Goal: Communication & Community: Answer question/provide support

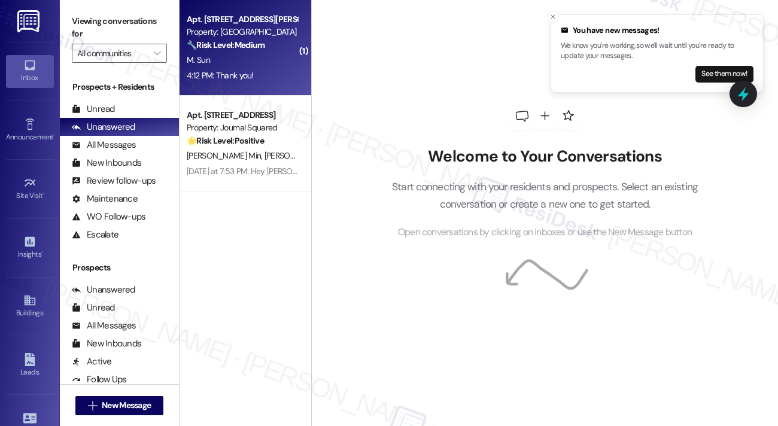
click at [245, 54] on div "M. Sun" at bounding box center [242, 60] width 113 height 15
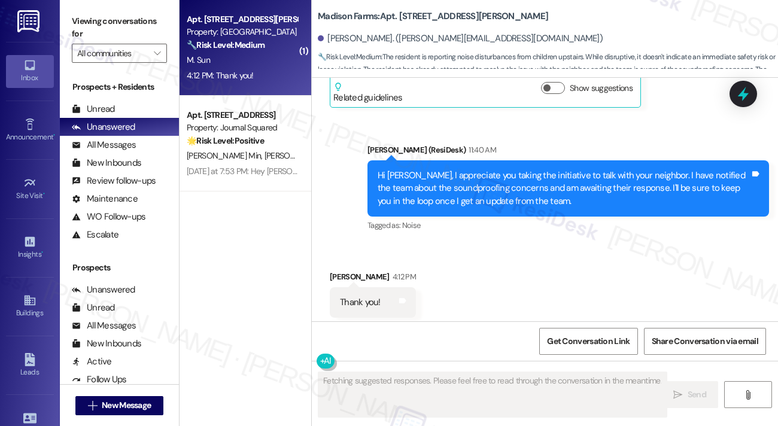
scroll to position [1951, 0]
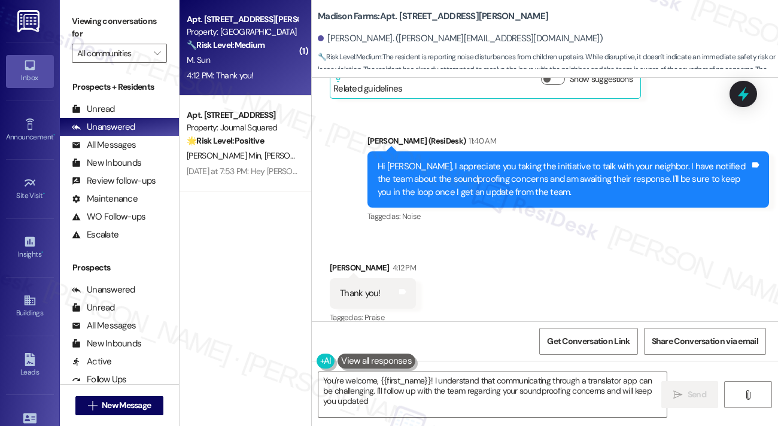
type textarea "You're welcome, {{first_name}}! I understand that communicating through a trans…"
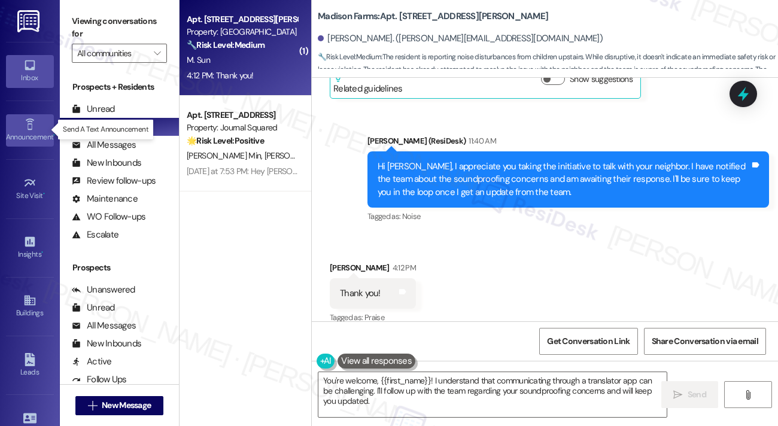
click at [22, 132] on div "Announcement •" at bounding box center [30, 137] width 60 height 12
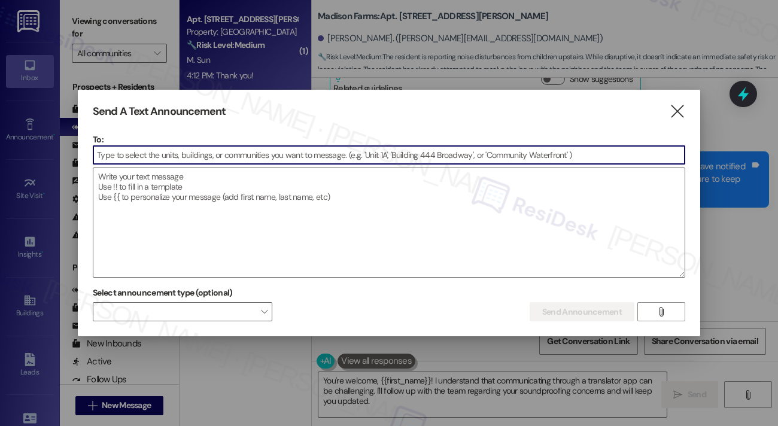
click at [158, 158] on input at bounding box center [388, 155] width 591 height 18
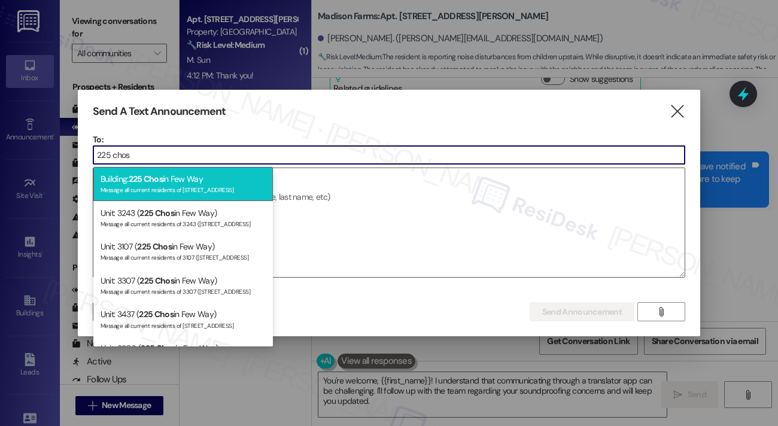
type input "225 chos"
click at [203, 179] on div "Building: 225 Chos in Few Way Message all current residents of 225 Chosin Few W…" at bounding box center [183, 184] width 180 height 34
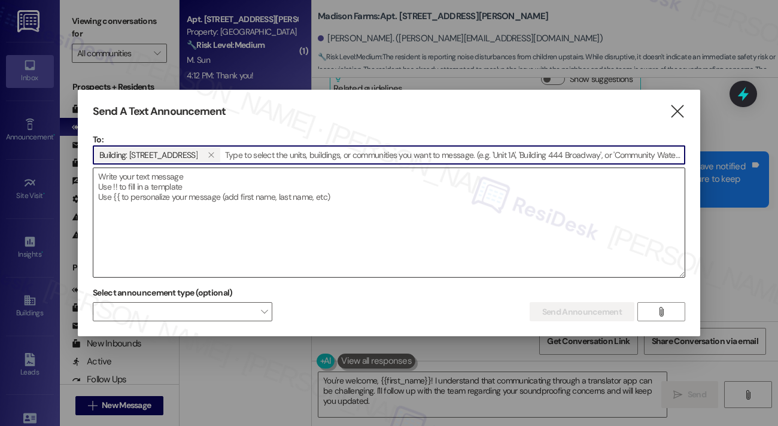
click at [196, 196] on textarea at bounding box center [388, 222] width 591 height 109
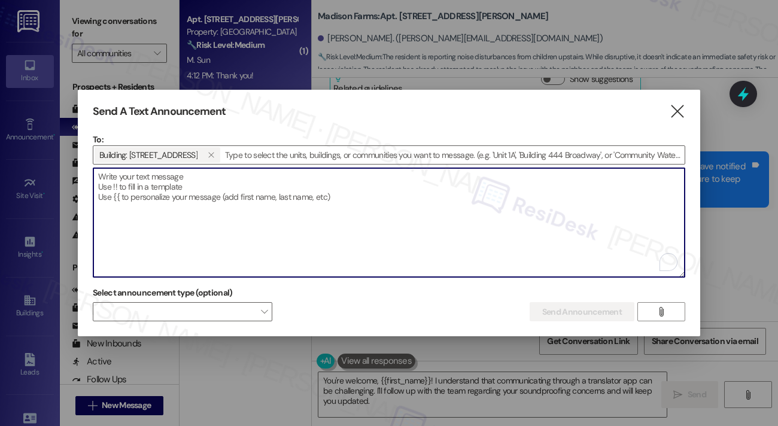
paste textarea "Hi {{first_name}}! Please be advised that elevator E1 in 225 Chosin Few Way is …"
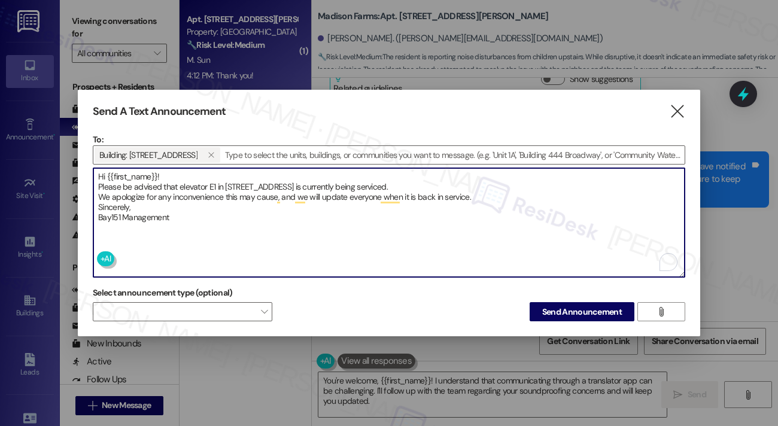
click at [97, 186] on textarea "Hi {{first_name}}! Please be advised that elevator E1 in 225 Chosin Few Way is …" at bounding box center [388, 222] width 591 height 109
click at [98, 193] on textarea "Hi {{first_name}}! Please be advised that elevator E1 in 225 Chosin Few Way is …" at bounding box center [388, 222] width 591 height 109
click at [96, 204] on textarea "Hi {{first_name}}! Please be advised that elevator E1 in 225 Chosin Few Way is …" at bounding box center [388, 222] width 591 height 109
click at [98, 213] on textarea "Hi {{first_name}}! Please be advised that elevator E1 in 225 Chosin Few Way is …" at bounding box center [388, 222] width 591 height 109
click at [274, 193] on textarea "Hi {{first_name}}! Please be advised that elevator E1 in 225 Chosin Few Way is …" at bounding box center [388, 222] width 591 height 109
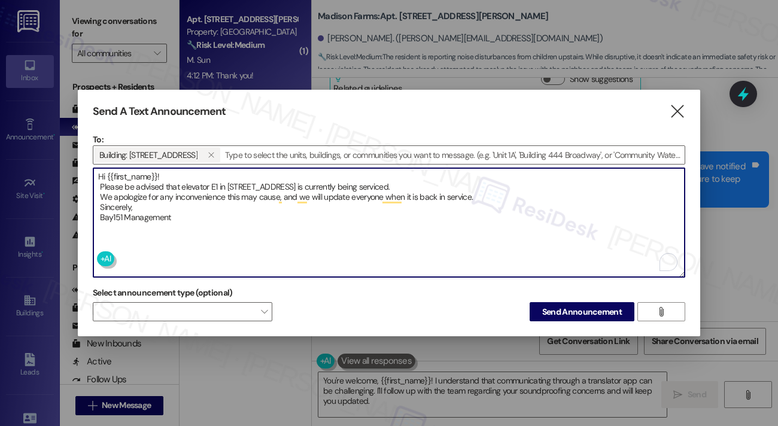
click at [274, 193] on textarea "Hi {{first_name}}! Please be advised that elevator E1 in 225 Chosin Few Way is …" at bounding box center [388, 222] width 591 height 109
click at [285, 212] on textarea "Hi {{first_name}}! Please be advised that elevator E1 in 225 Chosin Few Way is …" at bounding box center [388, 222] width 591 height 109
click at [189, 201] on textarea "Hi {{first_name}}! Please be advised that elevator E1 in 225 Chosin Few Way is …" at bounding box center [388, 222] width 591 height 109
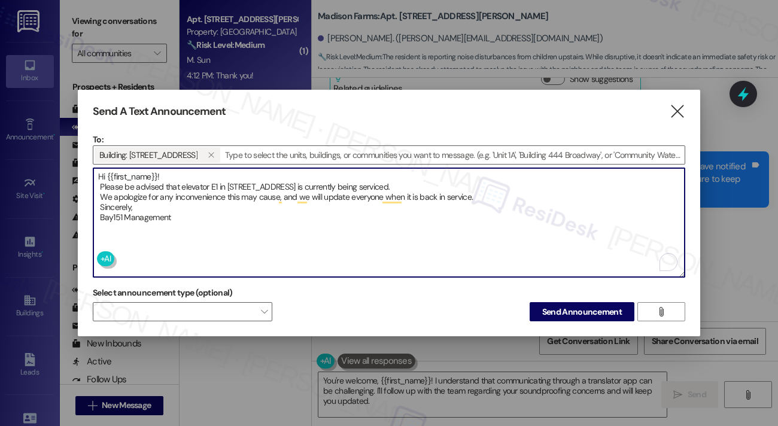
click at [189, 201] on textarea "Hi {{first_name}}! Please be advised that elevator E1 in 225 Chosin Few Way is …" at bounding box center [388, 222] width 591 height 109
click at [261, 196] on textarea "Hi {{first_name}}! Please be advised that elevator E1 in 225 Chosin Few Way is …" at bounding box center [388, 222] width 591 height 109
type textarea "Hi {{first_name}}! Please be advised that elevator E1 in 225 Chosin Few Way is …"
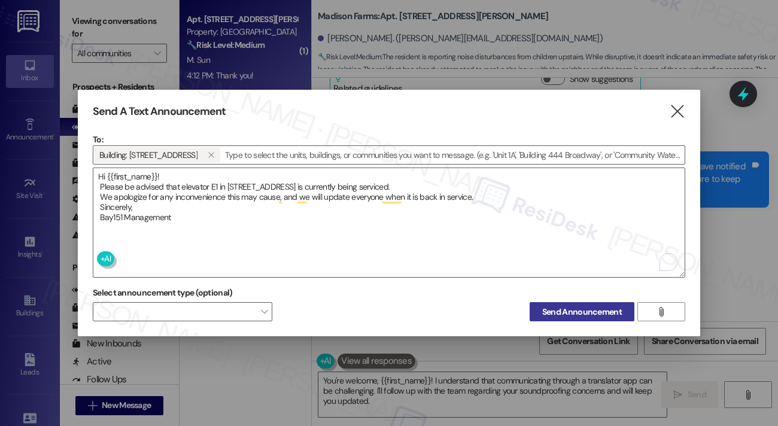
click at [576, 306] on span "Send Announcement" at bounding box center [582, 312] width 80 height 13
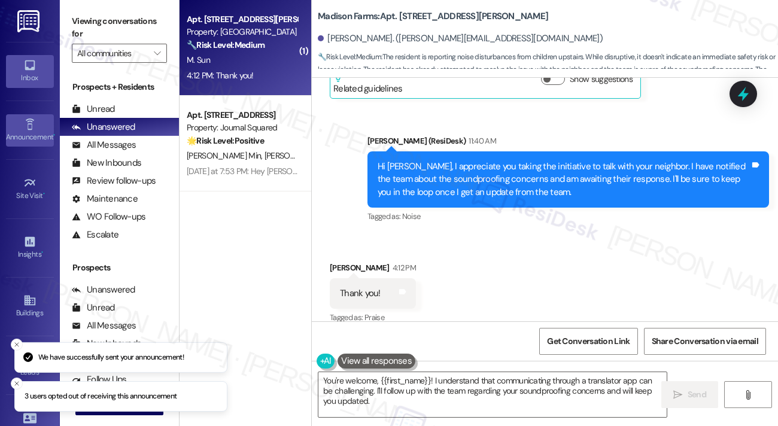
click at [24, 127] on icon at bounding box center [29, 124] width 13 height 13
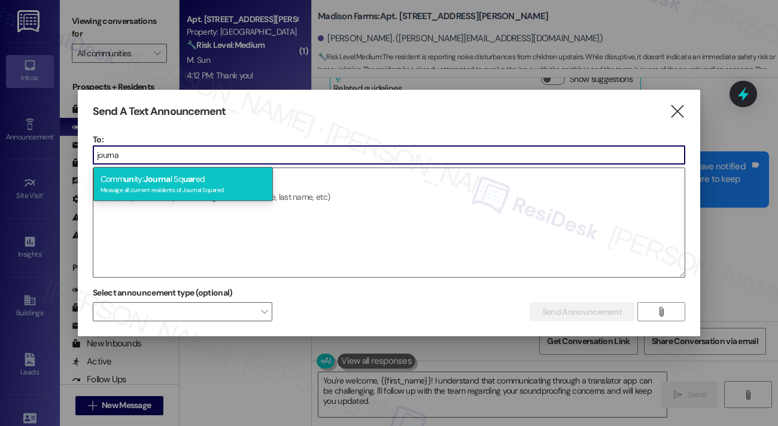
type input "journa"
click at [187, 181] on span "uar" at bounding box center [189, 179] width 13 height 11
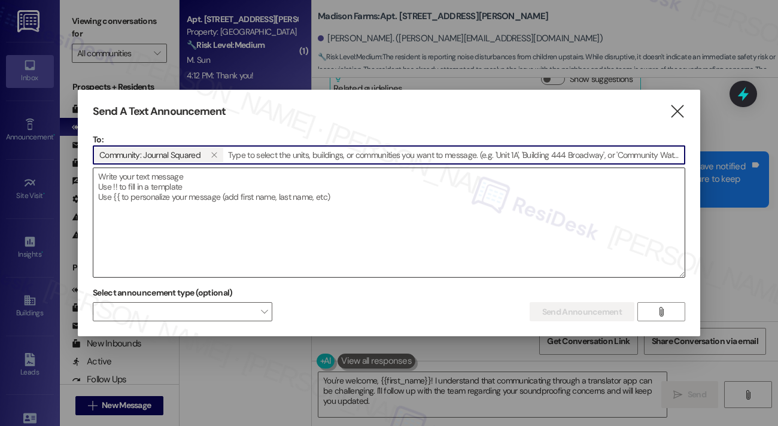
click at [172, 204] on textarea at bounding box center [388, 222] width 591 height 109
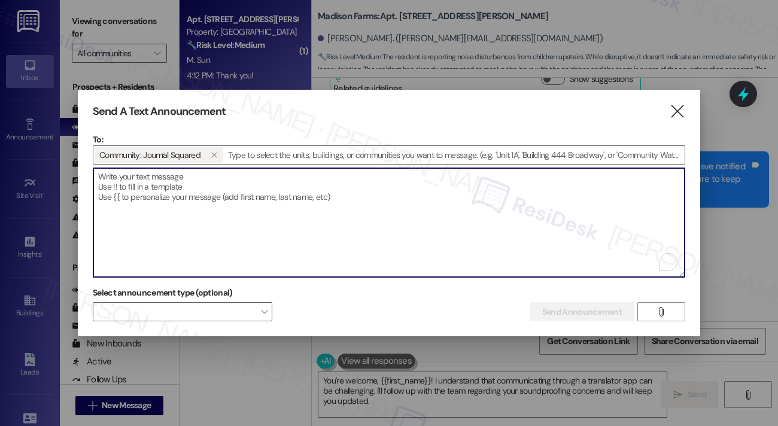
paste textarea "Hi {{first_name}}! Starting 9/5/25, the 5th Floor Dog Run will require fob acce…"
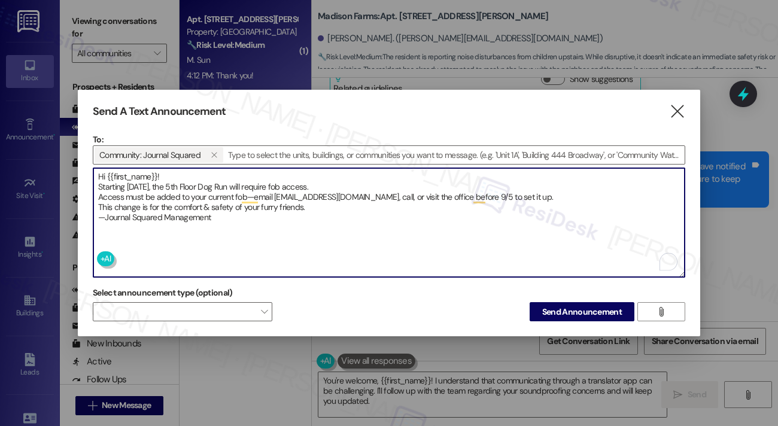
click at [96, 184] on textarea "Hi {{first_name}}! Starting 9/5/25, the 5th Floor Dog Run will require fob acce…" at bounding box center [388, 222] width 591 height 109
click at [96, 196] on textarea "Hi {{first_name}}! Starting 9/5/25, the 5th Floor Dog Run will require fob acce…" at bounding box center [388, 222] width 591 height 109
click at [98, 204] on textarea "Hi {{first_name}}! Starting 9/5/25, the 5th Floor Dog Run will require fob acce…" at bounding box center [388, 222] width 591 height 109
click at [98, 214] on textarea "Hi {{first_name}}! Starting 9/5/25, the 5th Floor Dog Run will require fob acce…" at bounding box center [388, 222] width 591 height 109
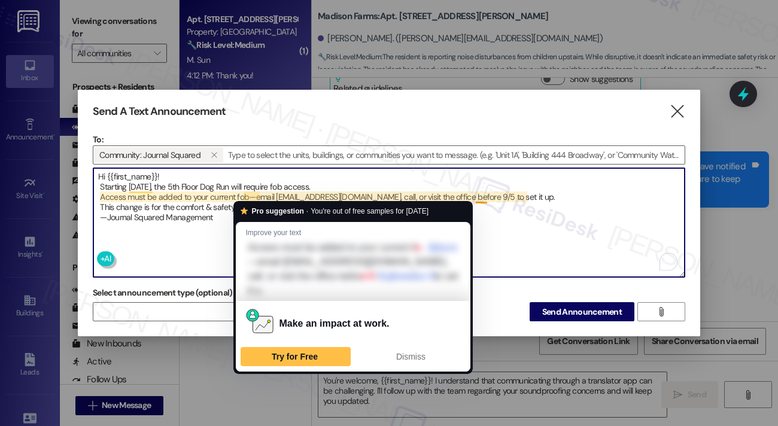
click at [249, 195] on textarea "Hi {{first_name}}! Starting 9/5/25, the 5th Floor Dog Run will require fob acce…" at bounding box center [388, 222] width 591 height 109
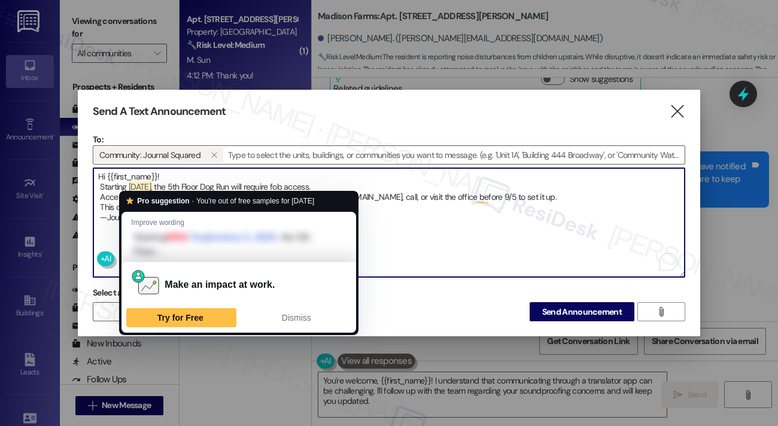
click at [128, 175] on textarea "Hi {{first_name}}! Starting 9/5/25, the 5th Floor Dog Run will require fob acce…" at bounding box center [388, 222] width 591 height 109
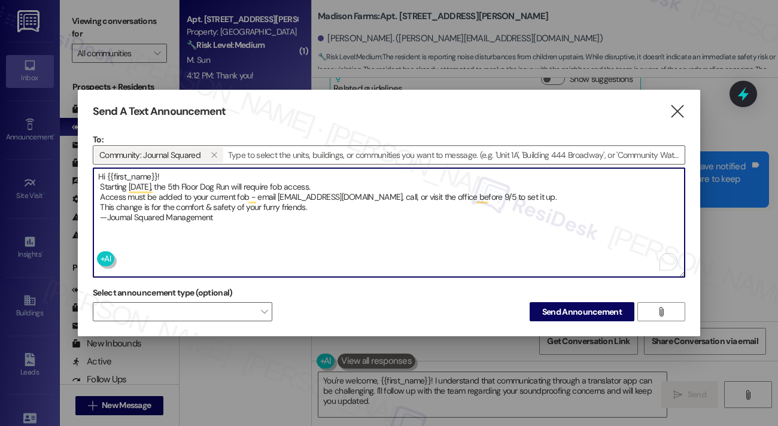
click at [128, 175] on textarea "Hi {{first_name}}! Starting 9/5/25, the 5th Floor Dog Run will require fob acce…" at bounding box center [388, 222] width 591 height 109
click at [232, 189] on textarea "Hi {{first_name}}! Starting 9/5/25, the 5th Floor Dog Run will require fob acce…" at bounding box center [388, 222] width 591 height 109
click at [328, 203] on textarea "Hi {{first_name}}! Starting 9/5/25, the 5th Floor Dog Run will require fob acce…" at bounding box center [388, 222] width 591 height 109
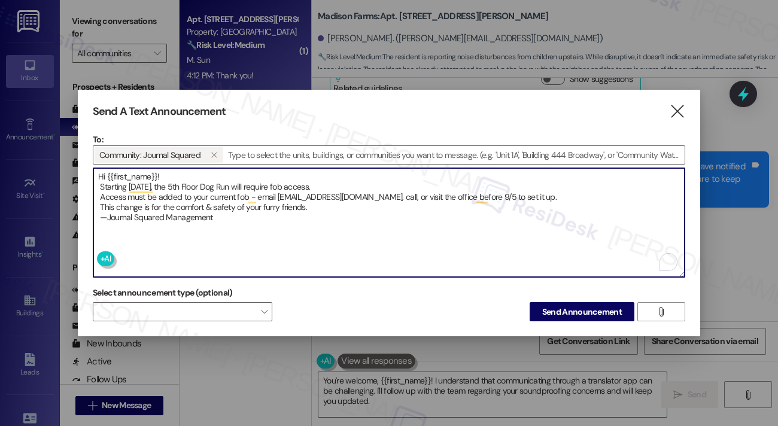
click at [328, 203] on textarea "Hi {{first_name}}! Starting 9/5/25, the 5th Floor Dog Run will require fob acce…" at bounding box center [388, 222] width 591 height 109
click at [246, 216] on textarea "Hi {{first_name}}! Starting 9/5/25, the 5th Floor Dog Run will require fob acce…" at bounding box center [388, 222] width 591 height 109
click at [102, 213] on textarea "Hi {{first_name}}! Starting 9/5/25, the 5th Floor Dog Run will require fob acce…" at bounding box center [388, 222] width 591 height 109
click at [233, 225] on textarea "Hi {{first_name}}! Starting 9/5/25, the 5th Floor Dog Run will require fob acce…" at bounding box center [388, 222] width 591 height 109
click at [238, 204] on textarea "Hi {{first_name}}! Starting 9/5/25, the 5th Floor Dog Run will require fob acce…" at bounding box center [388, 222] width 591 height 109
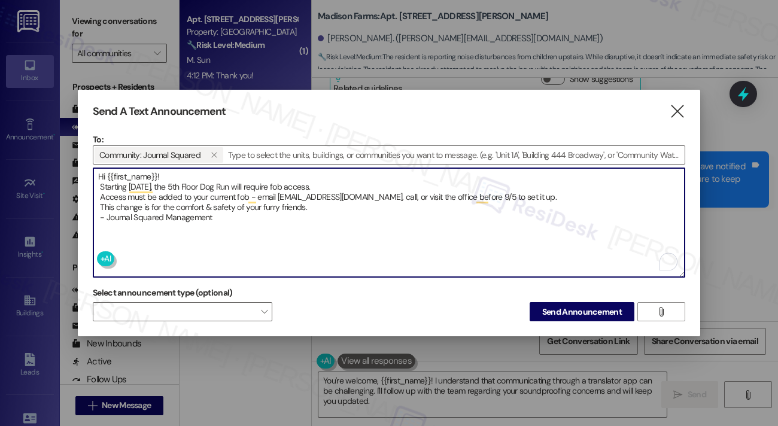
click at [397, 199] on textarea "Hi {{first_name}}! Starting 9/5/25, the 5th Floor Dog Run will require fob acce…" at bounding box center [388, 222] width 591 height 109
type textarea "Hi {{first_name}}! Starting 9/5/25, the 5th Floor Dog Run will require fob acce…"
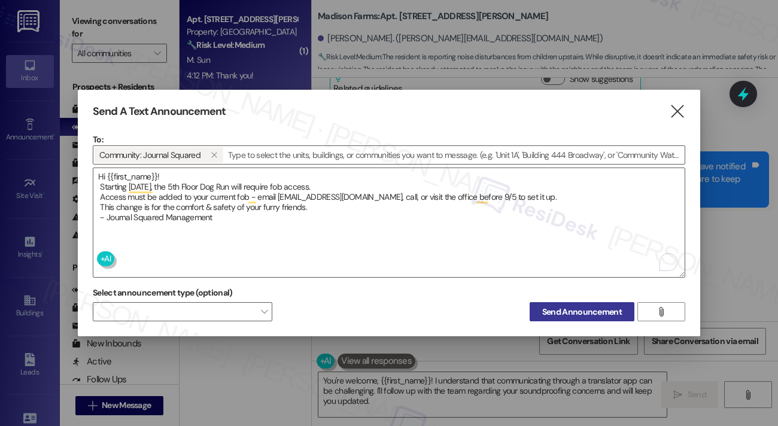
click at [564, 306] on span "Send Announcement" at bounding box center [582, 312] width 80 height 13
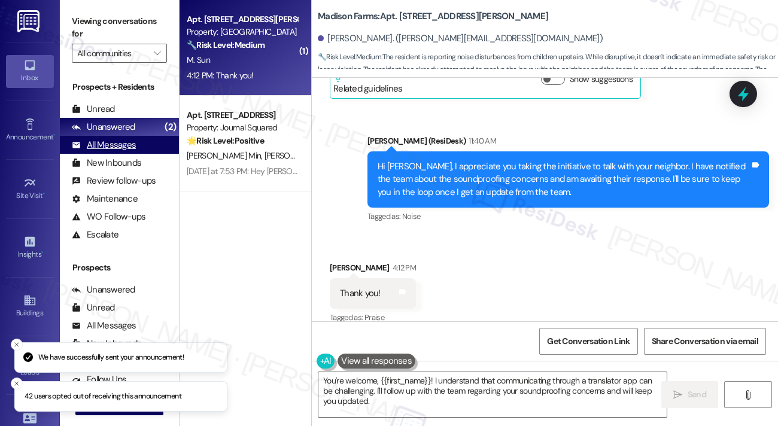
click at [112, 148] on div "All Messages" at bounding box center [104, 145] width 64 height 13
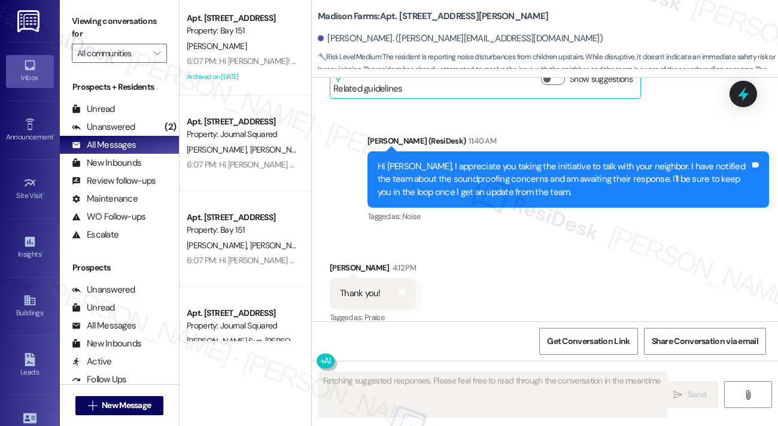
scroll to position [1951, 0]
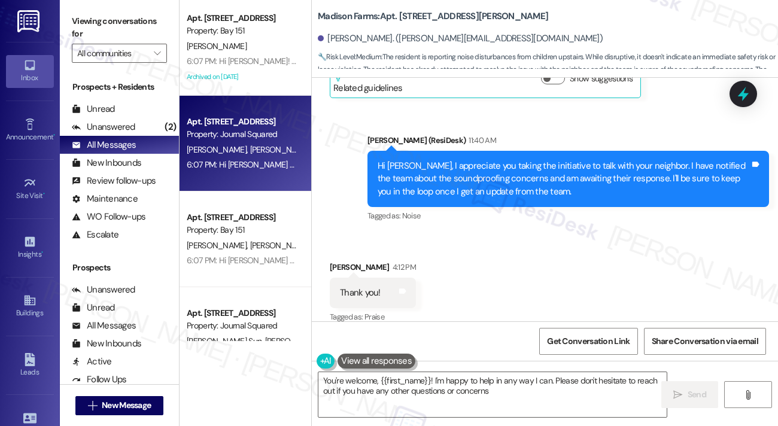
type textarea "You're welcome, {{first_name}}! I'm happy to help in any way I can. Please don'…"
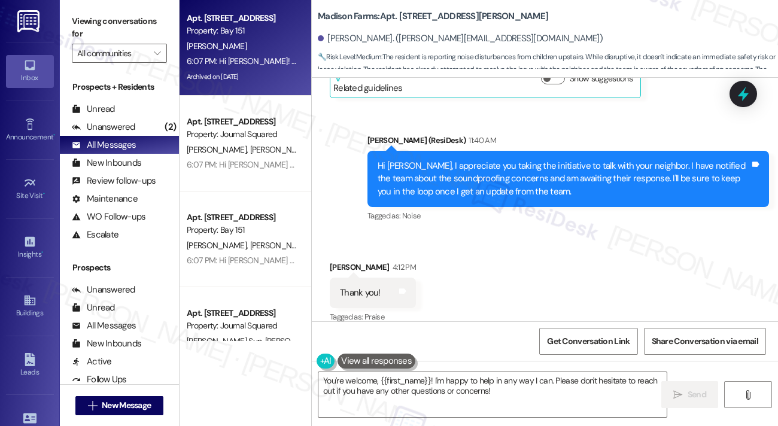
click at [257, 49] on div "L. Lazarow" at bounding box center [242, 46] width 113 height 15
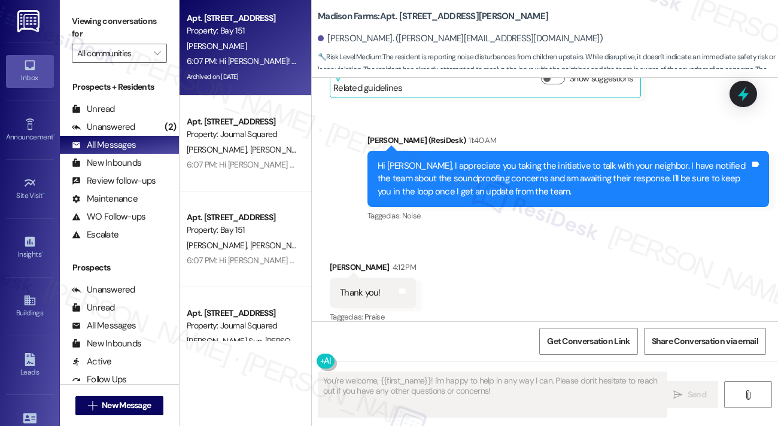
type textarea "Fetching suggested responses. Please feel free to read through the conversation…"
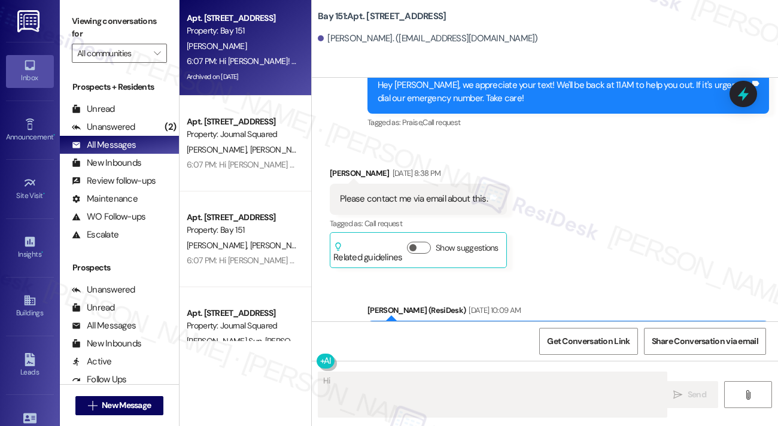
scroll to position [35387, 0]
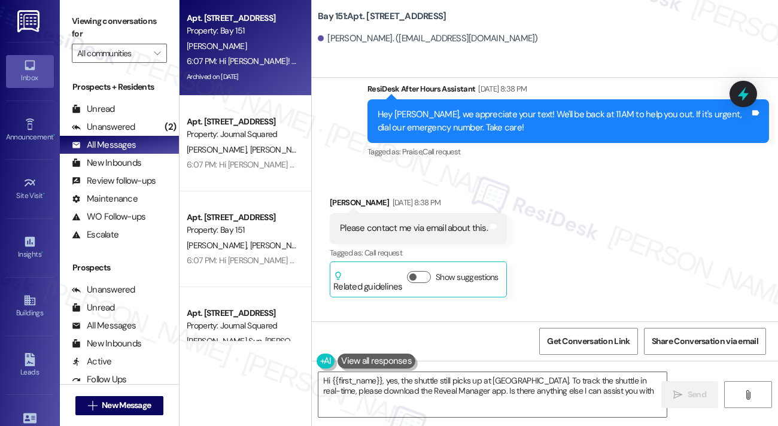
type textarea "Hi {{first_name}}, yes, the shuttle still picks up at Grove Street. To track th…"
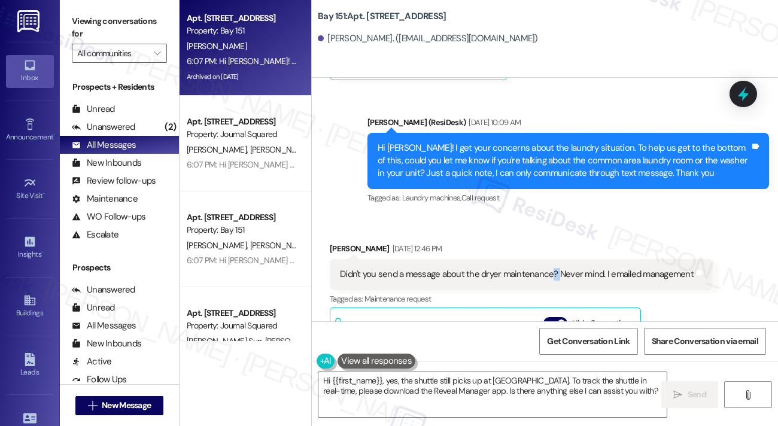
scroll to position [35747, 0]
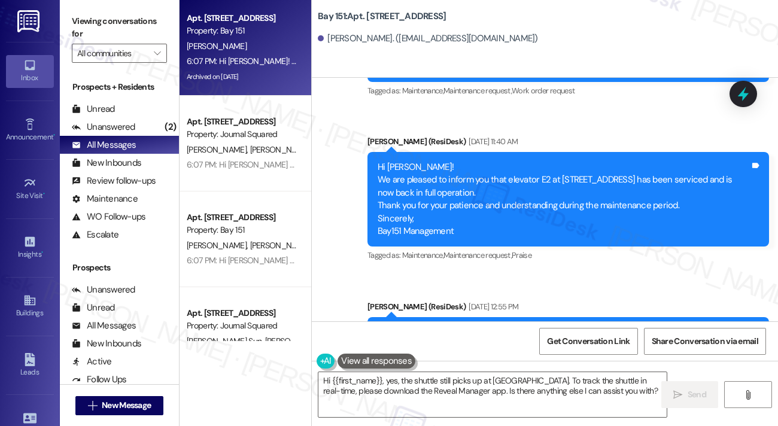
scroll to position [37326, 0]
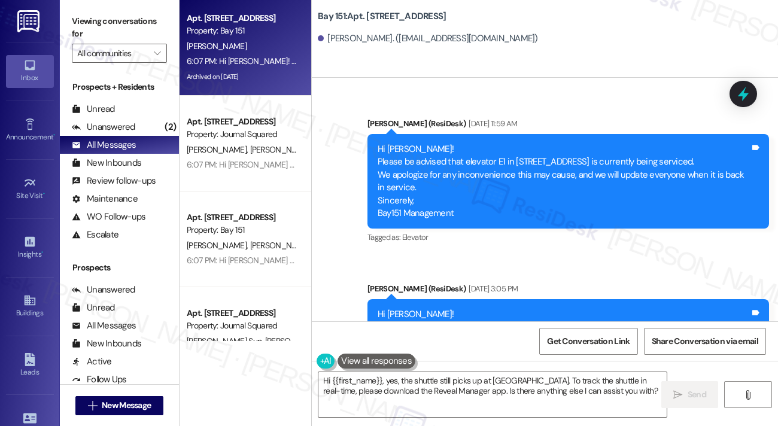
click at [132, 127] on div "Unanswered" at bounding box center [103, 127] width 63 height 13
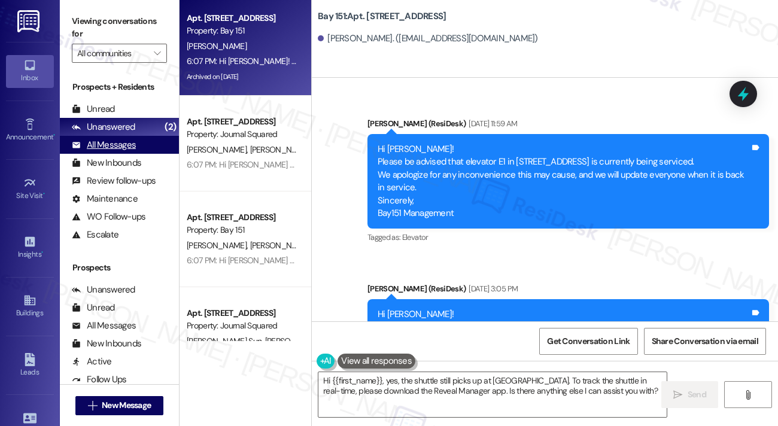
click at [129, 145] on div "All Messages" at bounding box center [104, 145] width 64 height 13
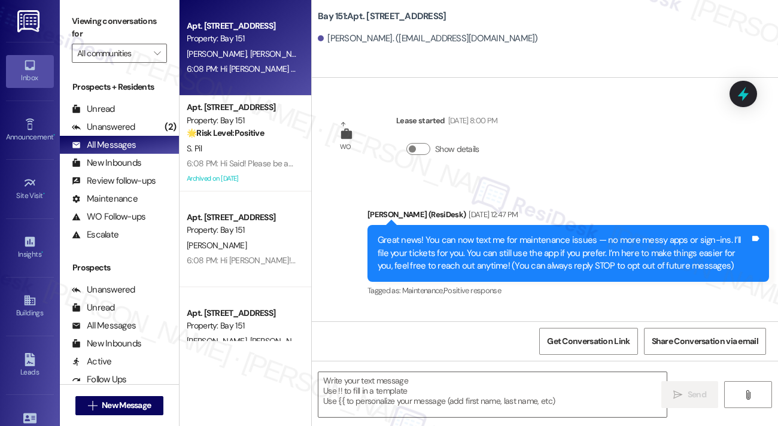
click at [267, 57] on div "Y. Zhou Y. Liu" at bounding box center [242, 54] width 113 height 15
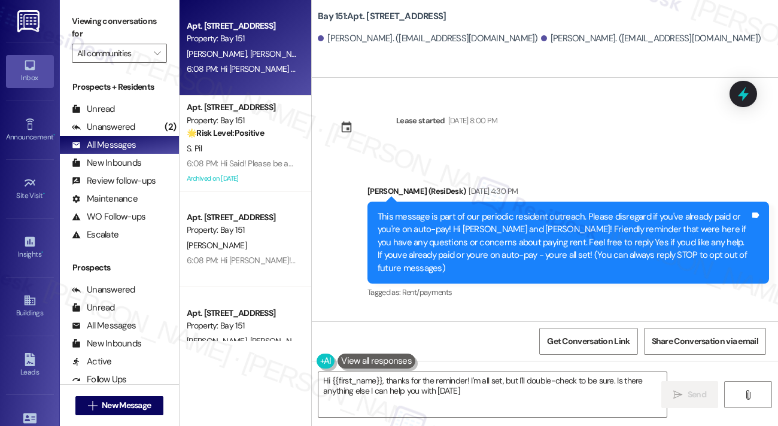
type textarea "Hi {{first_name}}, thanks for the reminder! I'm all set, but I'll double-check …"
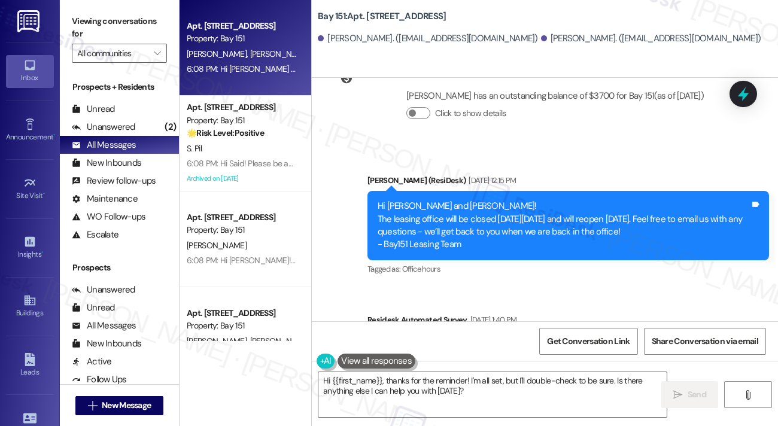
scroll to position [7892, 0]
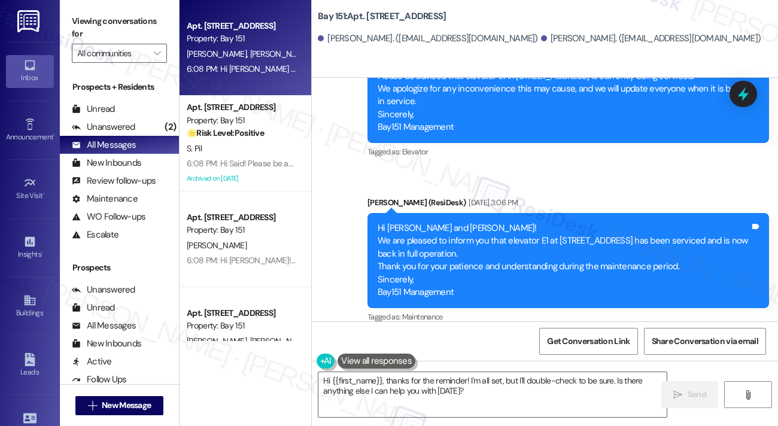
click at [559, 387] on div "Hi Yuhan and Yichen! Please be advised that elevator E1 in 225 Chosin Few Way i…" at bounding box center [564, 425] width 372 height 77
drag, startPoint x: 559, startPoint y: 233, endPoint x: 353, endPoint y: 182, distance: 212.3
click at [559, 387] on div "Hi Yuhan and Yichen! Please be advised that elevator E1 in 225 Chosin Few Way i…" at bounding box center [564, 425] width 372 height 77
click at [98, 32] on label "Viewing conversations for" at bounding box center [119, 28] width 95 height 32
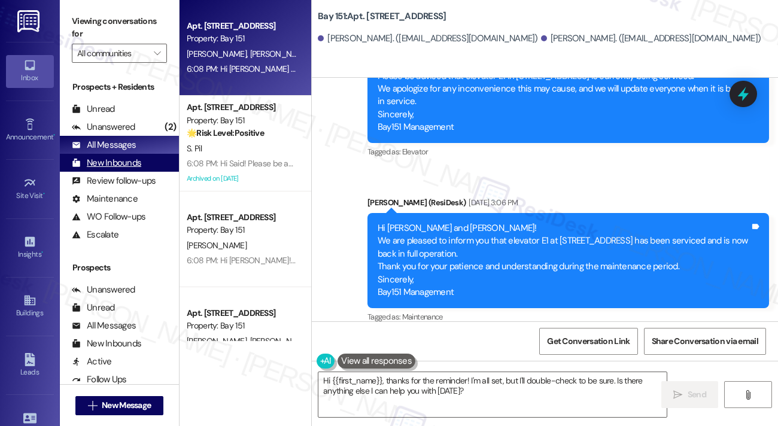
click at [117, 165] on div "New Inbounds" at bounding box center [106, 163] width 69 height 13
click at [124, 143] on div "All Messages" at bounding box center [104, 145] width 64 height 13
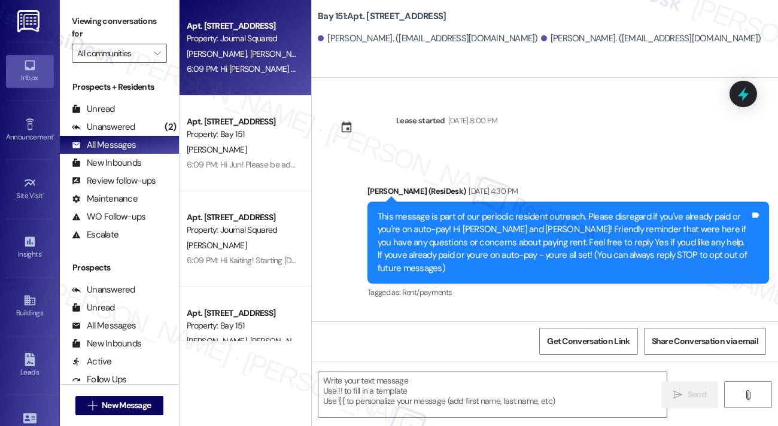
type textarea "Fetching suggested responses. Please feel free to read through the conversation…"
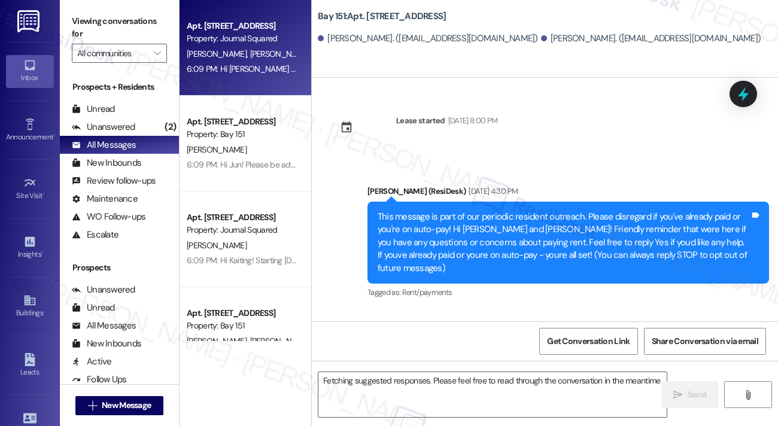
click at [285, 77] on div "Apt. 6404, 605 Pavonia Avenue Property: Journal Squared T. Li H. Liu H. Tian 6:…" at bounding box center [246, 48] width 132 height 96
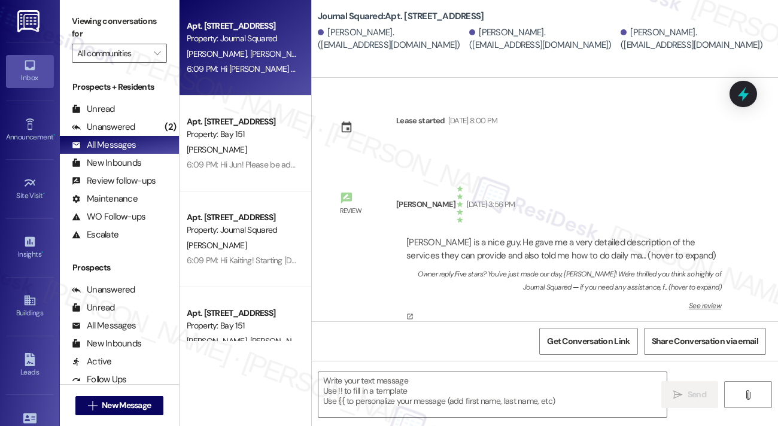
type textarea "Fetching suggested responses. Please feel free to read through the conversation…"
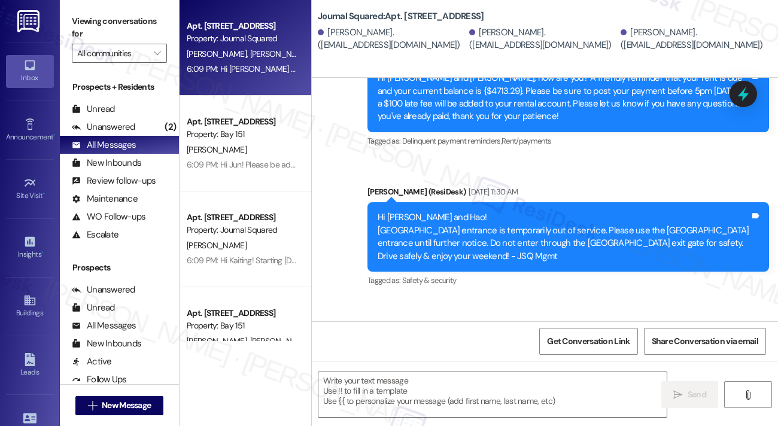
scroll to position [1268, 0]
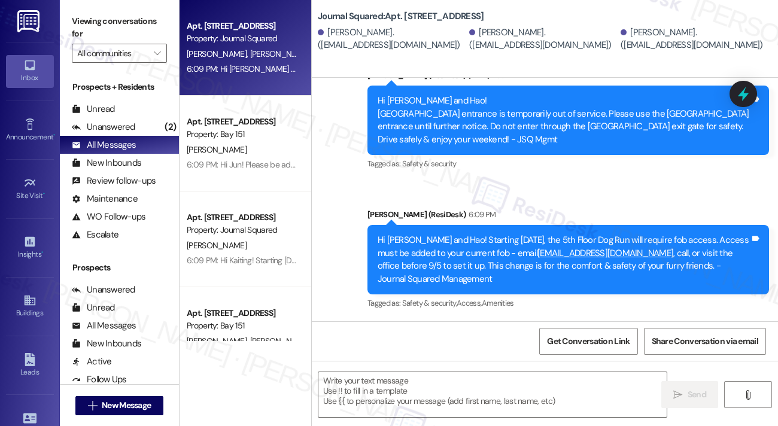
click at [487, 239] on div "Hi Tong, Hantao and Hao! Starting 9/5/25, the 5th Floor Dog Run will require fo…" at bounding box center [564, 259] width 372 height 51
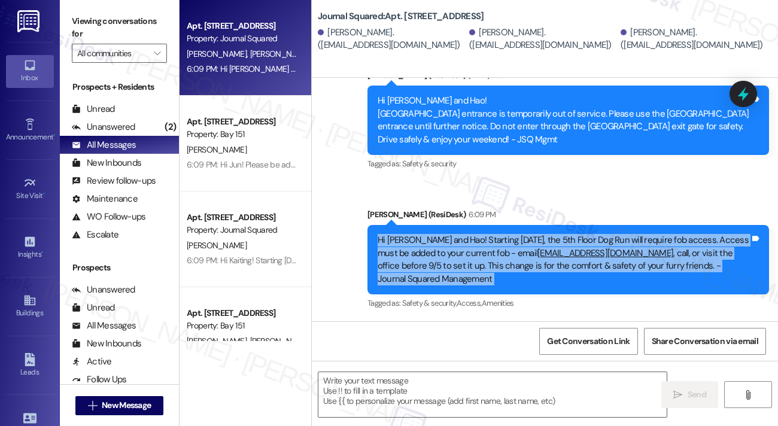
click at [487, 239] on div "Hi Tong, Hantao and Hao! Starting 9/5/25, the 5th Floor Dog Run will require fo…" at bounding box center [564, 259] width 372 height 51
click at [528, 278] on div "Hi Tong, Hantao and Hao! Starting 9/5/25, the 5th Floor Dog Run will require fo…" at bounding box center [564, 259] width 372 height 51
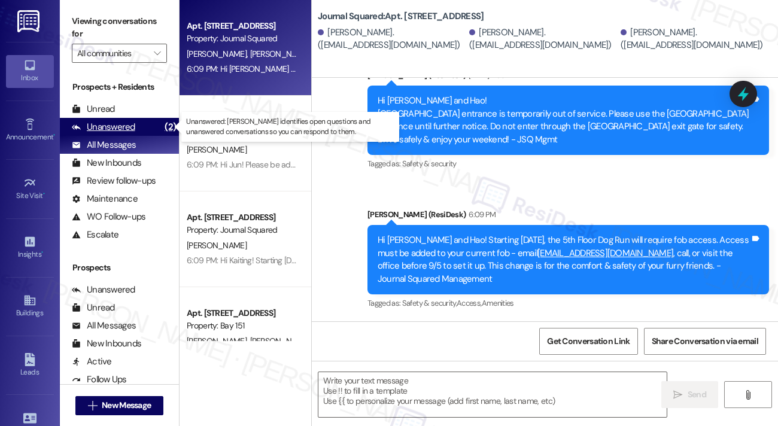
click at [110, 126] on div "Unanswered" at bounding box center [103, 127] width 63 height 13
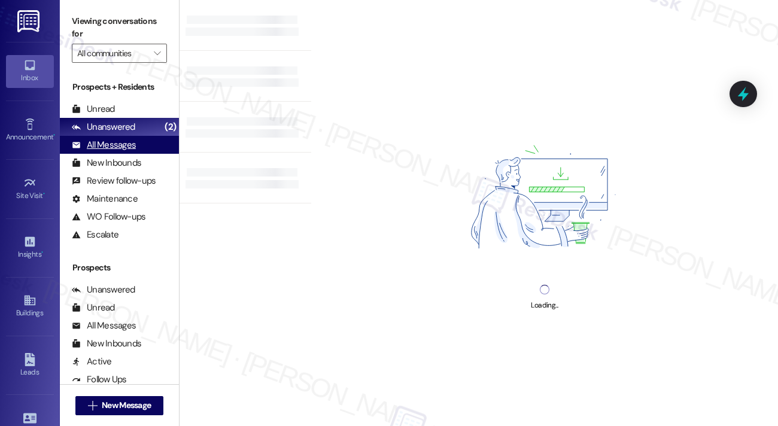
click at [123, 141] on div "All Messages" at bounding box center [104, 145] width 64 height 13
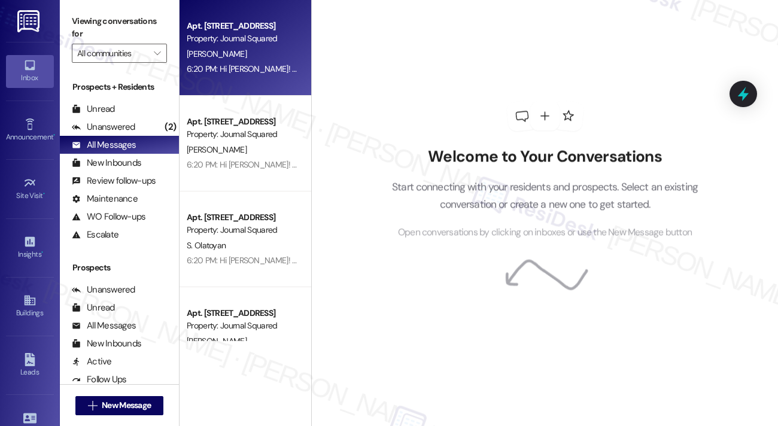
click at [263, 71] on div "6:20 PM: Hi Mingxi! Starting 9/5/25, the 5th Floor Dog Run will require fob acc…" at bounding box center [735, 68] width 1097 height 11
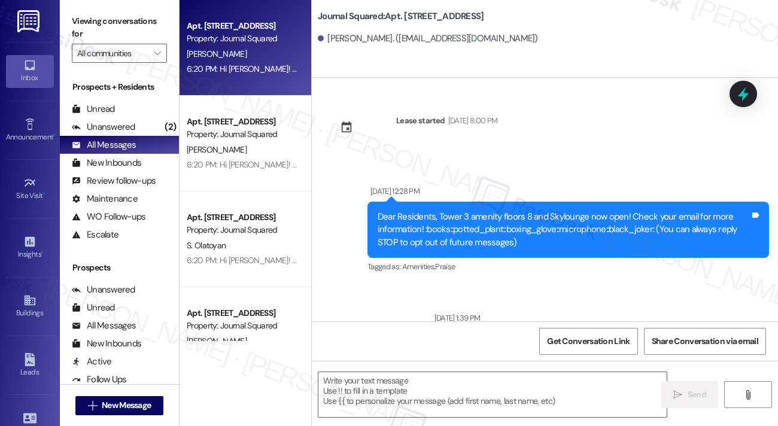
type textarea "Fetching suggested responses. Please feel free to read through the conversation…"
click at [772, 81] on div "Lease started Aug 14, 2024 at 8:00 PM Announcement, sent via SMS Nov 01, 2024 a…" at bounding box center [545, 200] width 466 height 244
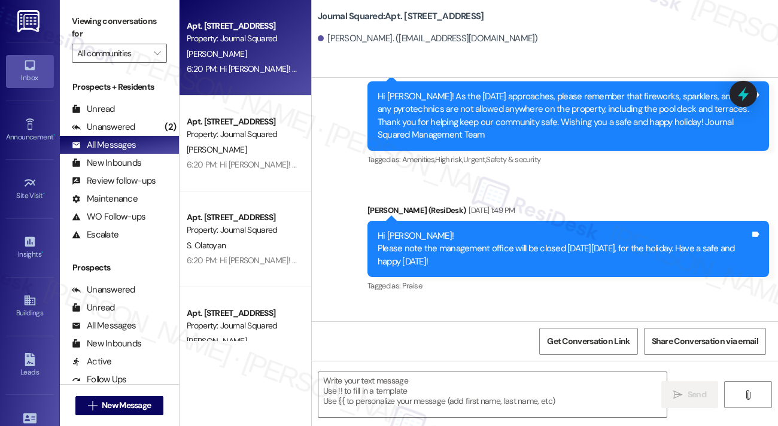
scroll to position [6700, 0]
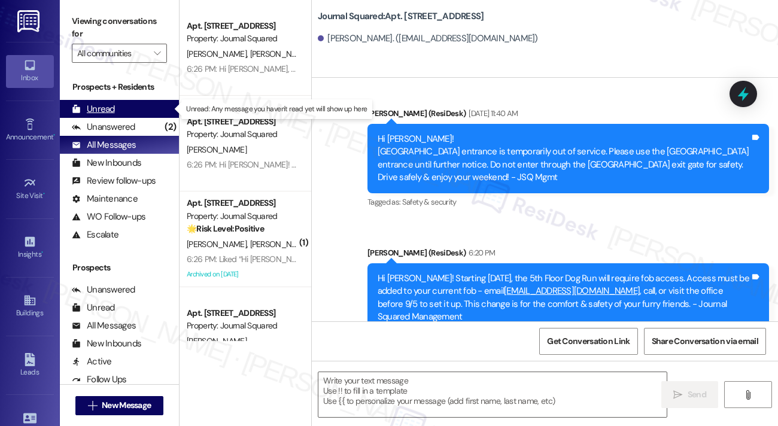
drag, startPoint x: 131, startPoint y: 105, endPoint x: 130, endPoint y: 112, distance: 7.3
click at [131, 104] on div "Unread (0)" at bounding box center [119, 109] width 119 height 18
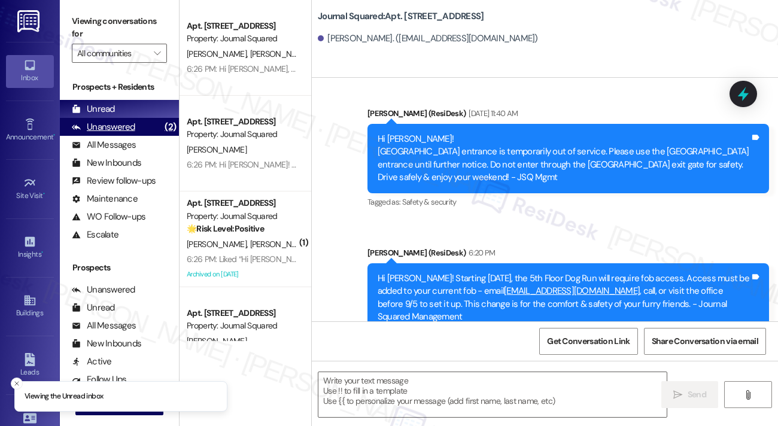
click at [125, 121] on div "Unanswered" at bounding box center [103, 127] width 63 height 13
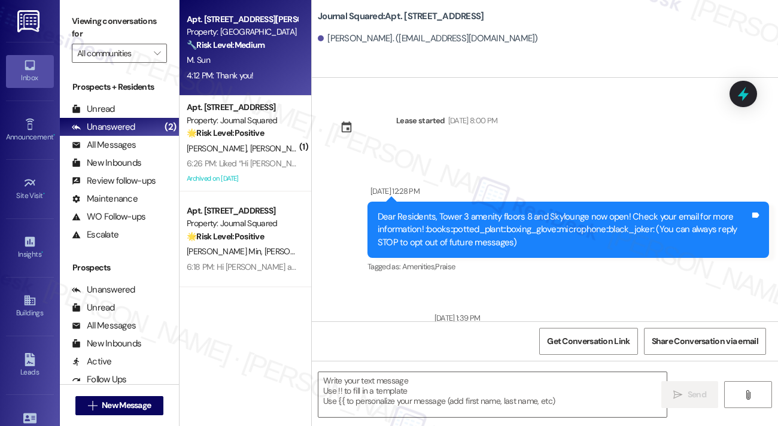
type textarea "Fetching suggested responses. Please feel free to read through the conversation…"
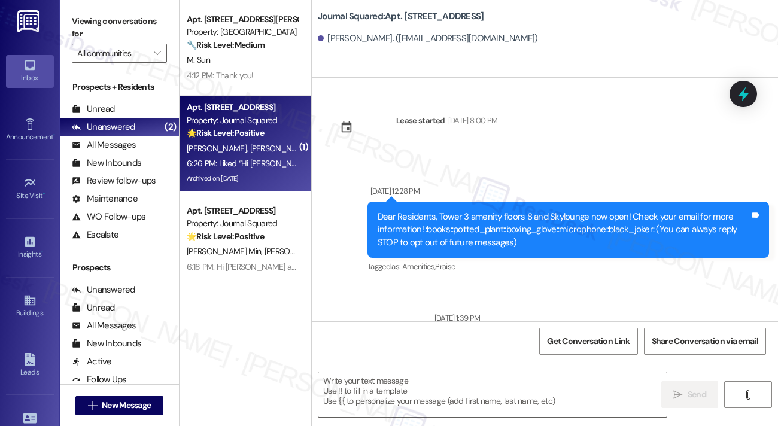
click at [268, 153] on span "[PERSON_NAME]" at bounding box center [280, 148] width 60 height 11
type textarea "Fetching suggested responses. Please feel free to read through the conversation…"
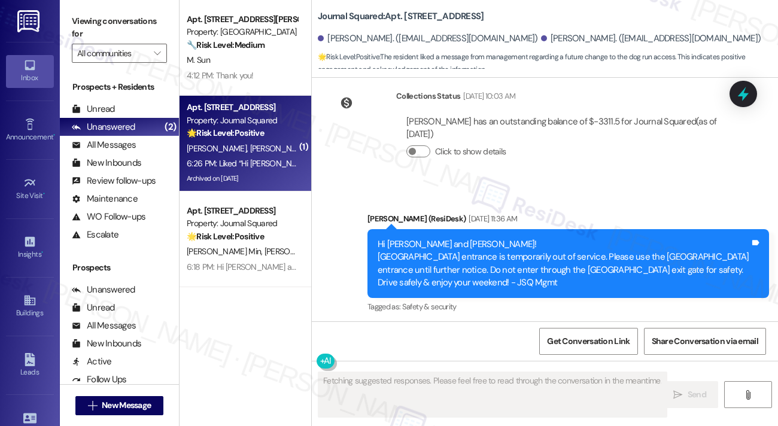
scroll to position [17213, 0]
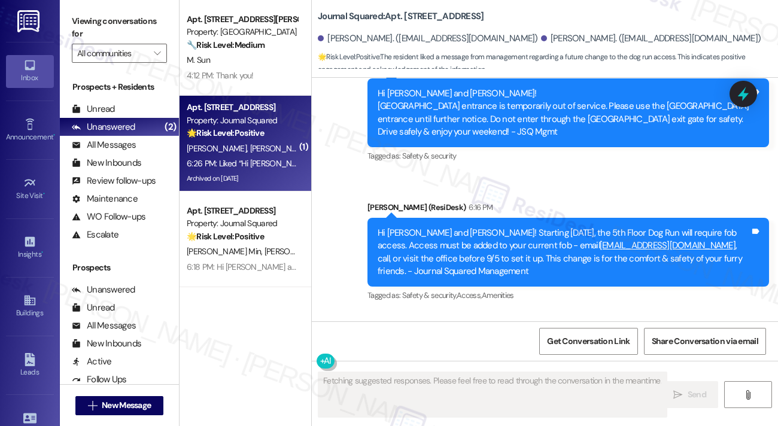
click at [426, 218] on div "Hi Van Kristian and Michaelangela! Starting 9/5/25, the 5th Floor Dog Run will …" at bounding box center [569, 252] width 402 height 69
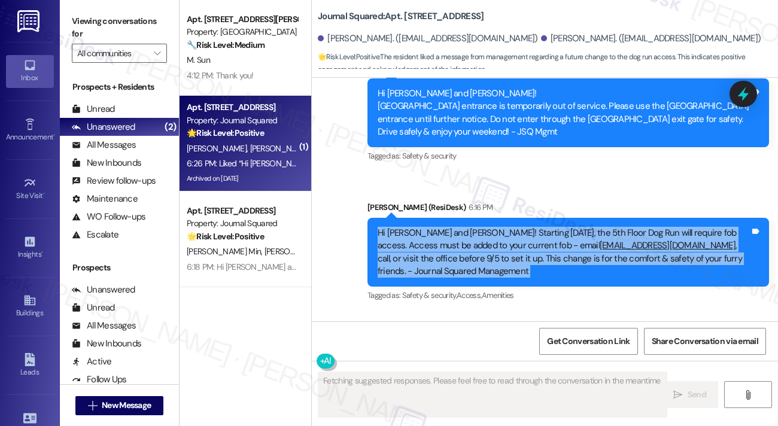
click at [426, 218] on div "Hi Van Kristian and Michaelangela! Starting 9/5/25, the 5th Floor Dog Run will …" at bounding box center [569, 252] width 402 height 69
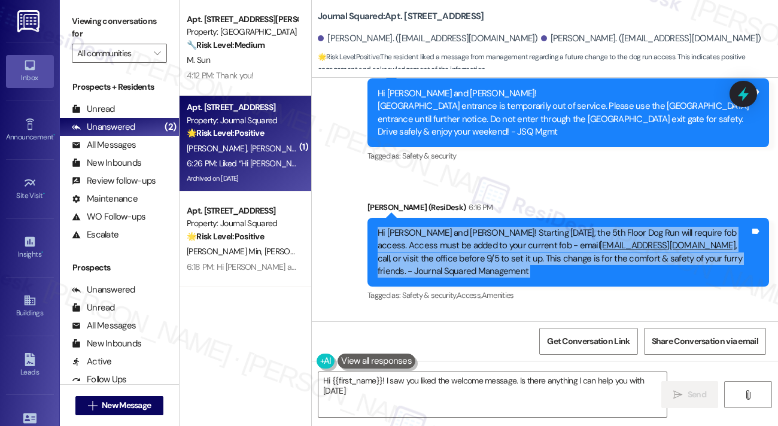
type textarea "Hi {{first_name}}! I saw you liked the welcome message. Is there anything I can…"
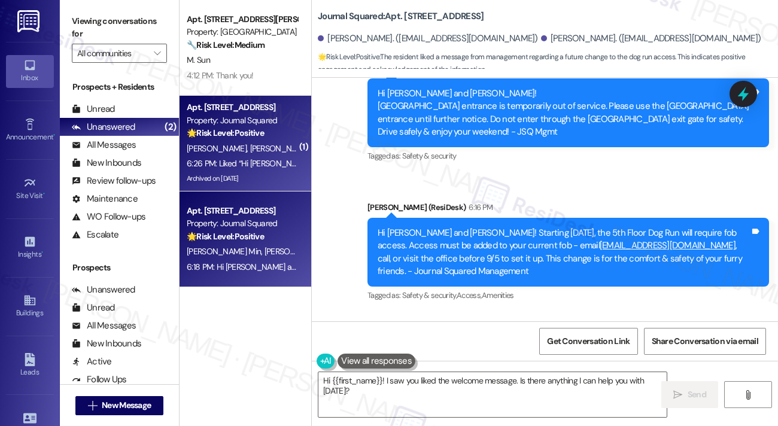
click at [236, 242] on div "🌟 Risk Level: Positive The resident is expressing positive feedback about the i…" at bounding box center [242, 236] width 111 height 13
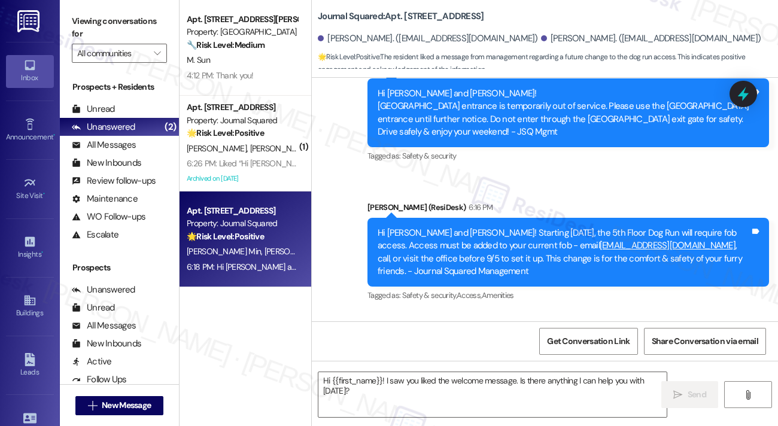
type textarea "Fetching suggested responses. Please feel free to read through the conversation…"
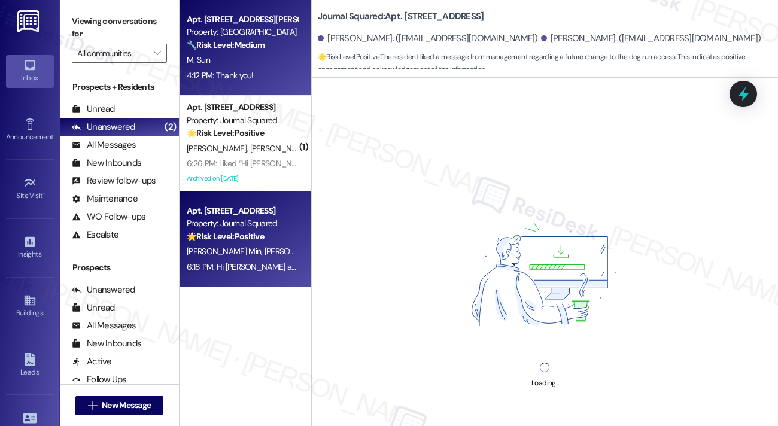
click at [279, 63] on div "M. Sun" at bounding box center [242, 60] width 113 height 15
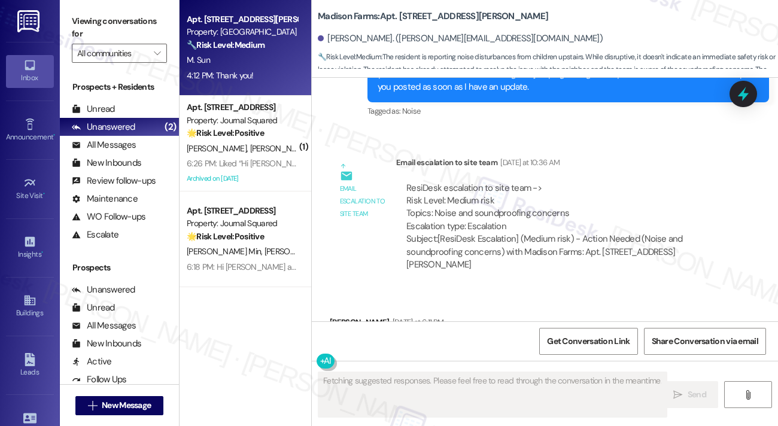
scroll to position [1951, 0]
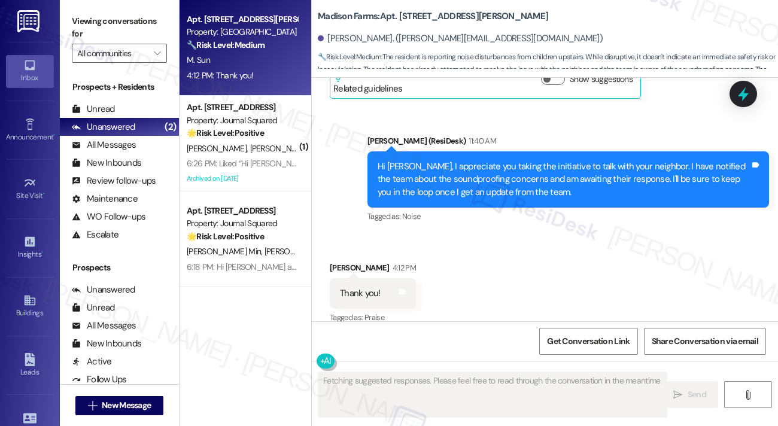
click at [438, 160] on div "Hi Madeline, I appreciate you taking the initiative to talk with your neighbor.…" at bounding box center [564, 179] width 372 height 38
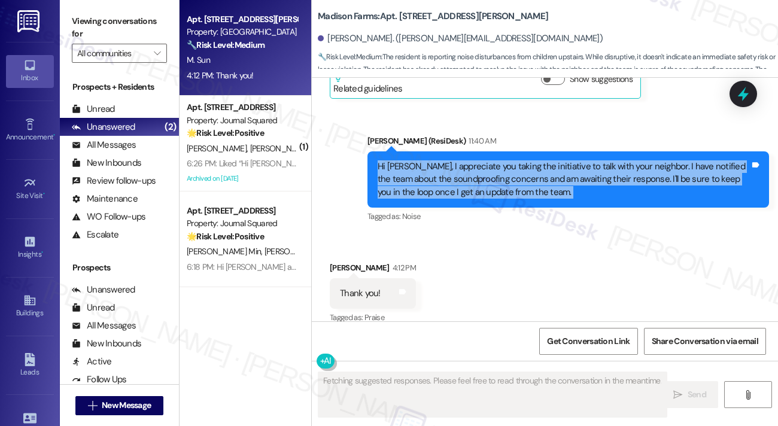
click at [438, 160] on div "Hi Madeline, I appreciate you taking the initiative to talk with your neighbor.…" at bounding box center [564, 179] width 372 height 38
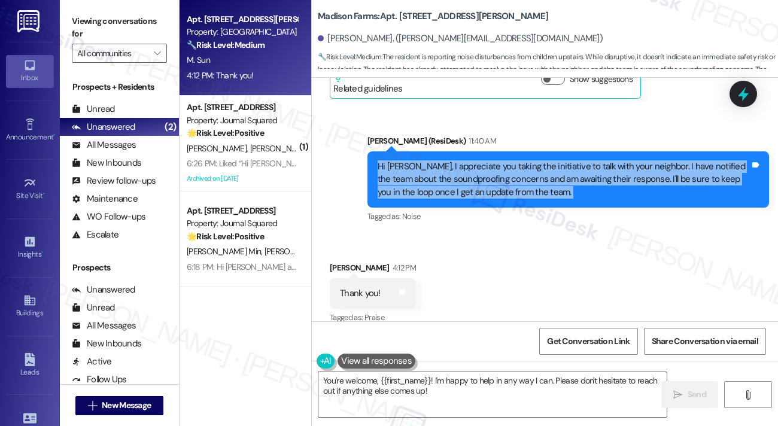
click at [479, 160] on div "Hi Madeline, I appreciate you taking the initiative to talk with your neighbor.…" at bounding box center [564, 179] width 372 height 38
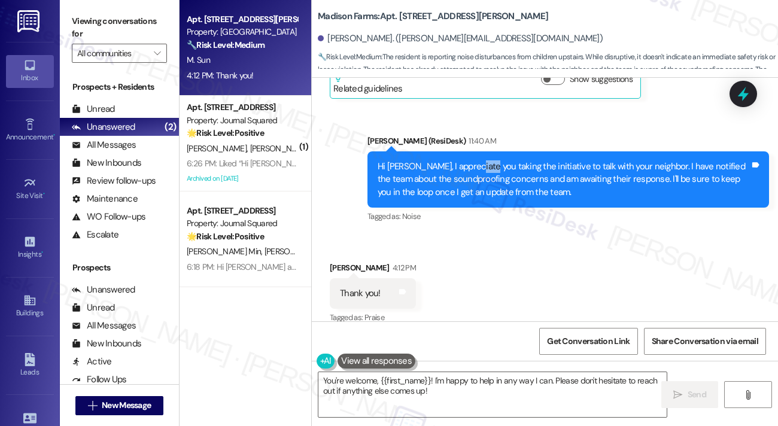
click at [479, 160] on div "Hi Madeline, I appreciate you taking the initiative to talk with your neighbor.…" at bounding box center [564, 179] width 372 height 38
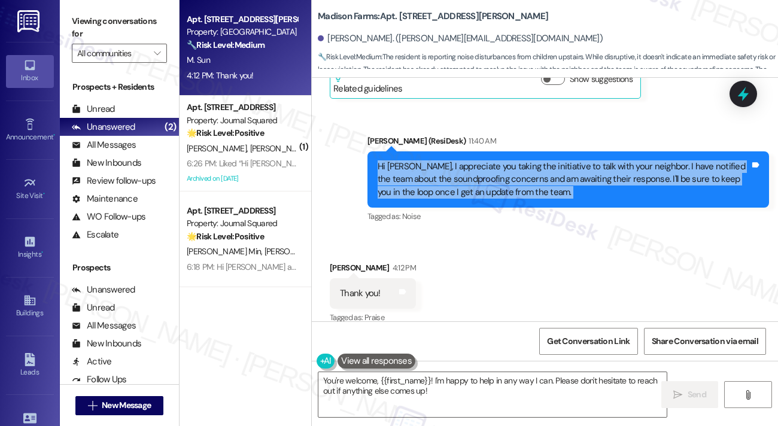
click at [479, 160] on div "Hi Madeline, I appreciate you taking the initiative to talk with your neighbor.…" at bounding box center [564, 179] width 372 height 38
click at [517, 165] on div "Hi Madeline, I appreciate you taking the initiative to talk with your neighbor.…" at bounding box center [564, 179] width 372 height 38
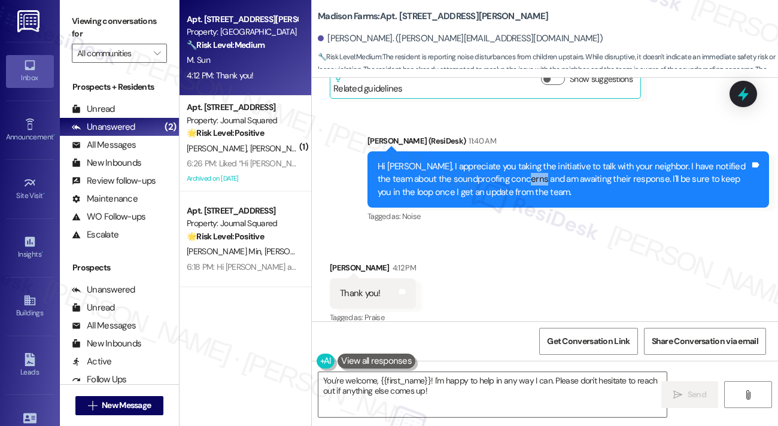
click at [517, 165] on div "Hi Madeline, I appreciate you taking the initiative to talk with your neighbor.…" at bounding box center [564, 179] width 372 height 38
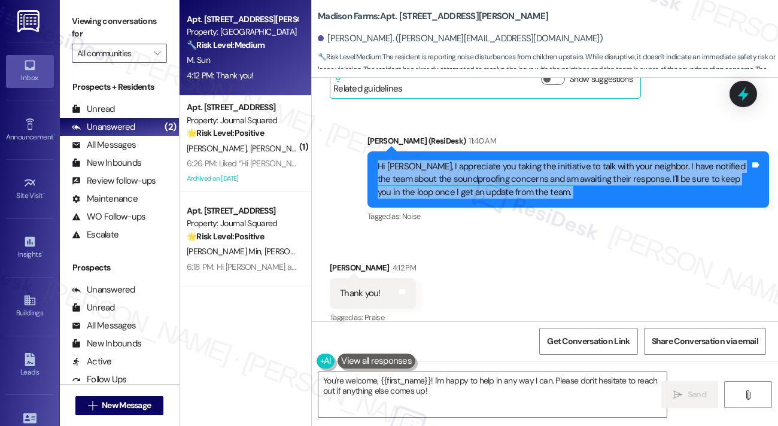
click at [517, 165] on div "Hi Madeline, I appreciate you taking the initiative to talk with your neighbor.…" at bounding box center [564, 179] width 372 height 38
click at [554, 174] on div "Hi Madeline, I appreciate you taking the initiative to talk with your neighbor.…" at bounding box center [564, 179] width 372 height 38
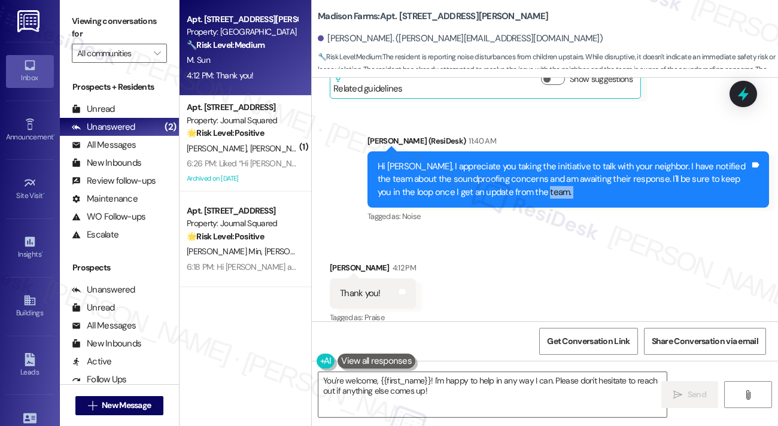
click at [554, 174] on div "Hi Madeline, I appreciate you taking the initiative to talk with your neighbor.…" at bounding box center [564, 179] width 372 height 38
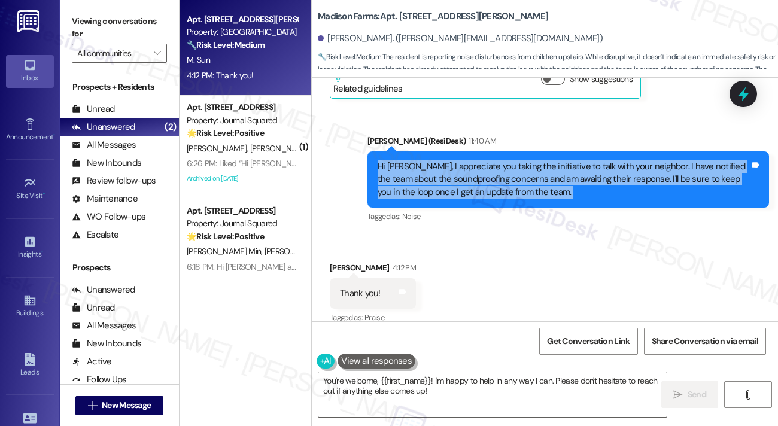
click at [554, 172] on div "Hi Madeline, I appreciate you taking the initiative to talk with your neighbor.…" at bounding box center [564, 179] width 372 height 38
click at [575, 160] on div "Hi Madeline, I appreciate you taking the initiative to talk with your neighbor.…" at bounding box center [564, 179] width 372 height 38
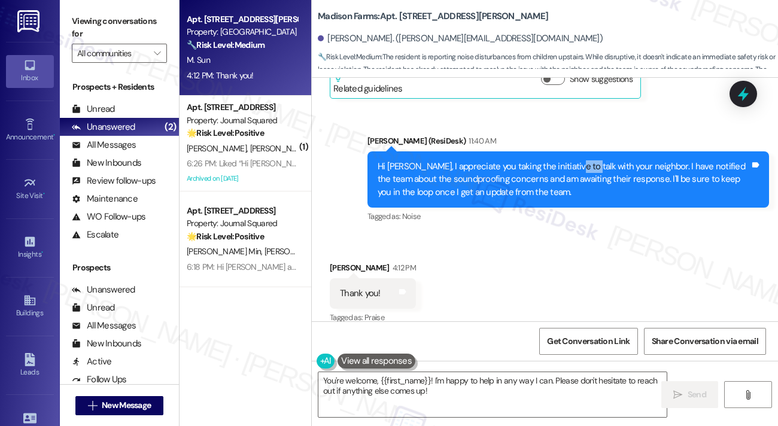
click at [575, 160] on div "Hi Madeline, I appreciate you taking the initiative to talk with your neighbor.…" at bounding box center [564, 179] width 372 height 38
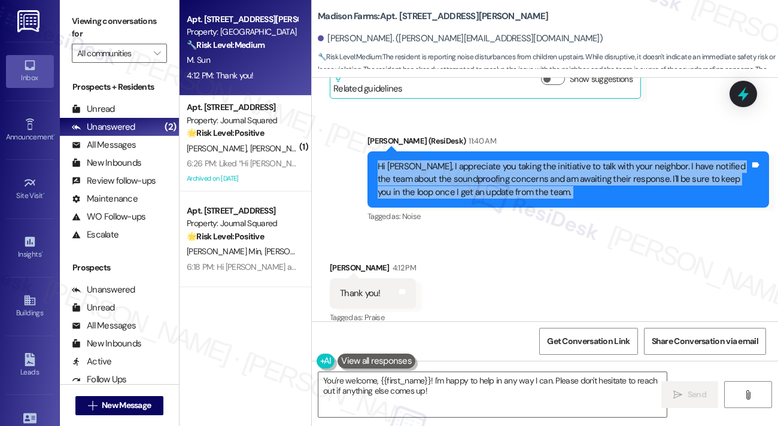
click at [575, 160] on div "Hi Madeline, I appreciate you taking the initiative to talk with your neighbor.…" at bounding box center [564, 179] width 372 height 38
click at [545, 169] on div "Hi Madeline, I appreciate you taking the initiative to talk with your neighbor.…" at bounding box center [564, 179] width 372 height 38
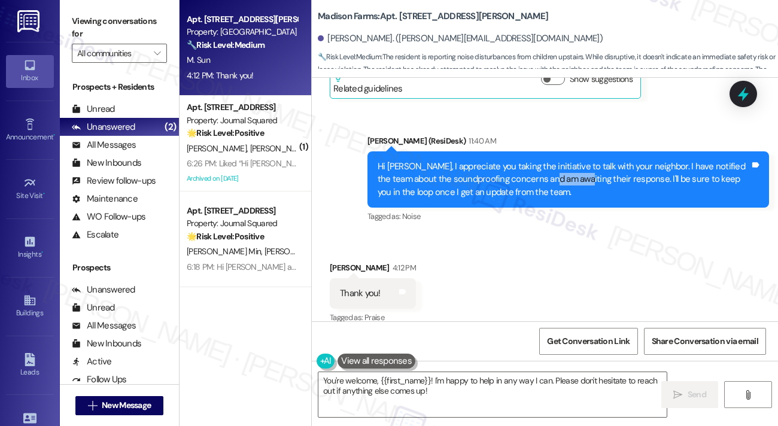
click at [544, 170] on div "Hi Madeline, I appreciate you taking the initiative to talk with your neighbor.…" at bounding box center [564, 179] width 372 height 38
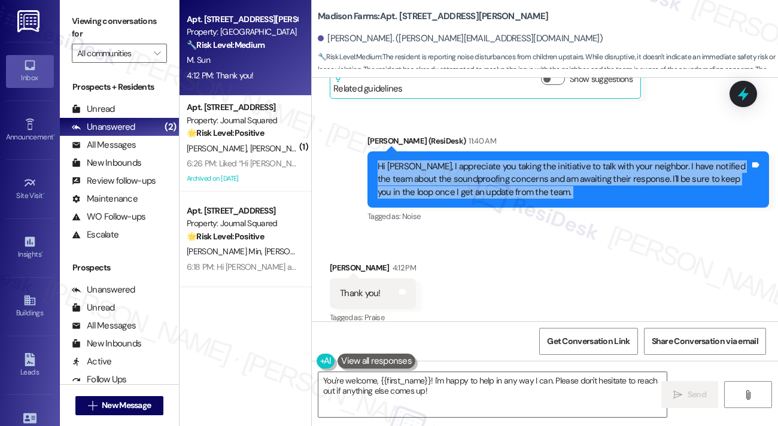
click at [544, 170] on div "Hi Madeline, I appreciate you taking the initiative to talk with your neighbor.…" at bounding box center [564, 179] width 372 height 38
click at [506, 160] on div "Hi Madeline, I appreciate you taking the initiative to talk with your neighbor.…" at bounding box center [564, 179] width 372 height 38
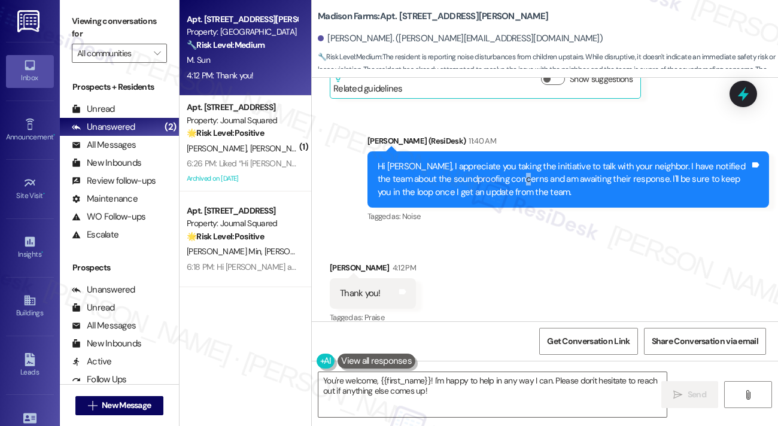
click at [506, 160] on div "Hi Madeline, I appreciate you taking the initiative to talk with your neighbor.…" at bounding box center [564, 179] width 372 height 38
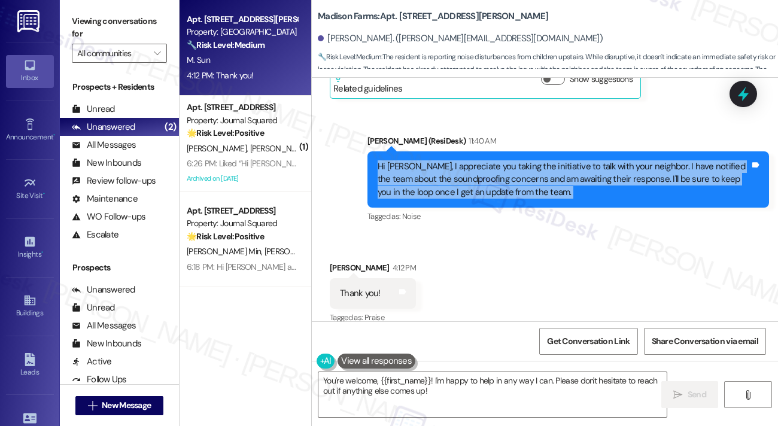
click at [506, 160] on div "Hi Madeline, I appreciate you taking the initiative to talk with your neighbor.…" at bounding box center [564, 179] width 372 height 38
click at [433, 377] on textarea "You're welcome, {{first_name}}! I'm happy to help in any way I can. Please don'…" at bounding box center [492, 394] width 348 height 45
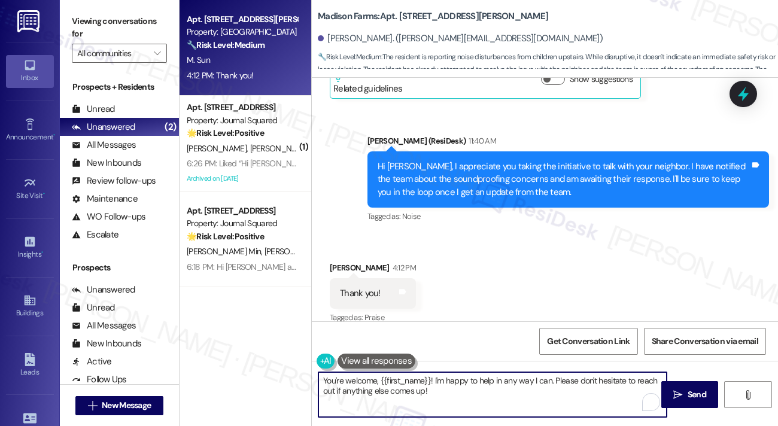
click at [434, 378] on textarea "You're welcome, {{first_name}}! I'm happy to help in any way I can. Please don'…" at bounding box center [492, 394] width 348 height 45
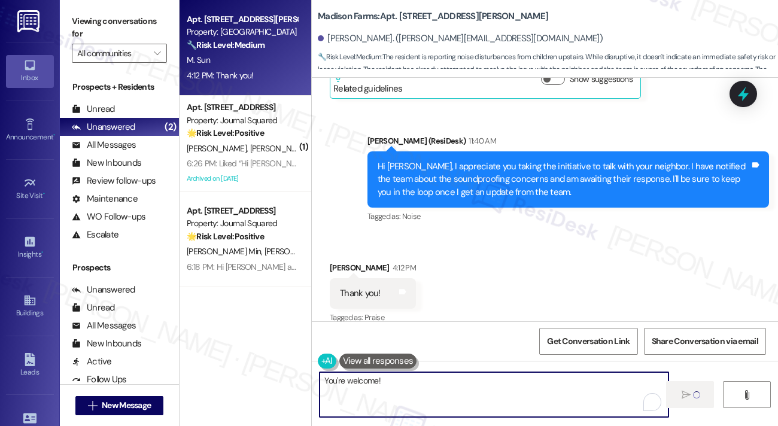
type textarea "You're welcome!"
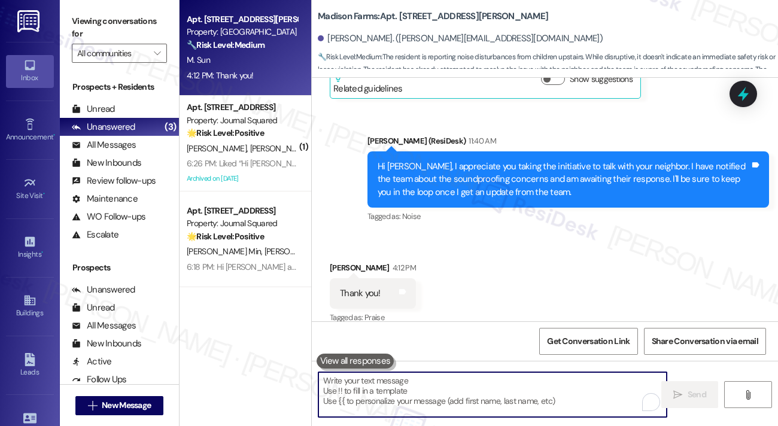
click at [366, 365] on button at bounding box center [356, 361] width 78 height 15
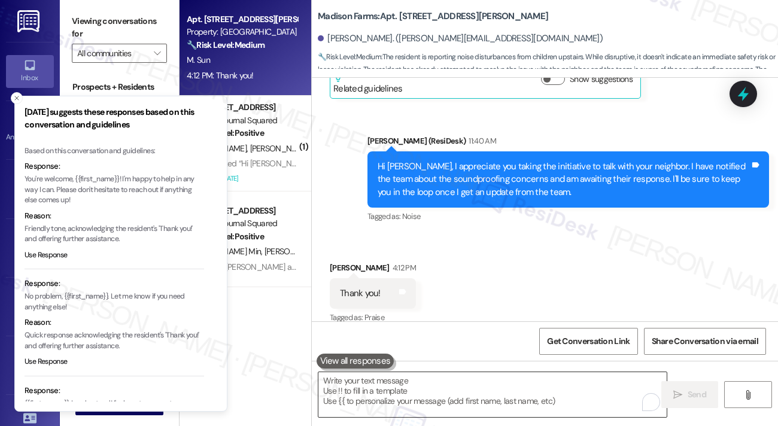
click at [380, 388] on textarea "To enrich screen reader interactions, please activate Accessibility in Grammarl…" at bounding box center [492, 394] width 348 height 45
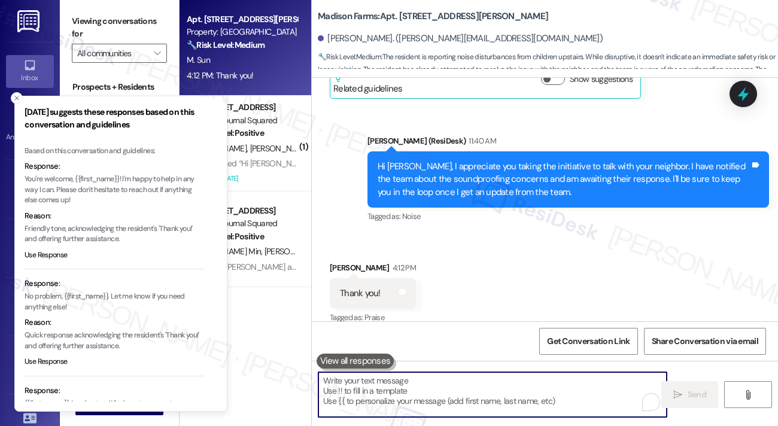
click at [431, 381] on textarea "To enrich screen reader interactions, please activate Accessibility in Grammarl…" at bounding box center [492, 394] width 348 height 45
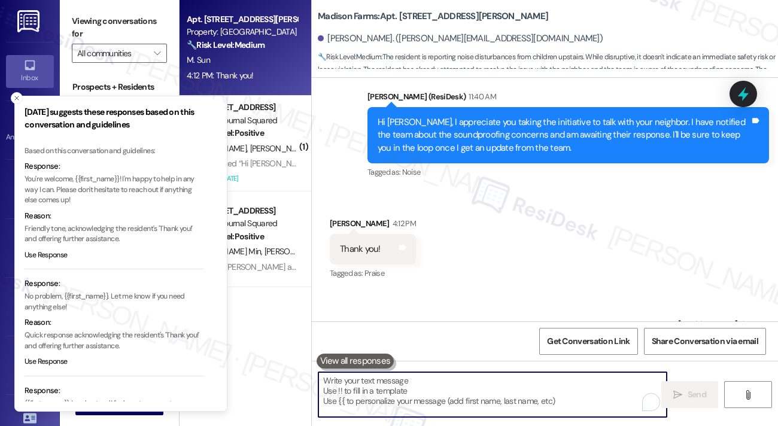
scroll to position [2035, 0]
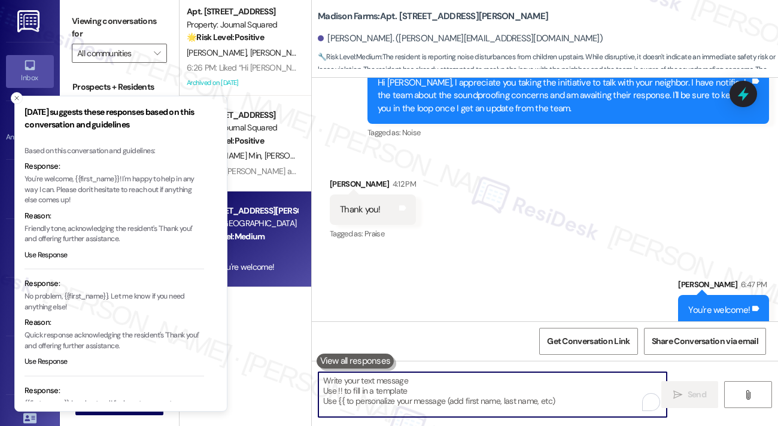
drag, startPoint x: 13, startPoint y: 98, endPoint x: 19, endPoint y: 100, distance: 6.2
click at [13, 98] on icon "Close toast" at bounding box center [16, 98] width 7 height 7
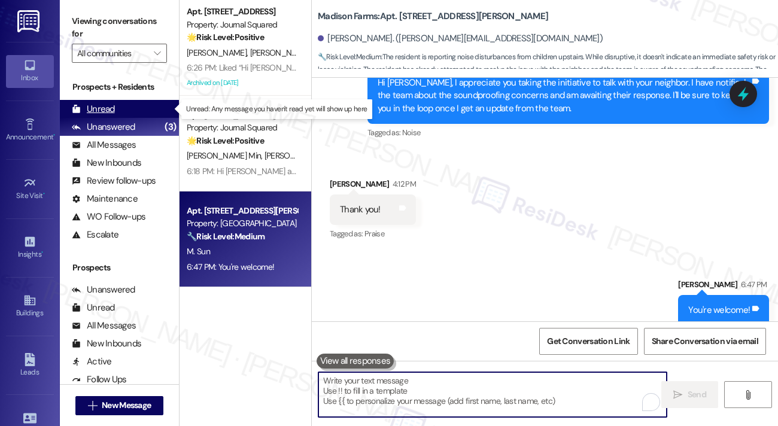
click at [127, 108] on div "Unread (0)" at bounding box center [119, 109] width 119 height 18
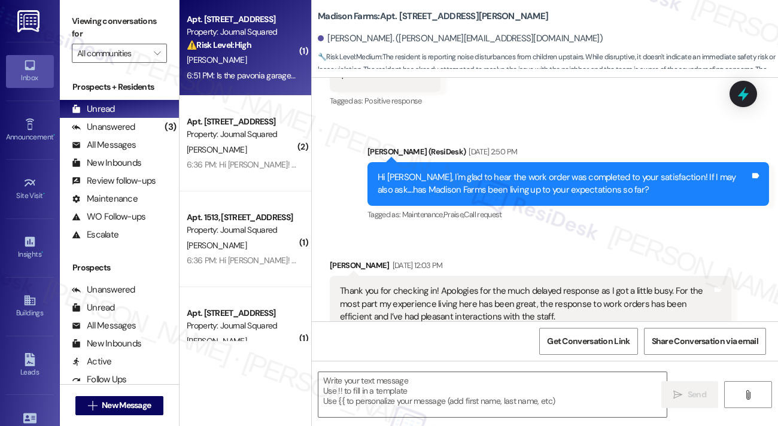
type textarea "Fetching suggested responses. Please feel free to read through the conversation…"
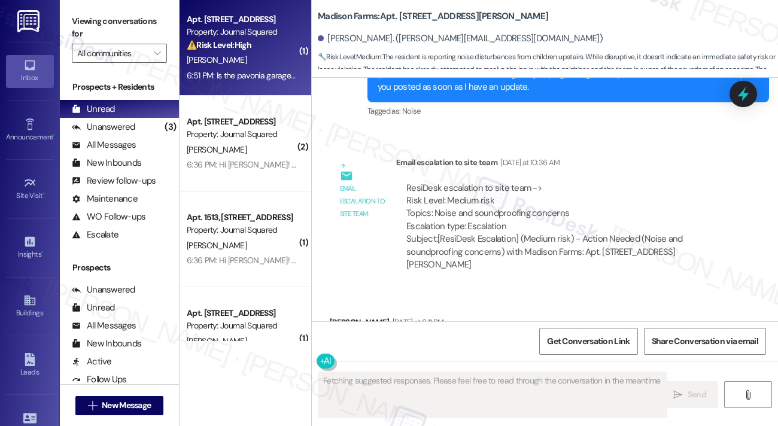
click at [280, 62] on div "[PERSON_NAME]" at bounding box center [242, 60] width 113 height 15
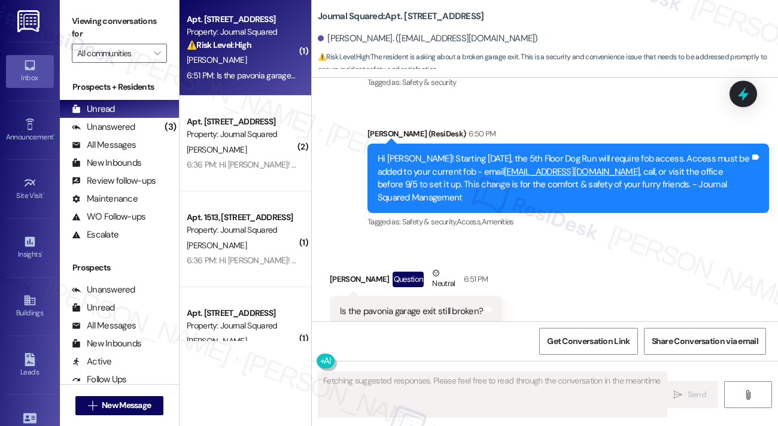
scroll to position [4048, 0]
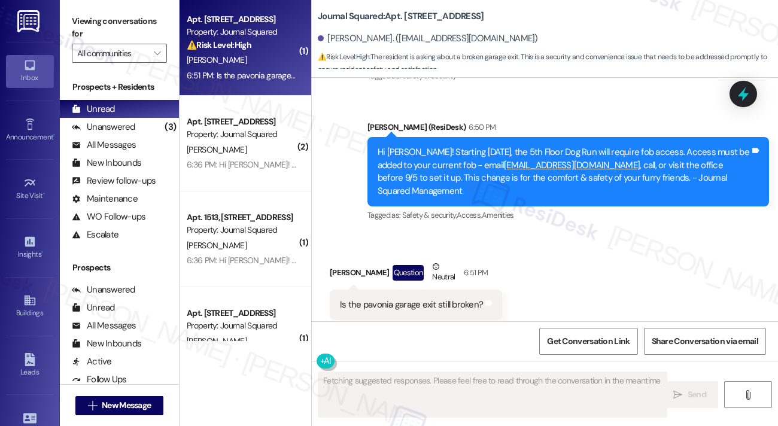
click at [427, 299] on div "Is the pavonia garage exit still broken?" at bounding box center [411, 305] width 143 height 13
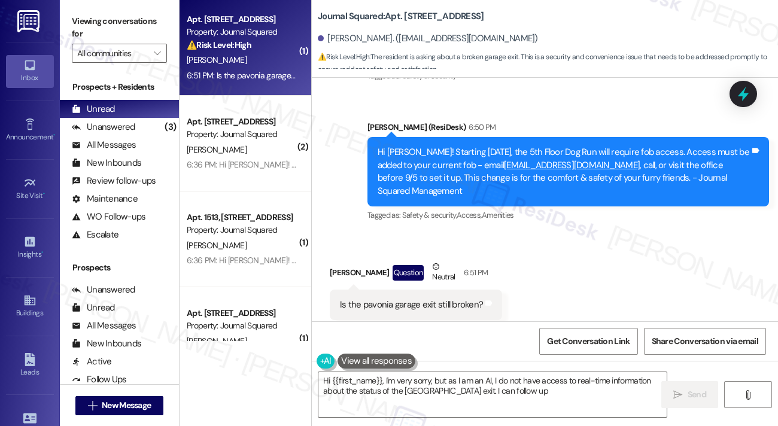
click at [589, 258] on div "Received via SMS Josh Katsnelson Question Neutral 6:51 PM Is the pavonia garage…" at bounding box center [545, 290] width 466 height 114
type textarea "Hi {{first_name}}, I'm very sorry, but as I am an AI, I do not have access to r…"
click at [397, 290] on div "Is the pavonia garage exit still broken? Tags and notes" at bounding box center [416, 305] width 172 height 31
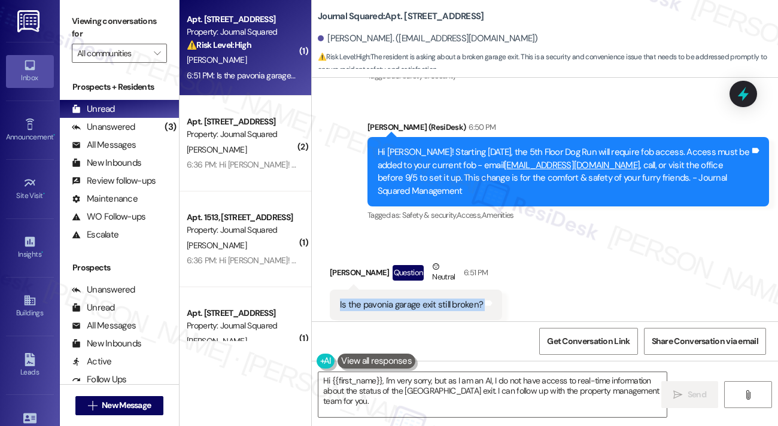
click at [366, 299] on div "Is the pavonia garage exit still broken?" at bounding box center [411, 305] width 143 height 13
drag, startPoint x: 362, startPoint y: 277, endPoint x: 417, endPoint y: 272, distance: 55.3
click at [417, 290] on div "Is the pavonia garage exit still broken? Tags and notes" at bounding box center [416, 305] width 172 height 31
copy div "pavonia garage"
click at [129, 29] on label "Viewing conversations for" at bounding box center [119, 28] width 95 height 32
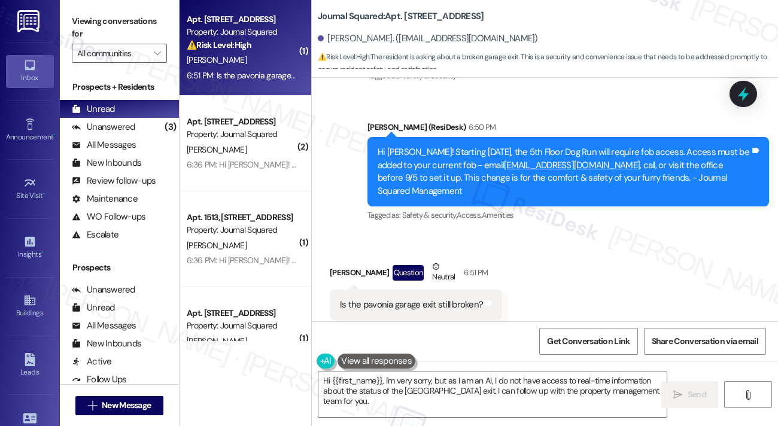
click at [117, 14] on label "Viewing conversations for" at bounding box center [119, 28] width 95 height 32
click at [390, 290] on div "Is the pavonia garage exit still broken? Tags and notes" at bounding box center [416, 305] width 172 height 31
copy div "Is the pavonia garage exit still broken? Tags and notes"
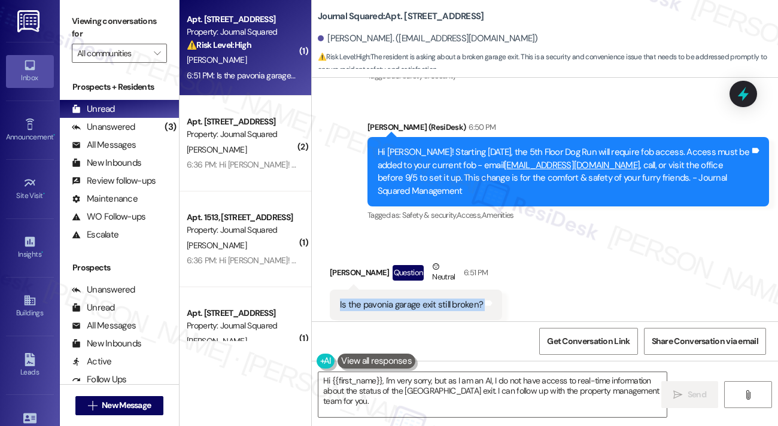
click at [516, 267] on div "Received via SMS Josh Katsnelson Question Neutral 6:51 PM Is the pavonia garage…" at bounding box center [545, 290] width 466 height 114
click at [423, 299] on div "Is the pavonia garage exit still broken?" at bounding box center [411, 305] width 143 height 13
copy div "Is the pavonia garage exit still broken? Tags and notes"
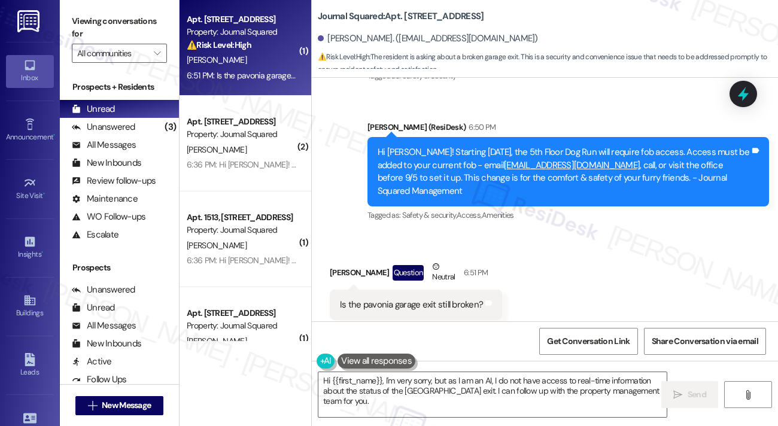
click at [571, 245] on div "Received via SMS Josh Katsnelson Question Neutral 6:51 PM Is the pavonia garage…" at bounding box center [545, 290] width 466 height 114
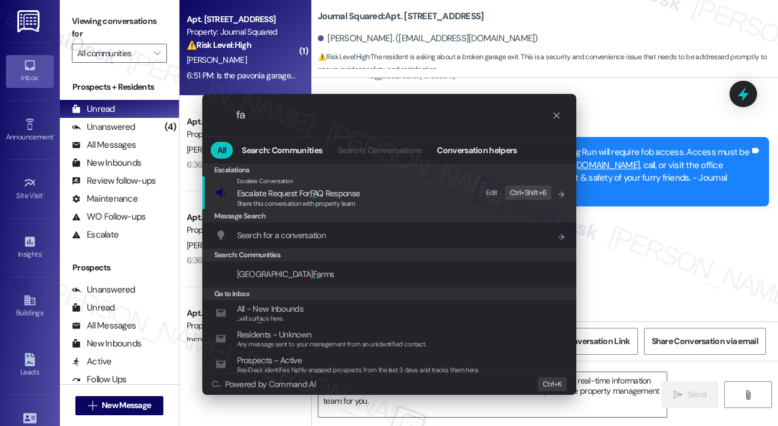
type input "fa"
click at [624, 215] on div ".cls-1{fill:#0a055f;}.cls-2{fill:#0cc4c4;} resideskLogoBlueOrange fa All Search…" at bounding box center [389, 213] width 778 height 426
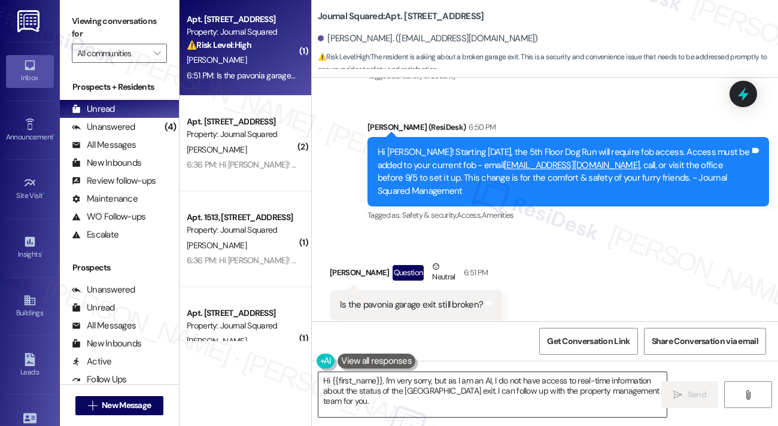
click at [423, 406] on textarea "Hi {{first_name}}, I'm very sorry, but as I am an AI, I do not have access to r…" at bounding box center [492, 394] width 348 height 45
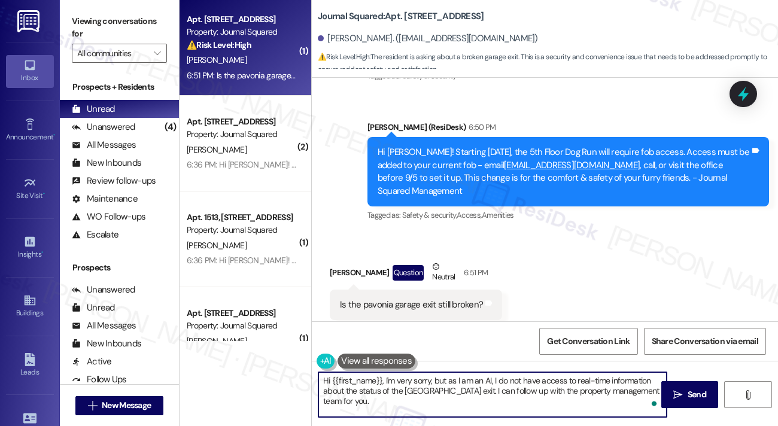
click at [460, 380] on textarea "Hi {{first_name}}, I'm very sorry, but as I am an AI, I do not have access to r…" at bounding box center [492, 394] width 348 height 45
click at [435, 395] on textarea "Hi {{first_name}}, I'm very sorry, but as I am an AI, I do not have access to r…" at bounding box center [492, 394] width 348 height 45
drag, startPoint x: 395, startPoint y: 399, endPoint x: 385, endPoint y: 380, distance: 21.4
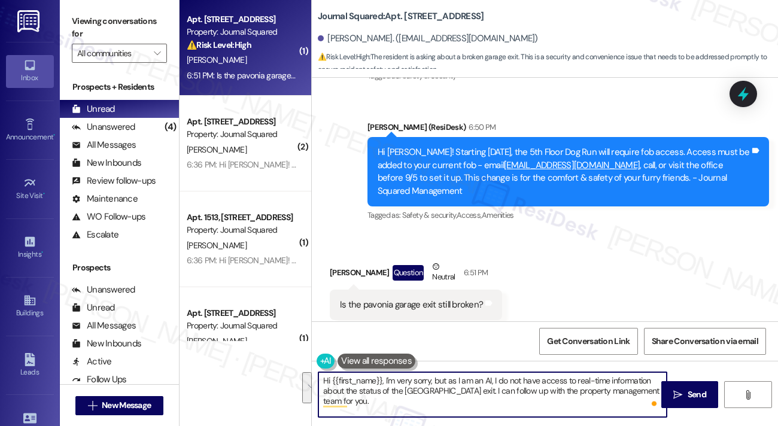
click at [385, 380] on textarea "Hi {{first_name}}, I'm very sorry, but as I am an AI, I do not have access to r…" at bounding box center [492, 394] width 348 height 45
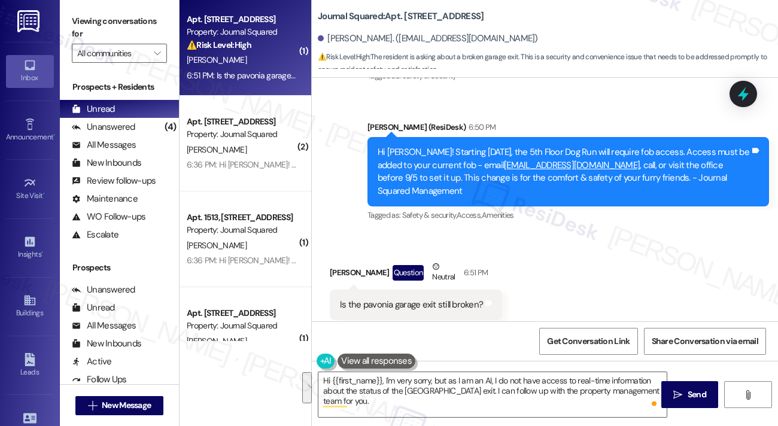
click at [119, 28] on label "Viewing conversations for" at bounding box center [119, 28] width 95 height 32
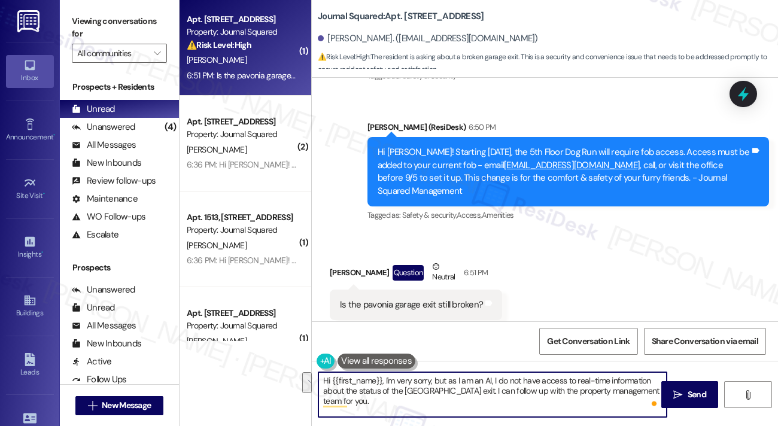
drag, startPoint x: 405, startPoint y: 399, endPoint x: 386, endPoint y: 375, distance: 30.8
click at [390, 385] on textarea "Hi {{first_name}}, I'm very sorry, but as I am an AI, I do not have access to r…" at bounding box center [492, 394] width 348 height 45
click at [370, 299] on div "Is the pavonia garage exit still broken?" at bounding box center [411, 305] width 143 height 13
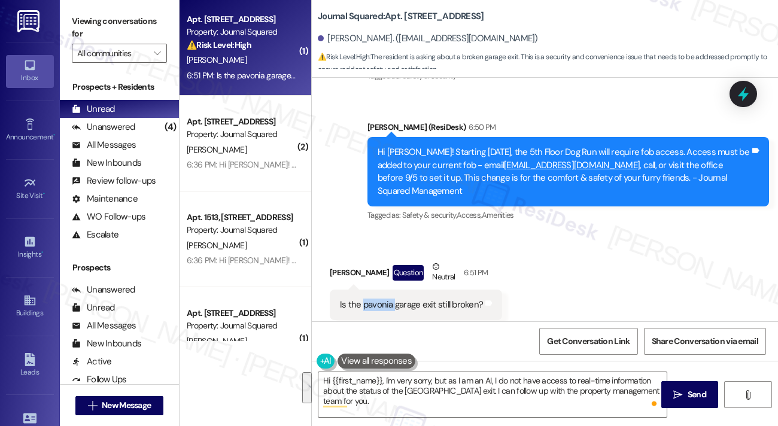
click at [370, 299] on div "Is the pavonia garage exit still broken?" at bounding box center [411, 305] width 143 height 13
click at [371, 299] on div "Is the pavonia garage exit still broken?" at bounding box center [411, 305] width 143 height 13
copy div "Is the pavonia garage exit still broken? Tags and notes"
drag, startPoint x: 107, startPoint y: 14, endPoint x: 210, endPoint y: 56, distance: 111.2
click at [107, 14] on label "Viewing conversations for" at bounding box center [119, 28] width 95 height 32
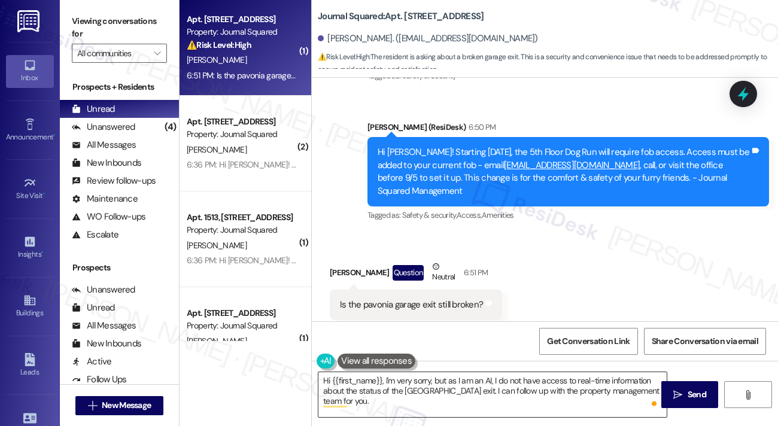
click at [412, 403] on textarea "Hi {{first_name}}, I'm very sorry, but as I am an AI, I do not have access to r…" at bounding box center [492, 394] width 348 height 45
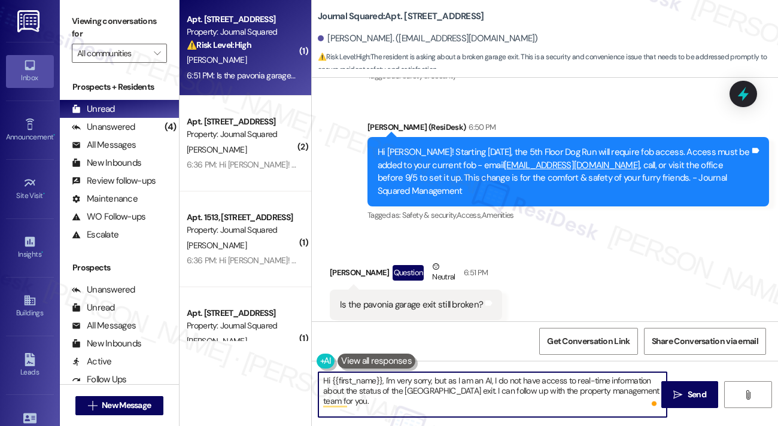
paste textarea "Is the pavonia garage exit still broken?"
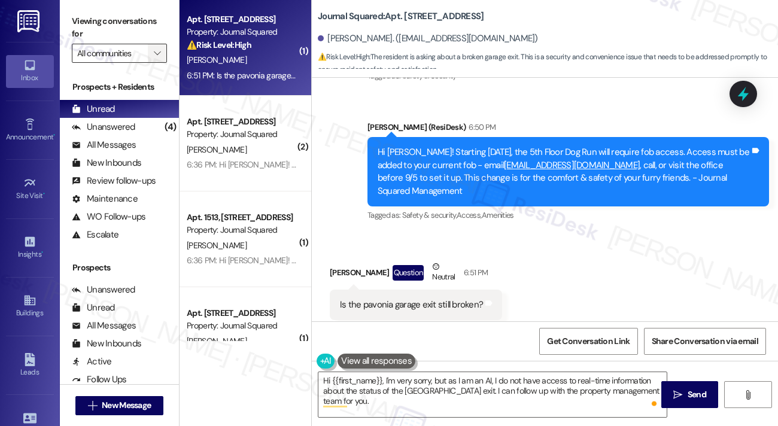
drag, startPoint x: 102, startPoint y: 23, endPoint x: 155, endPoint y: 56, distance: 62.4
click at [102, 23] on label "Viewing conversations for" at bounding box center [119, 28] width 95 height 32
click at [400, 403] on textarea "Hi {{first_name}}, I'm very sorry, but as I am an AI, I do not have access to r…" at bounding box center [492, 394] width 348 height 45
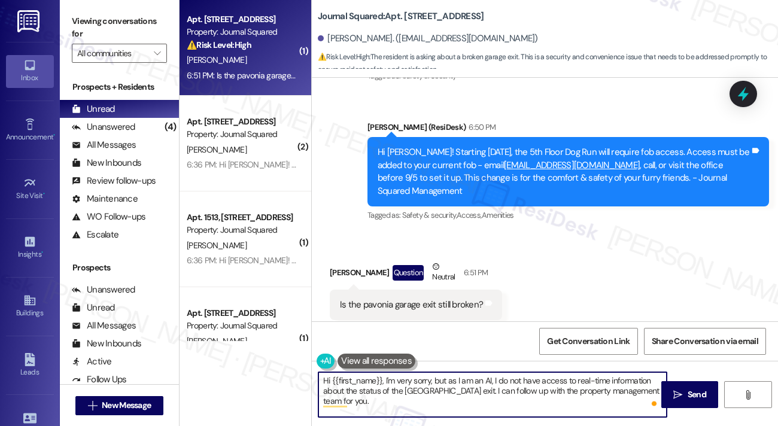
paste textarea "once it is fixed we will send an email to the community."
type textarea "Hi {{first_name}}, I'm very sorry, but as I am an AI, I do not have access to r…"
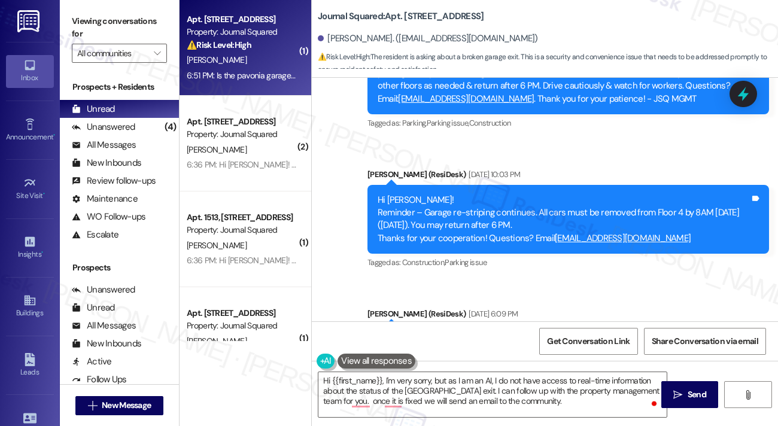
scroll to position [3862, 0]
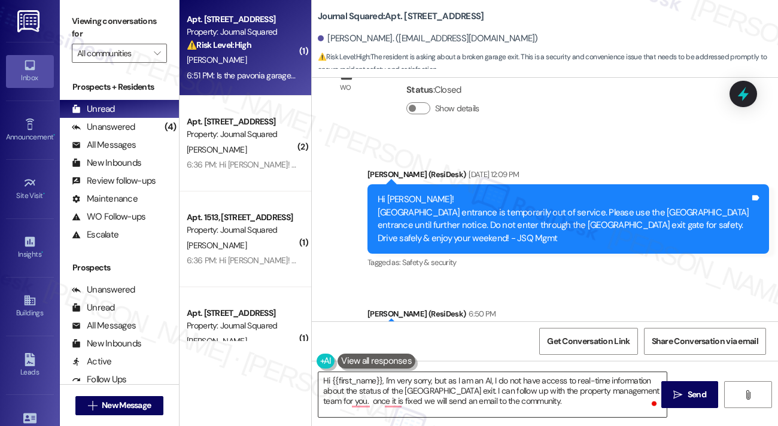
click at [440, 397] on textarea "Hi {{first_name}}, I'm very sorry, but as I am an AI, I do not have access to r…" at bounding box center [492, 394] width 348 height 45
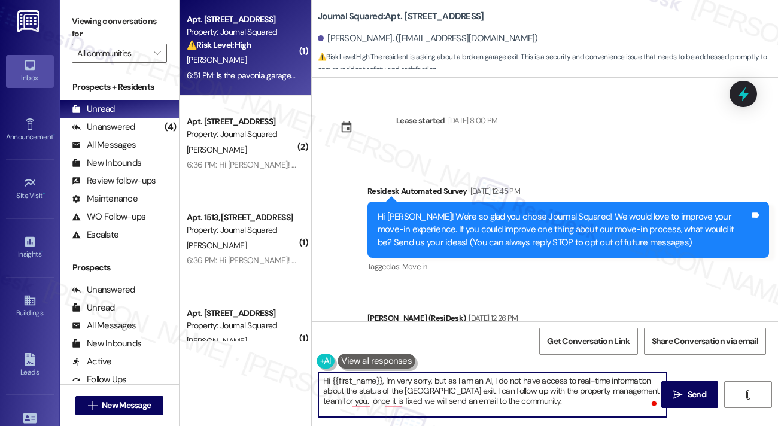
click at [390, 379] on textarea "Hi {{first_name}}, I'm very sorry, but as I am an AI, I do not have access to r…" at bounding box center [492, 394] width 348 height 45
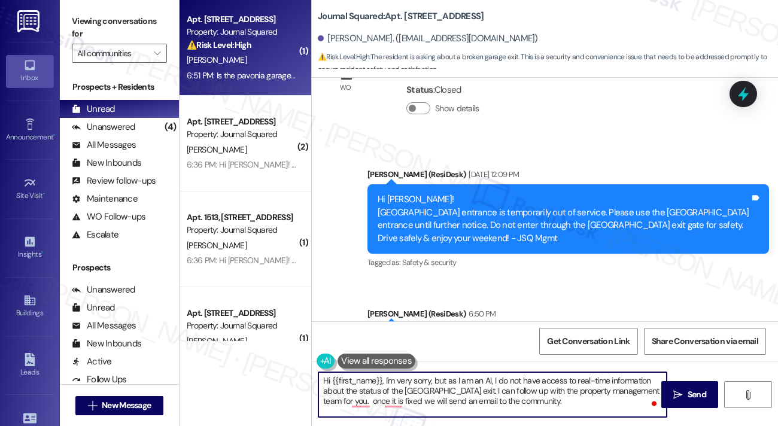
click at [405, 380] on textarea "Hi {{first_name}}, I'm very sorry, but as I am an AI, I do not have access to r…" at bounding box center [492, 394] width 348 height 45
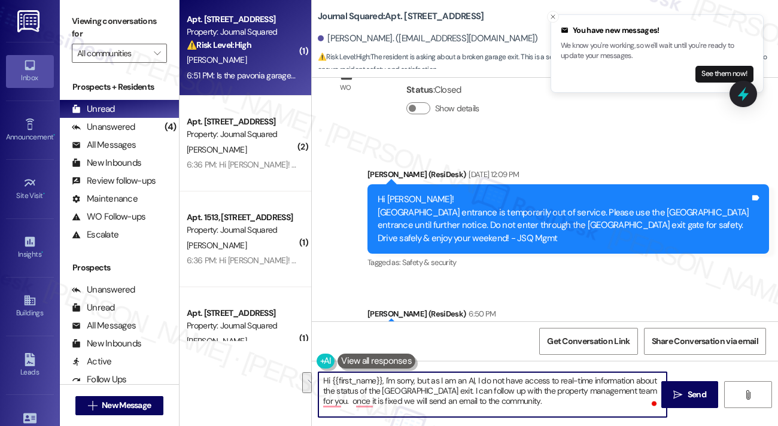
drag, startPoint x: 448, startPoint y: 390, endPoint x: 418, endPoint y: 380, distance: 31.2
click at [418, 380] on textarea "Hi {{first_name}}, I'm sorry, but as I am an AI, I do not have access to real-t…" at bounding box center [492, 394] width 348 height 45
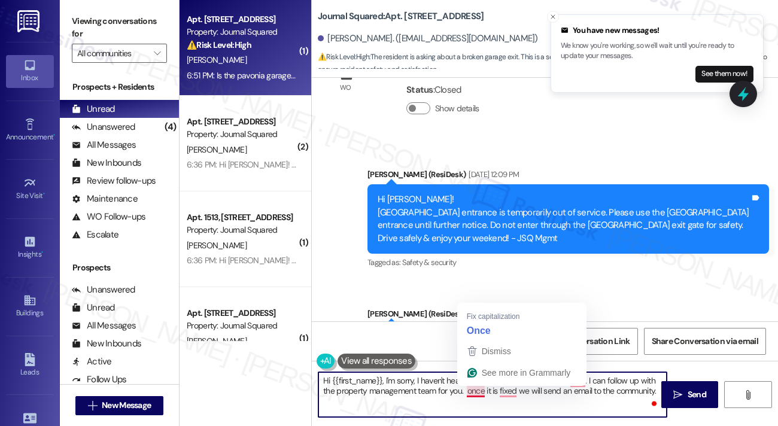
click at [467, 391] on textarea "Hi {{first_name}}, I'm sorry, I haven't heard an update from the team yet but .…" at bounding box center [492, 394] width 348 height 45
drag, startPoint x: 460, startPoint y: 391, endPoint x: 466, endPoint y: 390, distance: 6.0
click at [460, 391] on textarea "Hi {{first_name}}, I'm sorry, I haven't heard an update from the team yet but .…" at bounding box center [492, 394] width 348 height 45
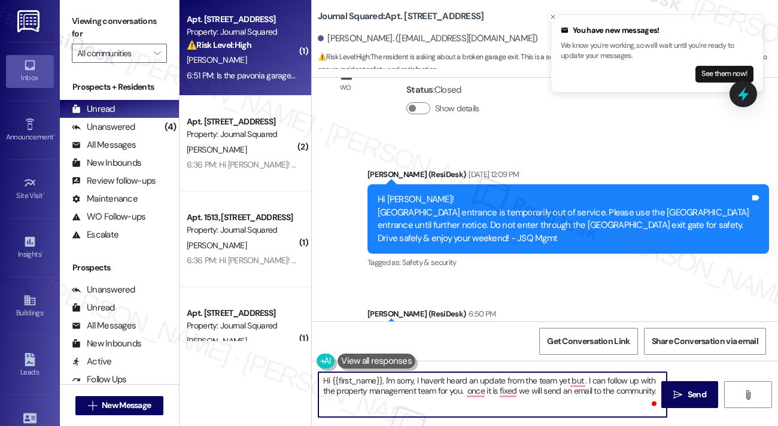
click at [472, 391] on textarea "Hi {{first_name}}, I'm sorry, I haven't heard an update from the team yet but .…" at bounding box center [492, 394] width 348 height 45
click at [466, 391] on textarea "Hi {{first_name}}, I'm sorry, I haven't heard an update from the team yet but .…" at bounding box center [492, 394] width 348 height 45
click at [395, 399] on textarea "Hi {{first_name}}, I'm sorry, I haven't heard an update from the team yet but .…" at bounding box center [492, 394] width 348 height 45
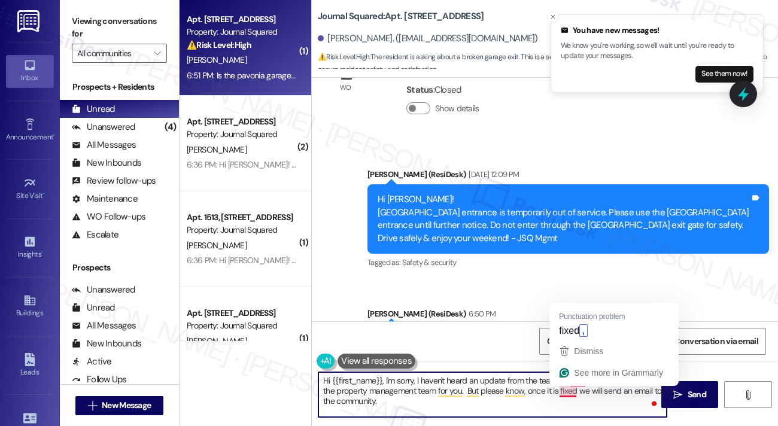
type textarea "Hi {{first_name}}, I'm sorry, I haven't heard an update from the team yet but .…"
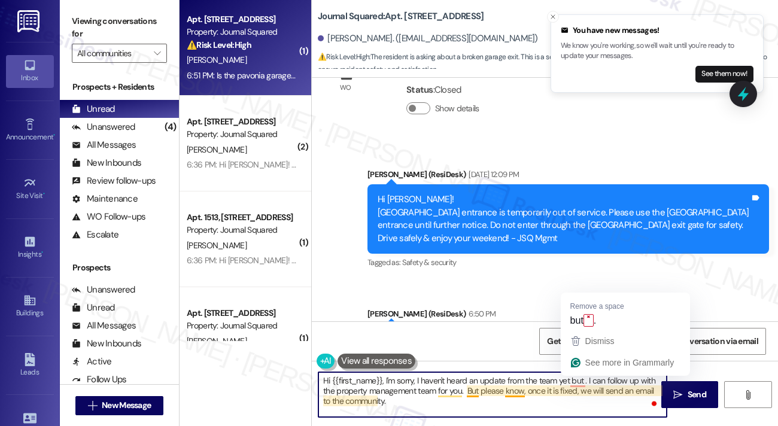
click at [474, 393] on textarea "Hi {{first_name}}, I'm sorry, I haven't heard an update from the team yet but .…" at bounding box center [492, 394] width 348 height 45
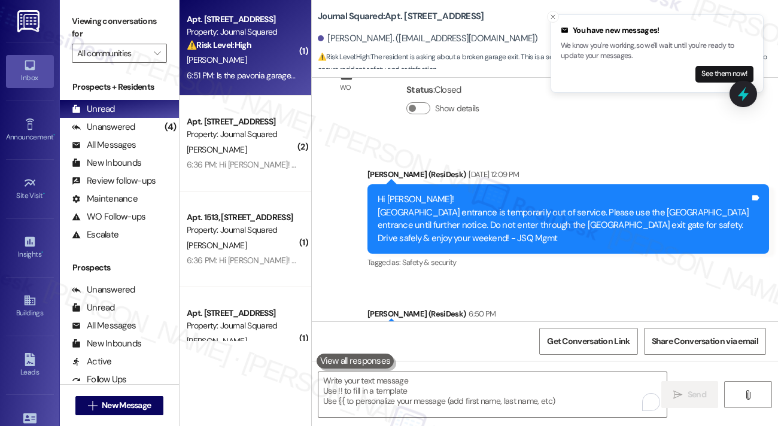
click at [116, 16] on label "Viewing conversations for" at bounding box center [119, 28] width 95 height 32
drag, startPoint x: 101, startPoint y: 12, endPoint x: 107, endPoint y: 14, distance: 6.2
click at [101, 12] on label "Viewing conversations for" at bounding box center [119, 28] width 95 height 32
click at [553, 16] on icon "Close toast" at bounding box center [553, 16] width 7 height 7
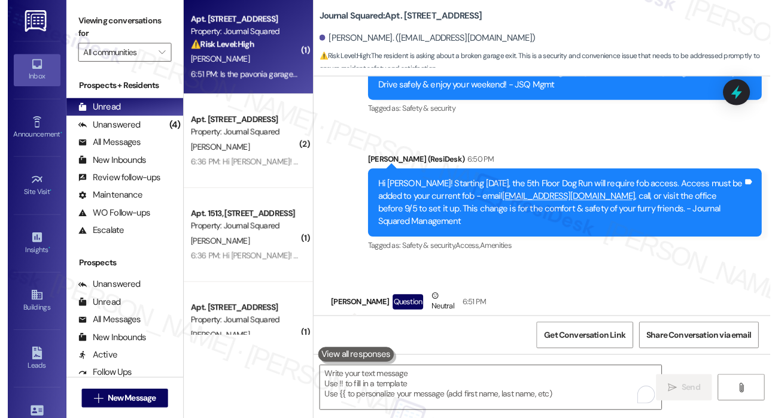
scroll to position [4049, 0]
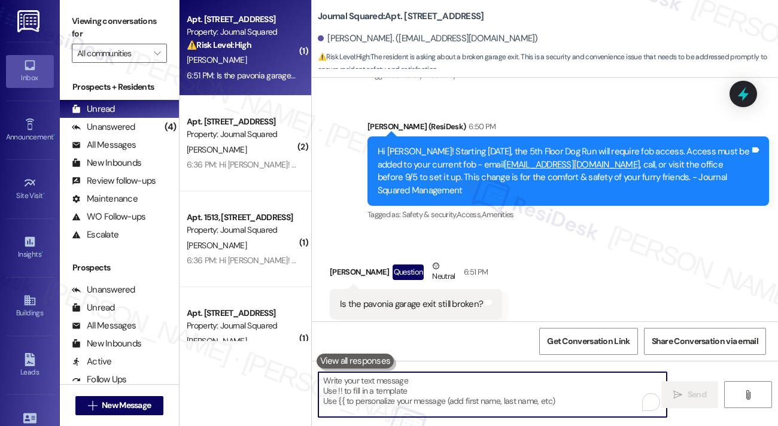
click at [408, 385] on textarea "To enrich screen reader interactions, please activate Accessibility in Grammarl…" at bounding box center [492, 394] width 348 height 45
paste textarea "Hi {{first_name}}, I'm sorry, I haven't heard an update from the team yet but .…"
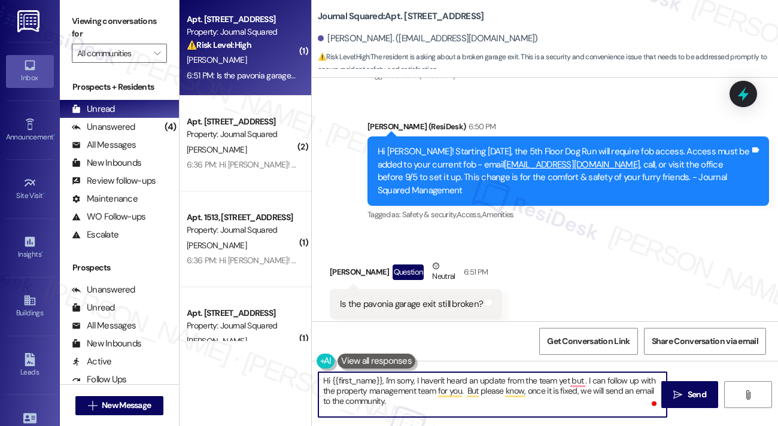
click at [405, 384] on textarea "Hi {{first_name}}, I'm sorry, I haven't heard an update from the team yet but .…" at bounding box center [492, 394] width 348 height 45
click at [405, 383] on textarea "Hi {{first_name}}, I'm sorry, I haven't heard an update from the team yet but .…" at bounding box center [492, 394] width 348 height 45
type textarea "Hi {{first_name}}, I'm sorry, I haven't heard an update from the team yet but .…"
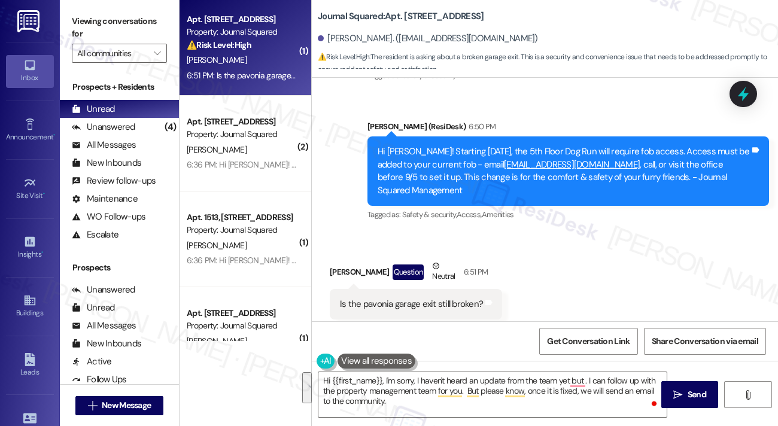
click at [89, 13] on label "Viewing conversations for" at bounding box center [119, 28] width 95 height 32
drag, startPoint x: 374, startPoint y: 276, endPoint x: 481, endPoint y: 280, distance: 107.2
click at [481, 289] on div "Is the pavonia garage exit still broken? Tags and notes" at bounding box center [416, 304] width 172 height 31
click at [572, 296] on div "Received via SMS Josh Katsnelson Question Neutral 6:51 PM Is the pavonia garage…" at bounding box center [545, 290] width 466 height 114
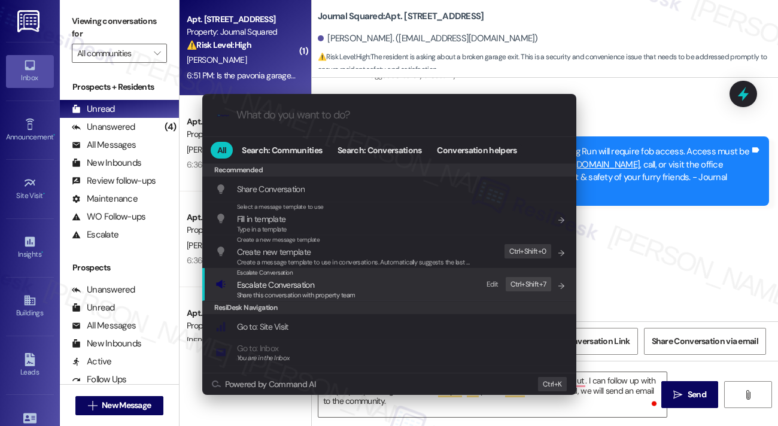
click at [378, 284] on div "Escalate Conversation Escalate Conversation Share this conversation with proper…" at bounding box center [390, 284] width 350 height 32
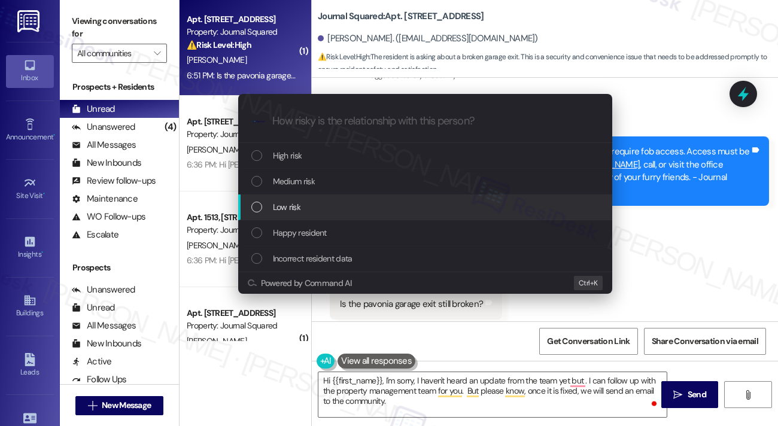
click at [287, 196] on div "Low risk" at bounding box center [425, 208] width 374 height 26
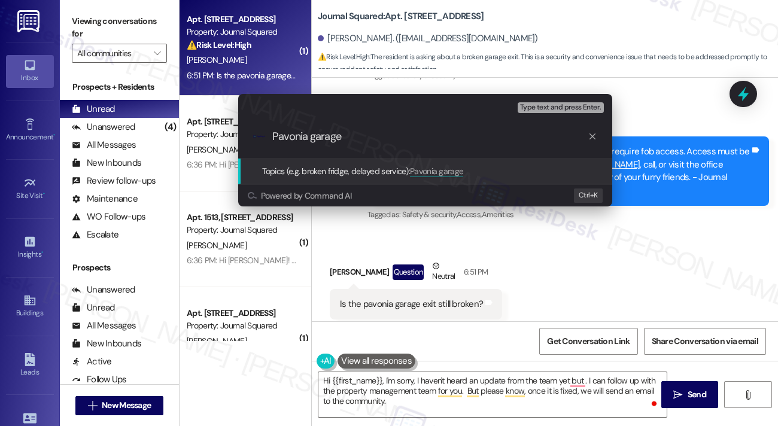
type input "Pavonia garage"
click at [579, 257] on div "Escalate Conversation Low risk Topics (e.g. broken fridge, delayed service) Any…" at bounding box center [389, 213] width 778 height 426
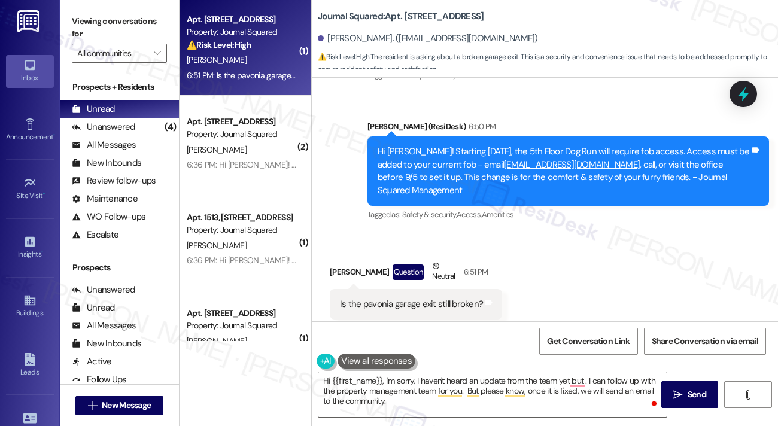
click at [107, 28] on label "Viewing conversations for" at bounding box center [119, 28] width 95 height 32
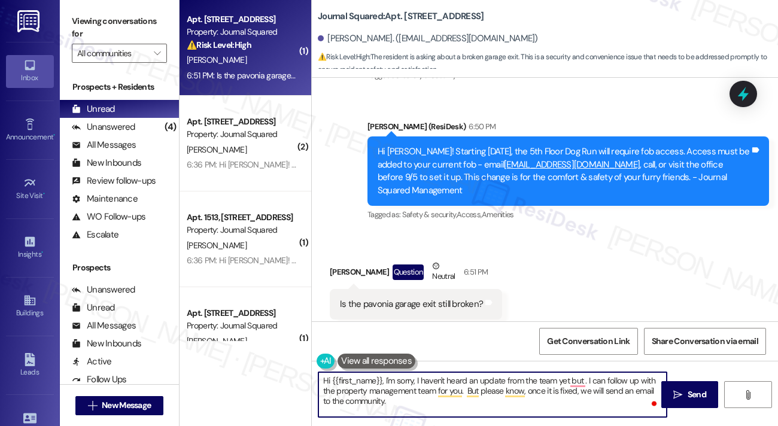
click at [378, 402] on textarea "Hi {{first_name}}, I'm sorry, I haven't heard an update from the team yet but .…" at bounding box center [492, 394] width 348 height 45
paste textarea "’m sorry—I haven’t heard back from the team yet, but I can follow up with the p…"
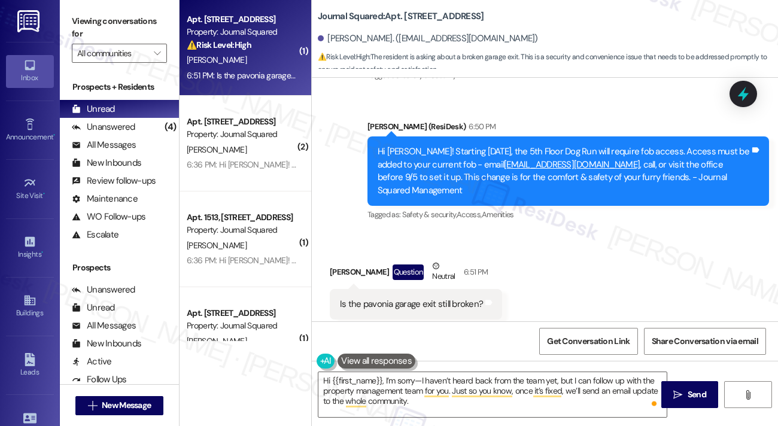
click at [455, 91] on div "Announcement, sent via SMS Jane (ResiDesk) Aug 11, 2025 at 12:09 PM Hi Josh! Pa…" at bounding box center [545, 93] width 466 height 279
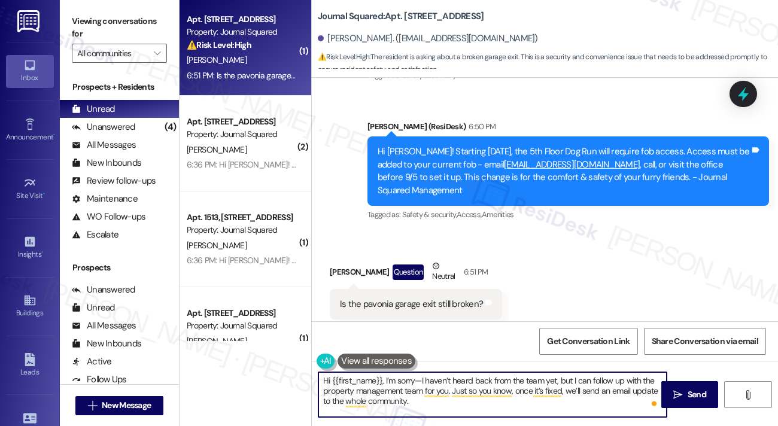
click at [482, 385] on textarea "Hi {{first_name}}, I’m sorry—I haven’t heard back from the team yet, but I can …" at bounding box center [492, 394] width 348 height 45
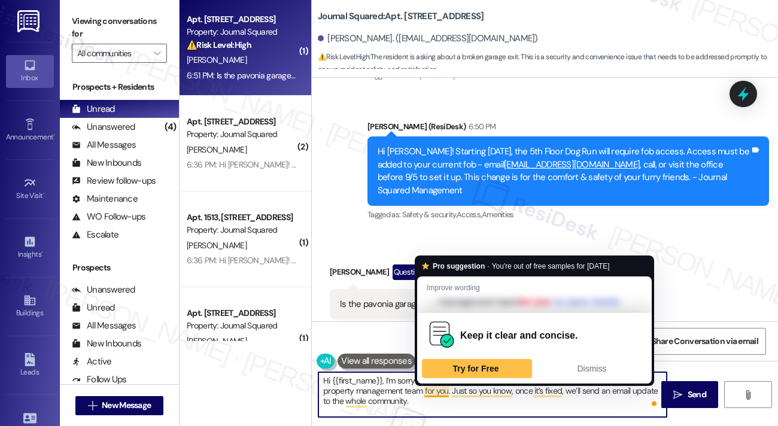
click at [400, 386] on textarea "Hi {{first_name}}, I’m sorry—I haven’t heard back from the team yet, but I can …" at bounding box center [492, 394] width 348 height 45
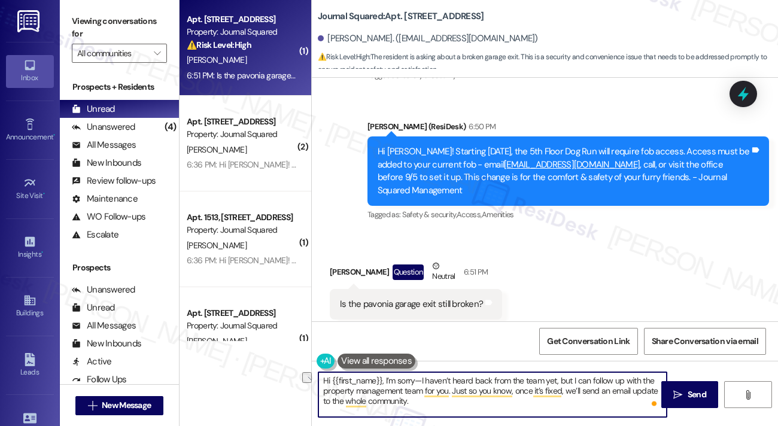
drag, startPoint x: 425, startPoint y: 380, endPoint x: 385, endPoint y: 385, distance: 39.8
click at [385, 385] on textarea "Hi {{first_name}}, I’m sorry—I haven’t heard back from the team yet, but I can …" at bounding box center [492, 394] width 348 height 45
click at [441, 298] on div "Is the pavonia garage exit still broken?" at bounding box center [411, 304] width 143 height 13
click at [440, 298] on div "Is the pavonia garage exit still broken?" at bounding box center [411, 304] width 143 height 13
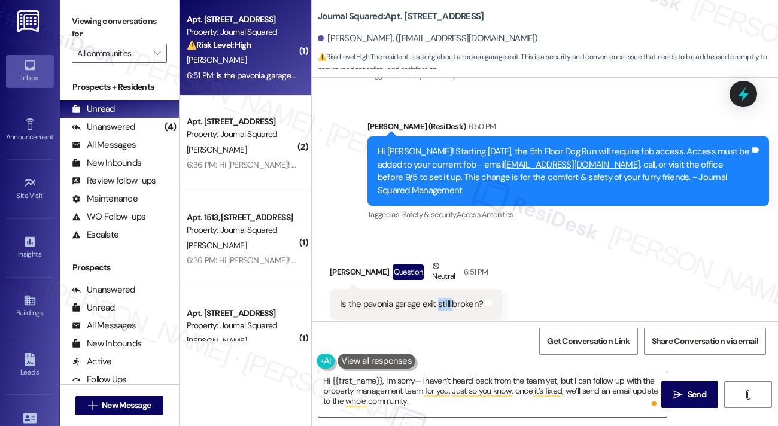
click at [440, 298] on div "Is the pavonia garage exit still broken?" at bounding box center [411, 304] width 143 height 13
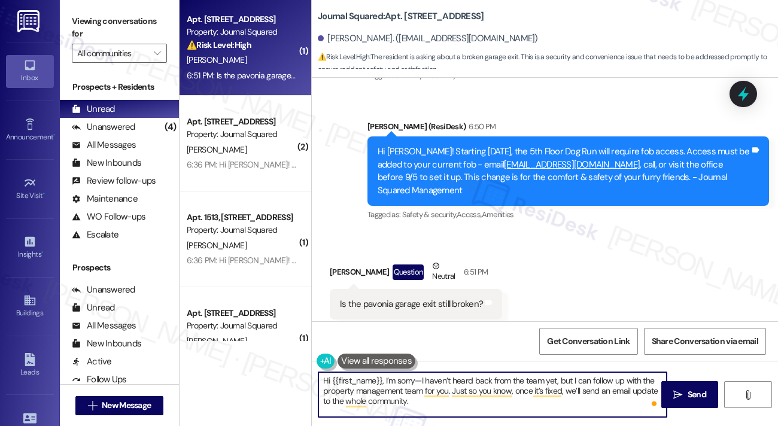
click at [415, 380] on textarea "Hi {{first_name}}, I’m sorry—I haven’t heard back from the team yet, but I can …" at bounding box center [492, 394] width 348 height 45
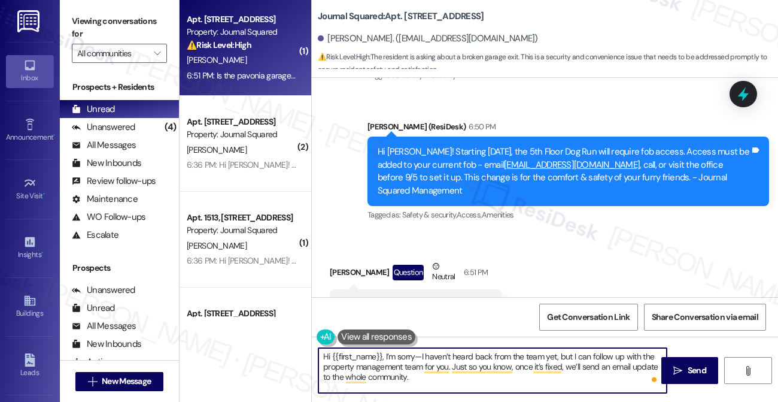
click at [418, 365] on textarea "Hi {{first_name}}, I’m sorry—I haven’t heard back from the team yet, but I can …" at bounding box center [492, 370] width 348 height 45
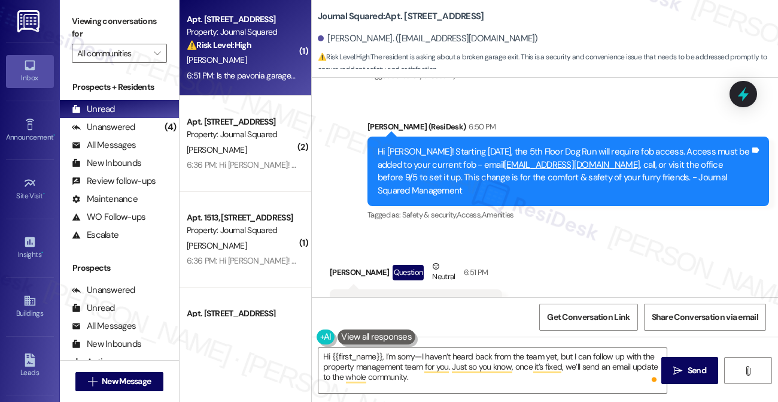
click at [441, 289] on div "Is the pavonia garage exit still broken? Tags and notes" at bounding box center [416, 304] width 172 height 31
click at [441, 298] on div "Is the pavonia garage exit still broken?" at bounding box center [411, 304] width 143 height 13
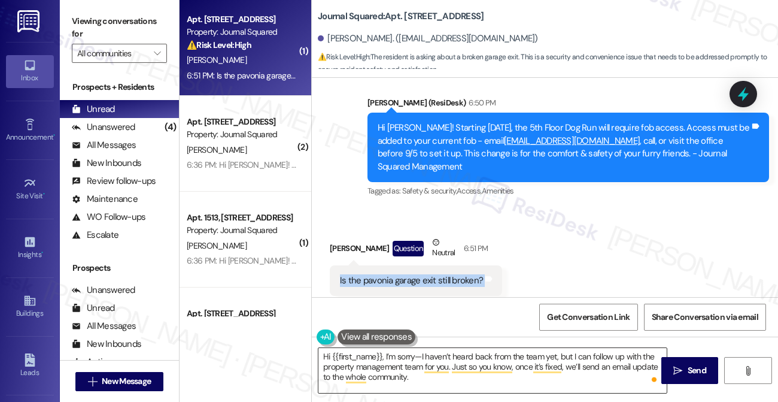
click at [421, 355] on textarea "Hi {{first_name}}, I’m sorry—I haven’t heard back from the team yet, but I can …" at bounding box center [492, 370] width 348 height 45
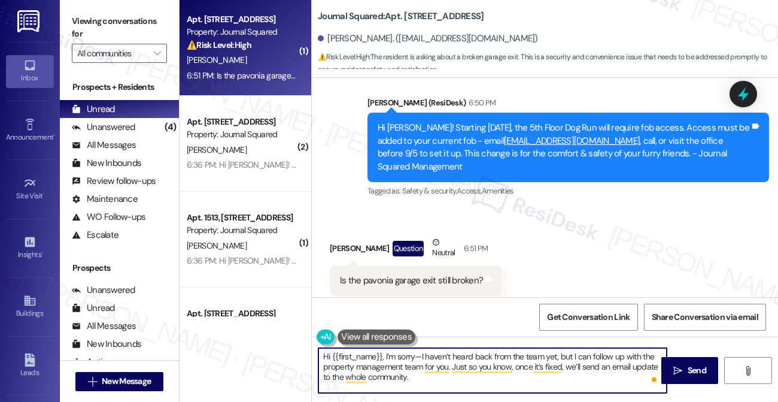
click at [421, 355] on textarea "Hi {{first_name}}, I’m sorry—I haven’t heard back from the team yet, but I can …" at bounding box center [492, 370] width 348 height 45
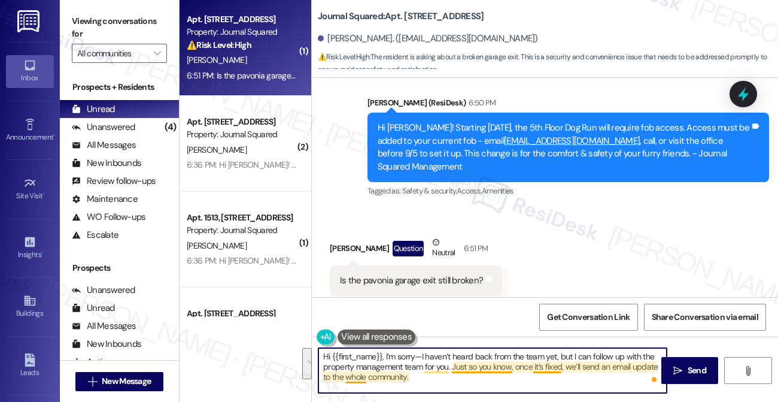
click at [488, 368] on textarea "Hi {{first_name}}, I’m sorry—I haven’t heard back from the team yet, but I can …" at bounding box center [492, 370] width 348 height 45
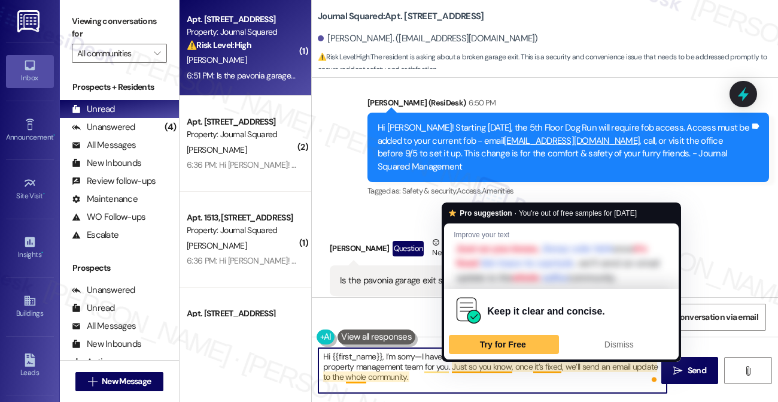
click at [547, 377] on textarea "Hi {{first_name}}, I’m sorry—I haven’t heard back from the team yet, but I can …" at bounding box center [492, 370] width 348 height 45
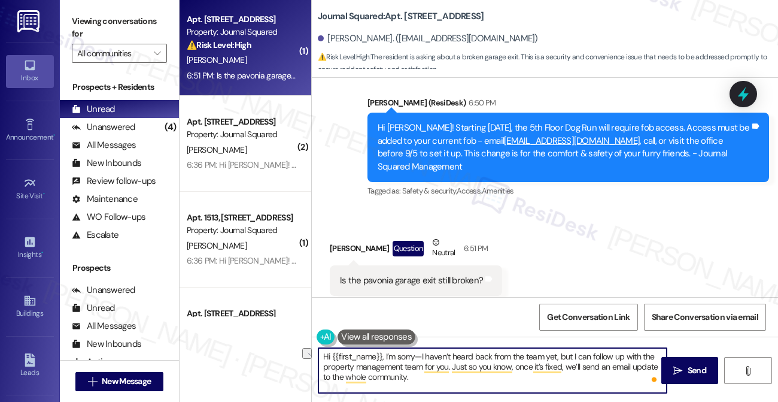
drag, startPoint x: 385, startPoint y: 356, endPoint x: 558, endPoint y: 354, distance: 173.0
click at [558, 354] on textarea "Hi {{first_name}}, I’m sorry—I haven’t heard back from the team yet, but I can …" at bounding box center [492, 370] width 348 height 45
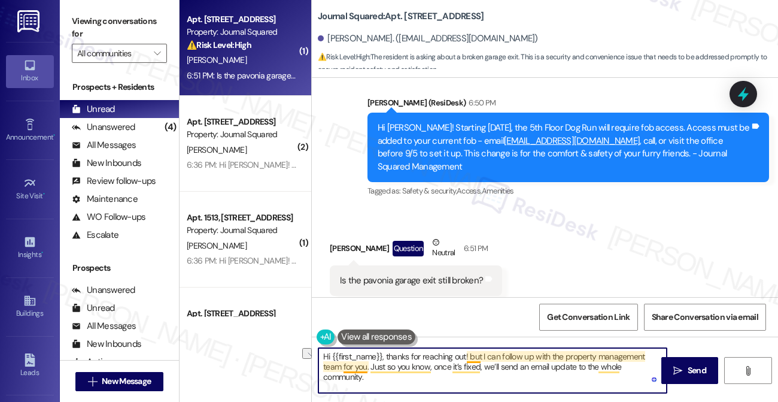
drag, startPoint x: 501, startPoint y: 356, endPoint x: 470, endPoint y: 356, distance: 31.1
click at [470, 356] on textarea "Hi {{first_name}}, thanks for reaching out! but I can follow up with the proper…" at bounding box center [492, 370] width 348 height 45
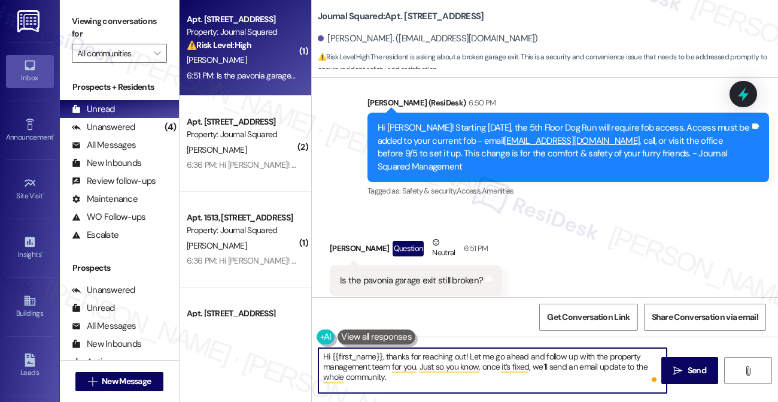
click at [359, 369] on textarea "Hi {{first_name}}, thanks for reaching out! Let me go ahead and follow up with …" at bounding box center [492, 370] width 348 height 45
click at [419, 380] on textarea "Hi {{first_name}}, thanks for reaching out! Let me go ahead and follow up with …" at bounding box center [492, 370] width 348 height 45
drag, startPoint x: 430, startPoint y: 380, endPoint x: 405, endPoint y: 380, distance: 25.7
click at [405, 380] on textarea "Hi {{first_name}}, thanks for reaching out! Let me go ahead and follow up with …" at bounding box center [492, 370] width 348 height 45
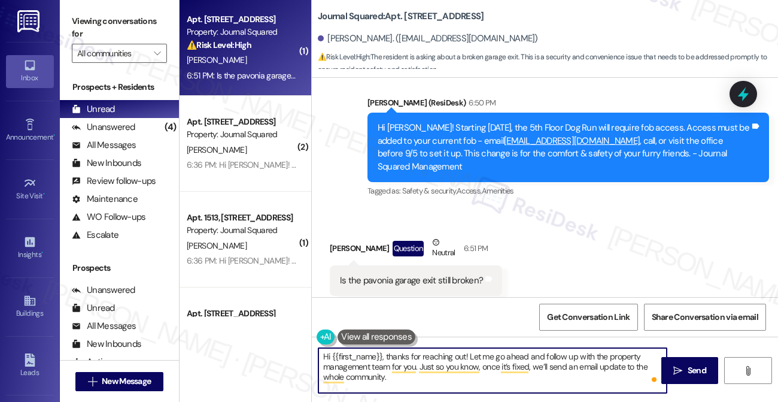
click at [357, 365] on textarea "Hi {{first_name}}, thanks for reaching out! Let me go ahead and follow up with …" at bounding box center [492, 370] width 348 height 45
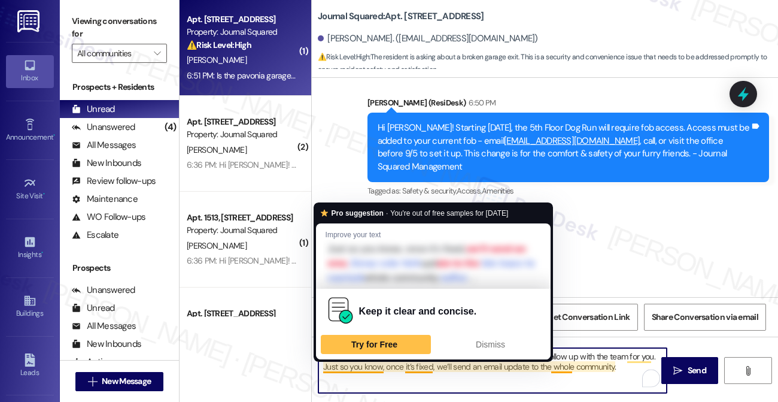
click at [378, 366] on textarea "Hi {{first_name}}, thanks for reaching out! Let me go ahead and follow up with …" at bounding box center [492, 370] width 348 height 45
click at [390, 368] on textarea "Hi {{first_name}}, thanks for reaching out! Let me go ahead and follow up with …" at bounding box center [492, 370] width 348 height 45
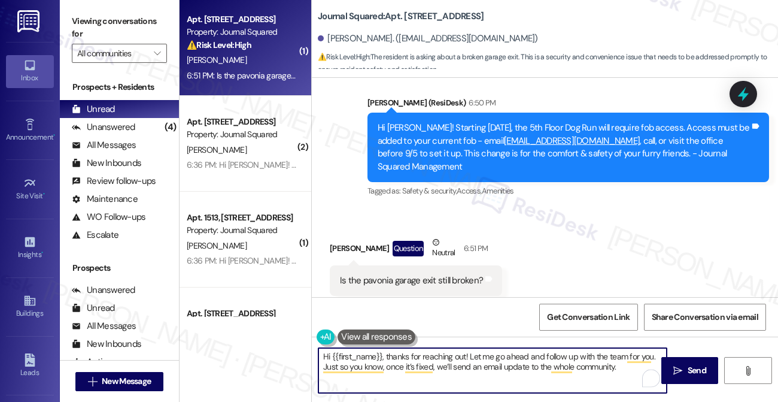
click at [397, 377] on textarea "Hi {{first_name}}, thanks for reaching out! Let me go ahead and follow up with …" at bounding box center [492, 370] width 348 height 45
click at [361, 370] on textarea "Hi {{first_name}}, thanks for reaching out! Let me go ahead and follow up with …" at bounding box center [492, 370] width 348 height 45
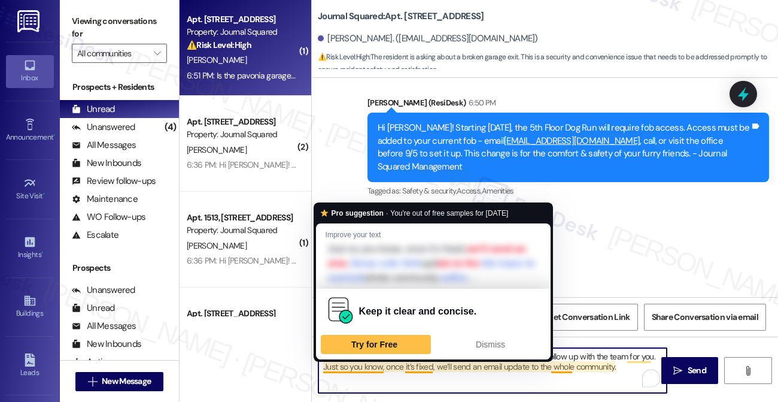
click at [360, 369] on textarea "Hi {{first_name}}, thanks for reaching out! Let me go ahead and follow up with …" at bounding box center [492, 370] width 348 height 45
click at [543, 371] on textarea "Hi {{first_name}}, thanks for reaching out! Let me go ahead and follow up with …" at bounding box center [492, 370] width 348 height 45
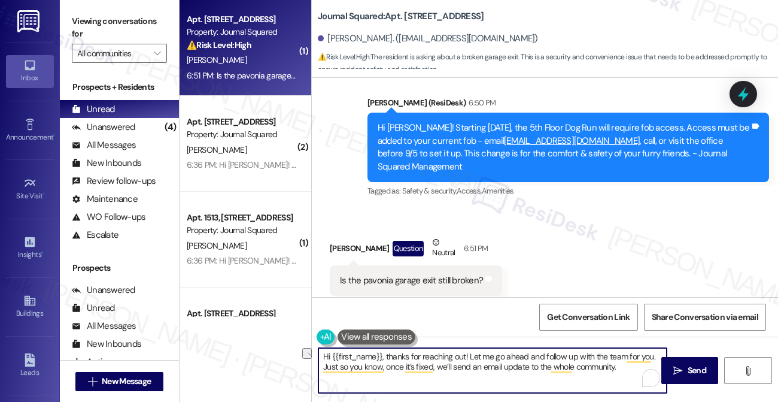
drag, startPoint x: 618, startPoint y: 368, endPoint x: 323, endPoint y: 373, distance: 295.1
click at [323, 373] on textarea "Hi {{first_name}}, thanks for reaching out! Let me go ahead and follow up with …" at bounding box center [492, 370] width 348 height 45
click at [448, 364] on textarea "Hi {{first_name}}, thanks for reaching out! Let me go ahead and follow up with …" at bounding box center [492, 370] width 348 height 45
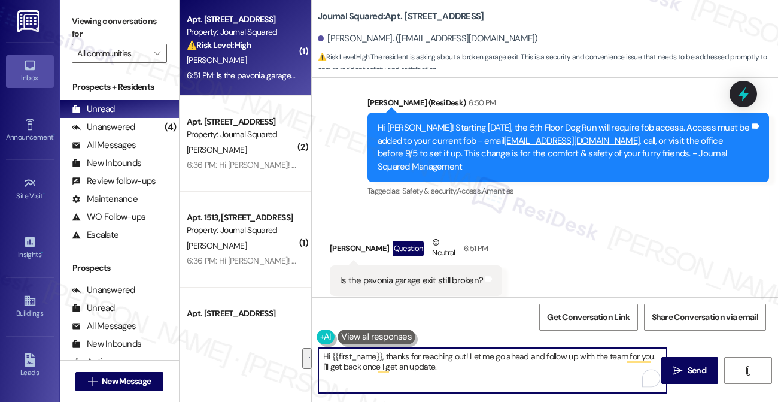
click at [505, 365] on textarea "Hi {{first_name}}, thanks for reaching out! Let me go ahead and follow up with …" at bounding box center [492, 370] width 348 height 45
click at [426, 372] on textarea "Hi {{first_name}}, thanks for reaching out! Let me go ahead and follow up with …" at bounding box center [492, 370] width 348 height 45
drag, startPoint x: 426, startPoint y: 372, endPoint x: 385, endPoint y: 372, distance: 40.7
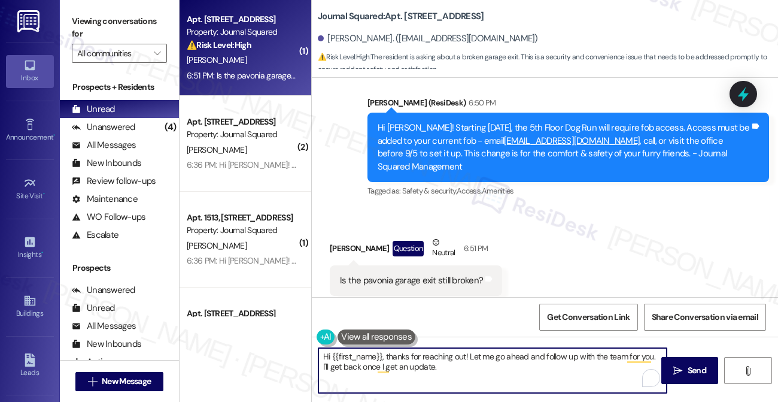
click at [426, 372] on textarea "Hi {{first_name}}, thanks for reaching out! Let me go ahead and follow up with …" at bounding box center [492, 370] width 348 height 45
click at [358, 372] on textarea "Hi {{first_name}}, thanks for reaching out! Let me go ahead and follow up with …" at bounding box center [492, 370] width 348 height 45
click at [450, 372] on textarea "Hi {{first_name}}, thanks for reaching out! Let me go ahead and follow up with …" at bounding box center [492, 370] width 348 height 45
type textarea "Hi {{first_name}}, thanks for reaching out! Let me go ahead and follow up with …"
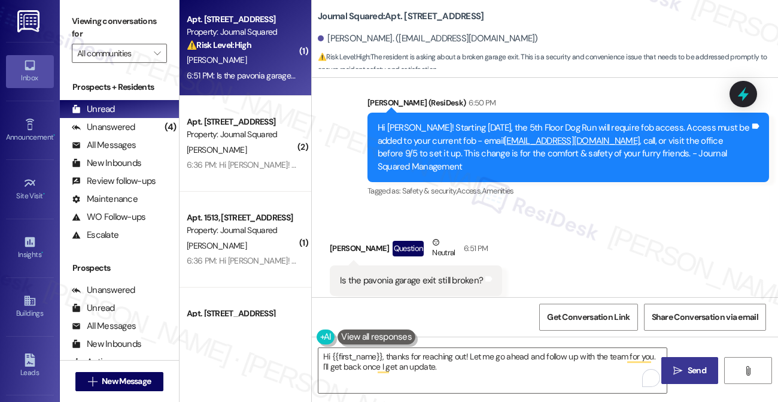
click at [664, 374] on button " Send" at bounding box center [689, 370] width 57 height 27
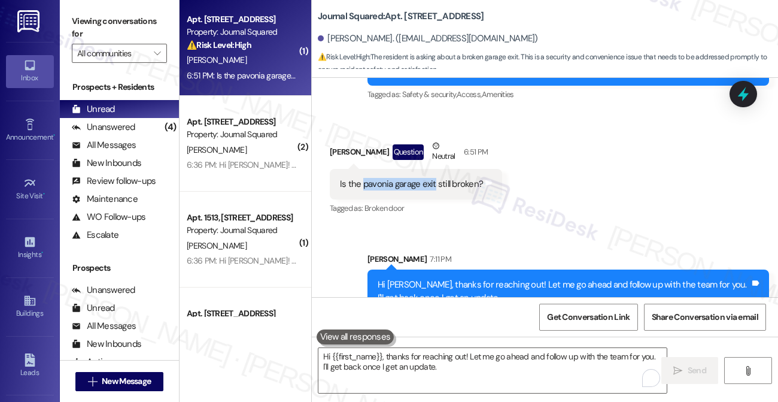
drag, startPoint x: 362, startPoint y: 159, endPoint x: 431, endPoint y: 158, distance: 69.4
click at [433, 178] on div "Is the pavonia garage exit still broken?" at bounding box center [411, 184] width 143 height 13
copy div "pavonia garage exit"
click at [536, 244] on div "Sent via SMS Sarah 7:11 PM Hi Josh, thanks for reaching out! Let me go ahead an…" at bounding box center [569, 283] width 420 height 78
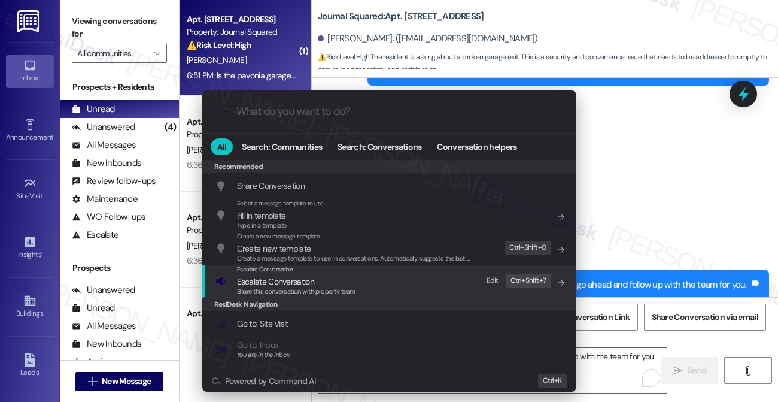
click at [341, 287] on span "Share this conversation with property team" at bounding box center [296, 291] width 119 height 8
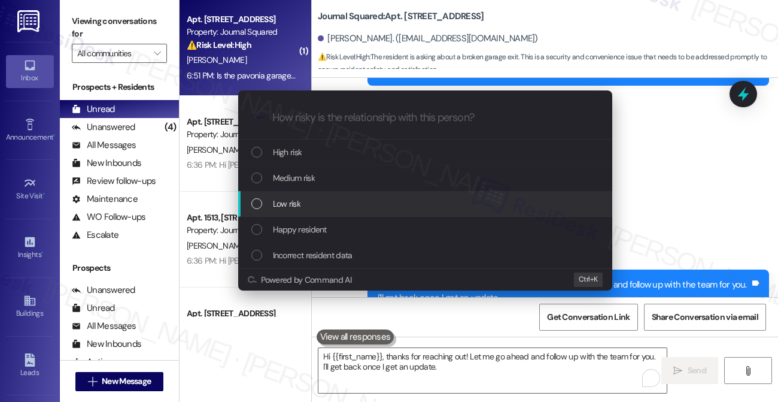
click at [308, 201] on div "Low risk" at bounding box center [426, 203] width 350 height 13
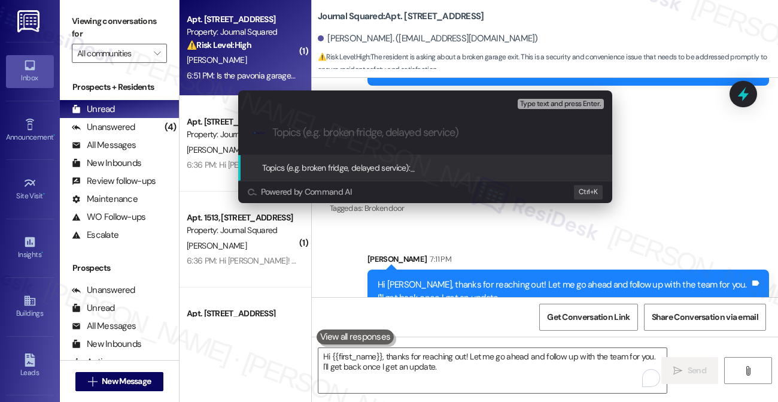
paste input "pavonia garage exit"
type input "pavonia garage exit"
click at [594, 133] on icon "progress bar" at bounding box center [593, 133] width 6 height 6
click at [655, 141] on div "Escalate Conversation Low risk Topics (e.g. broken fridge, delayed service) Any…" at bounding box center [389, 201] width 778 height 402
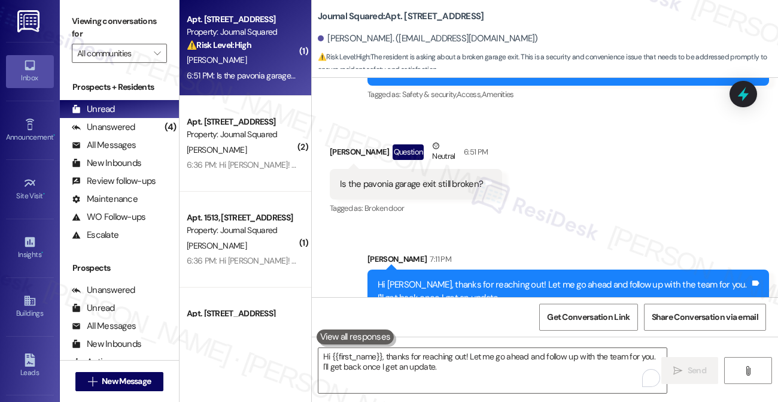
click at [93, 16] on label "Viewing conversations for" at bounding box center [119, 28] width 95 height 32
click at [397, 380] on textarea "Hi {{first_name}}, thanks for reaching out! Let me go ahead and follow up with …" at bounding box center [492, 370] width 348 height 45
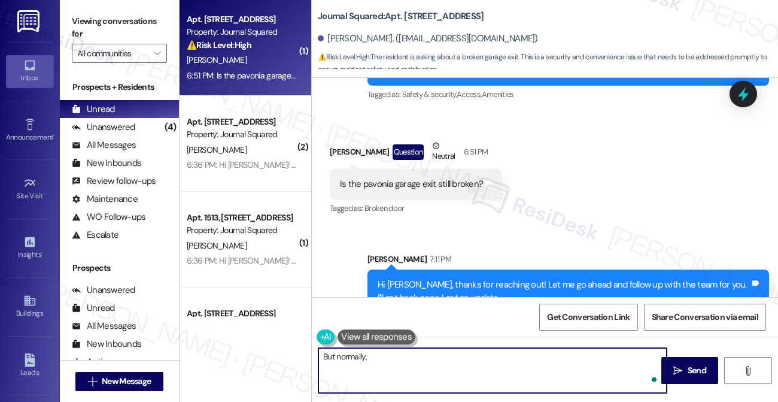
paste textarea "once it’s fixed, we’ll send an email update to the whole community."
click at [420, 356] on textarea "But normally, once it’s fixed, we’ll send an email update to the whole communit…" at bounding box center [492, 370] width 348 height 45
click at [605, 361] on textarea "But normally, once it’s fixed, we’ll send an email update to the whole communit…" at bounding box center [492, 370] width 348 height 45
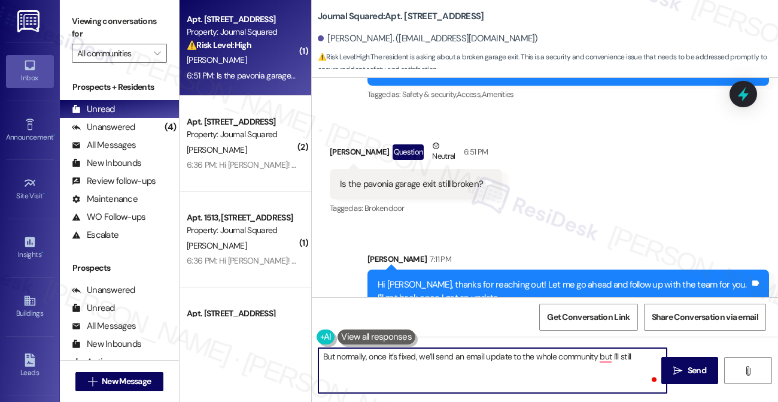
type textarea "But normally, once it’s fixed, we’ll send an email update to the whole communit…"
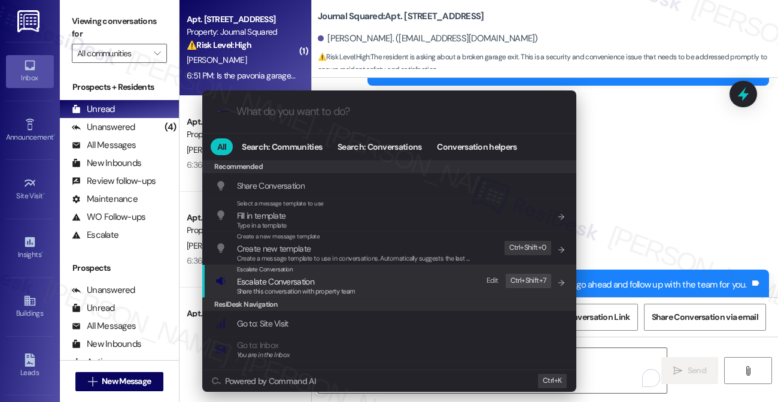
click at [231, 287] on div "Escalate Conversation Escalate Conversation Share this conversation with proper…" at bounding box center [390, 281] width 350 height 32
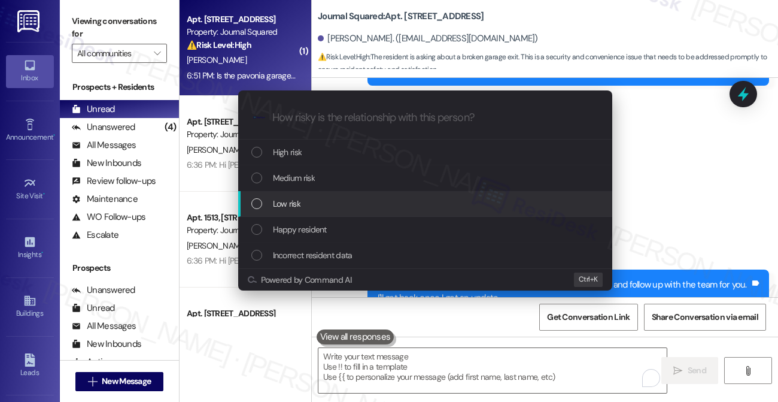
click at [276, 201] on span "Low risk" at bounding box center [287, 203] width 28 height 13
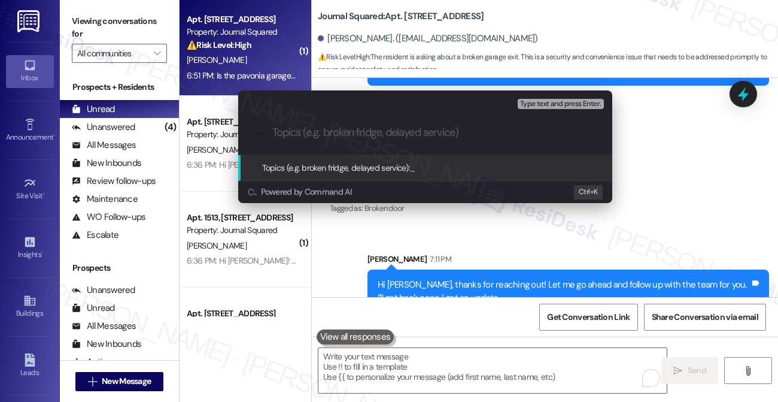
paste input "once it’s fixed, we’ll send an email update to the whole community."
click at [632, 150] on div "Escalate Conversation Low risk Topics (e.g. broken fridge, delayed service) Any…" at bounding box center [389, 201] width 778 height 402
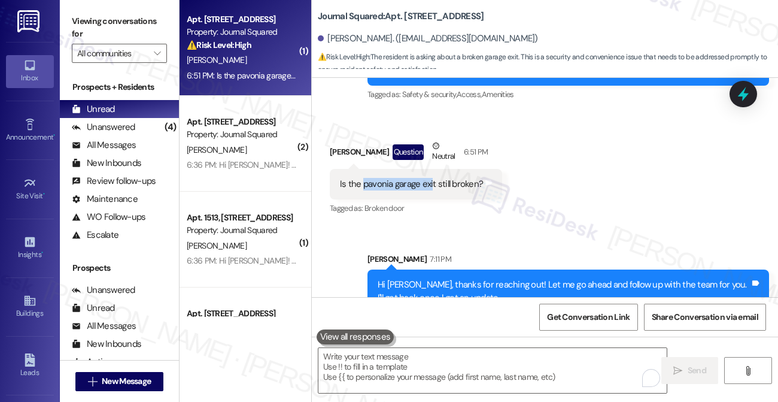
drag, startPoint x: 362, startPoint y: 160, endPoint x: 432, endPoint y: 153, distance: 69.7
click at [432, 178] on div "Is the pavonia garage exit still broken?" at bounding box center [411, 184] width 143 height 13
click at [433, 178] on div "Is the pavonia garage exit still broken?" at bounding box center [411, 184] width 143 height 13
click at [391, 178] on div "Is the pavonia garage exit still broken?" at bounding box center [411, 184] width 143 height 13
drag, startPoint x: 362, startPoint y: 159, endPoint x: 433, endPoint y: 148, distance: 72.0
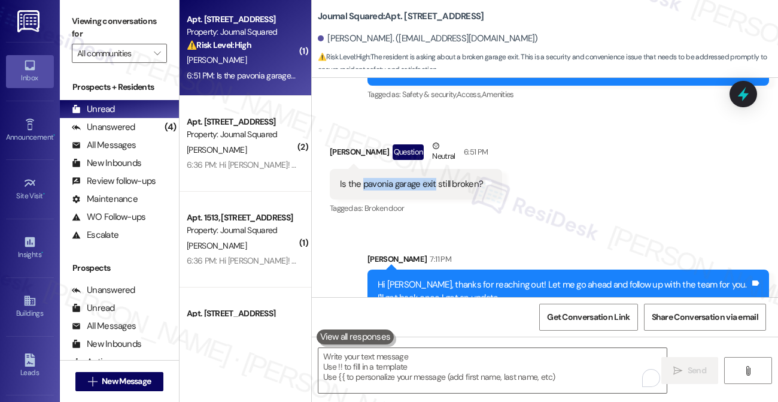
click at [433, 169] on div "Is the pavonia garage exit still broken? Tags and notes" at bounding box center [416, 184] width 172 height 31
copy div "pavonia garage exit"
click at [502, 253] on div "Sarah 7:11 PM" at bounding box center [569, 261] width 402 height 17
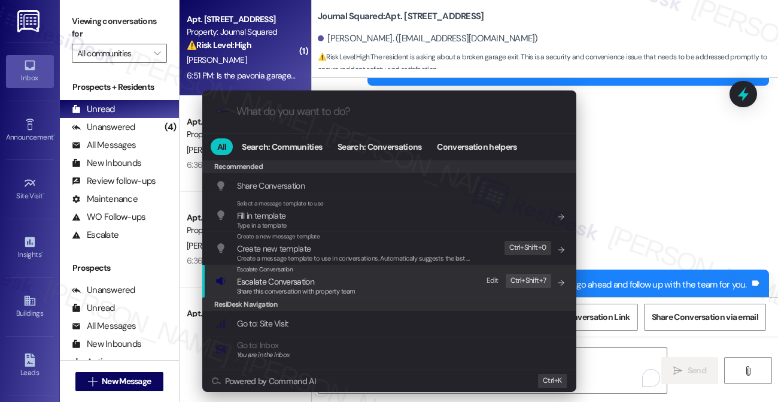
click at [357, 281] on div "Escalate Conversation Escalate Conversation Share this conversation with proper…" at bounding box center [390, 281] width 350 height 32
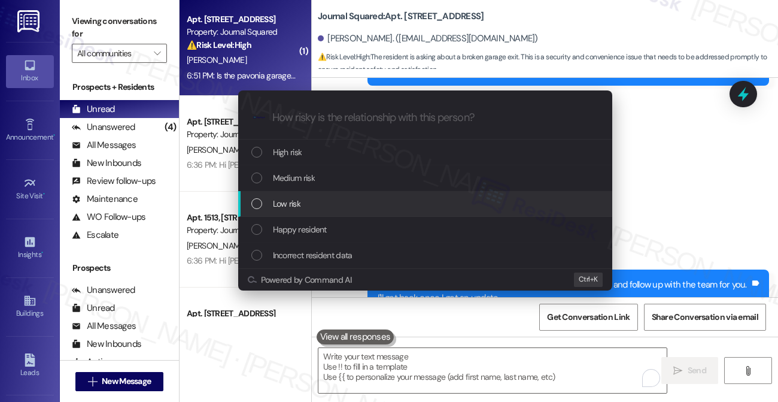
click at [297, 206] on span "Low risk" at bounding box center [287, 203] width 28 height 13
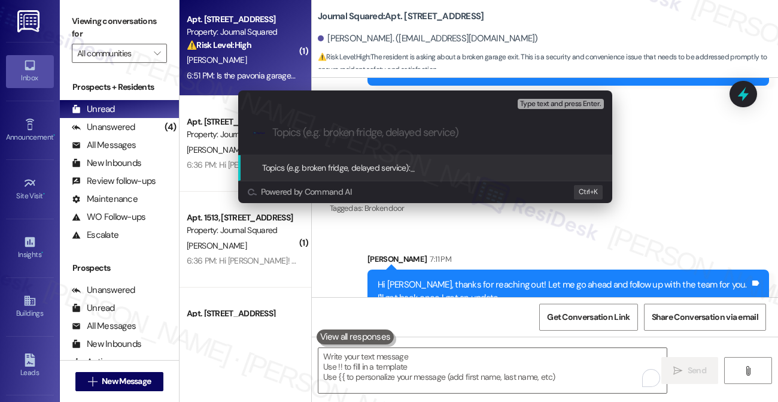
paste input "pavonia garage exit"
drag, startPoint x: 277, startPoint y: 132, endPoint x: 262, endPoint y: 130, distance: 14.5
click at [262, 130] on div ".cls-1{fill:#0a055f;}.cls-2{fill:#0cc4c4;} resideskLogoBlueOrange pavonia garag…" at bounding box center [425, 132] width 374 height 43
click at [397, 138] on input "Pavonia garage exit" at bounding box center [429, 132] width 315 height 13
type input "Pavonia garage exit status"
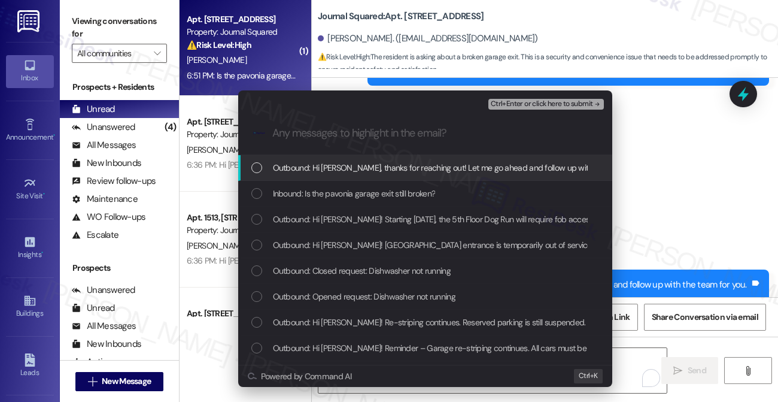
click at [672, 141] on div "Escalate Conversation Low risk Pavonia garage exit status Any messages to highl…" at bounding box center [389, 201] width 778 height 402
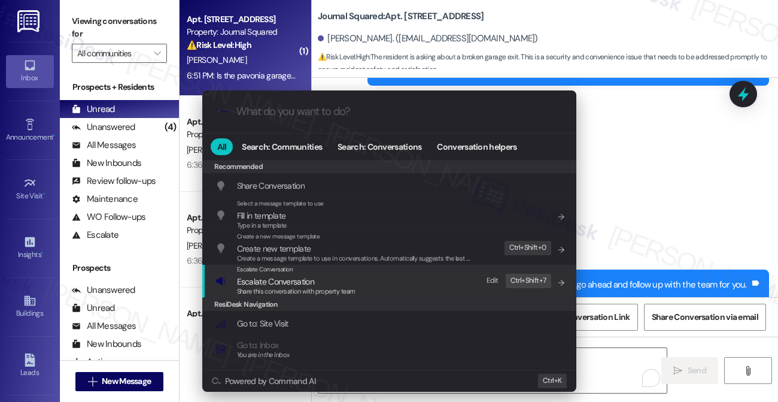
click at [408, 293] on div "Escalate Conversation Escalate Conversation Share this conversation with proper…" at bounding box center [390, 281] width 350 height 32
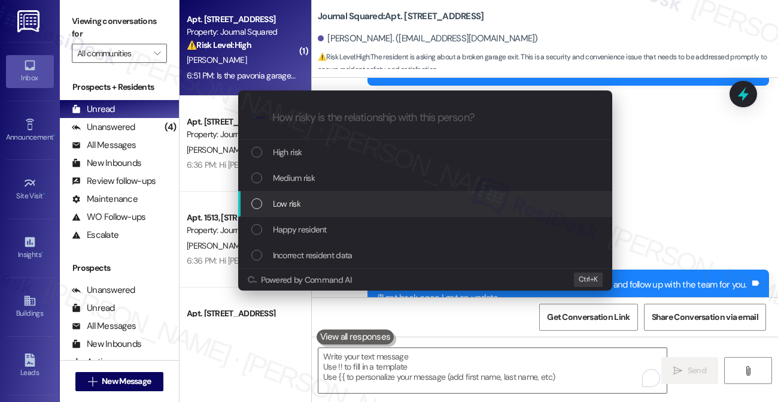
click at [304, 206] on div "Low risk" at bounding box center [426, 203] width 350 height 13
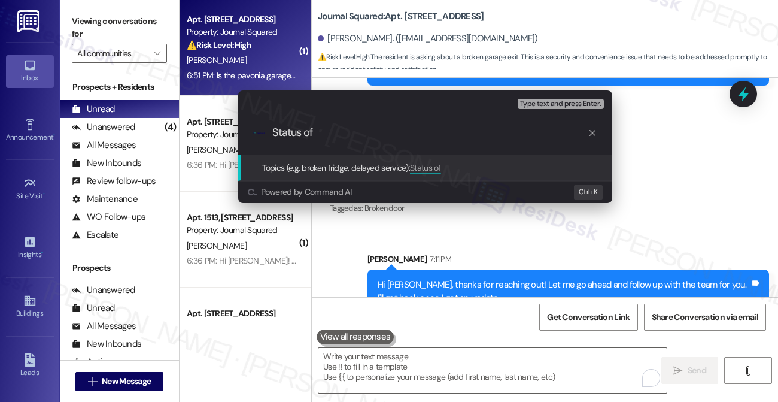
paste input "Pavonia garage exit status"
click at [444, 133] on input "Status of Pavonia garage exit status" at bounding box center [429, 132] width 315 height 13
type input "Status of Pavonia garage exit"
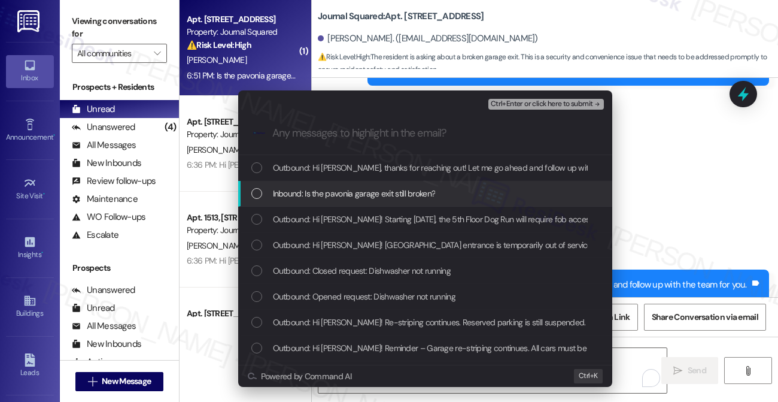
click at [390, 187] on span "Inbound: Is the pavonia garage exit still broken?" at bounding box center [354, 193] width 163 height 13
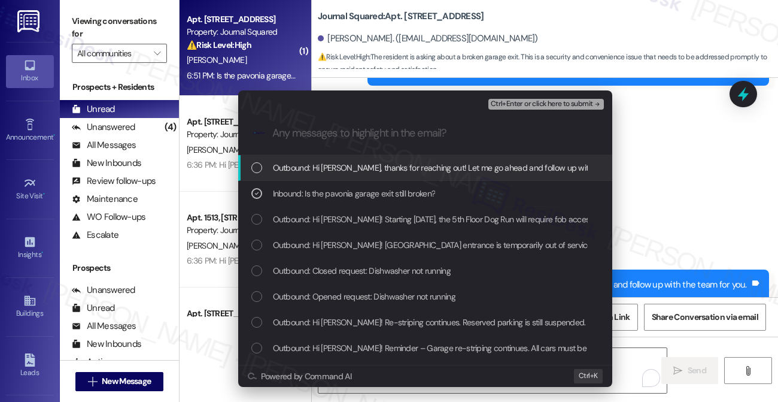
click at [541, 103] on span "Ctrl+Enter or click here to submit" at bounding box center [542, 104] width 102 height 8
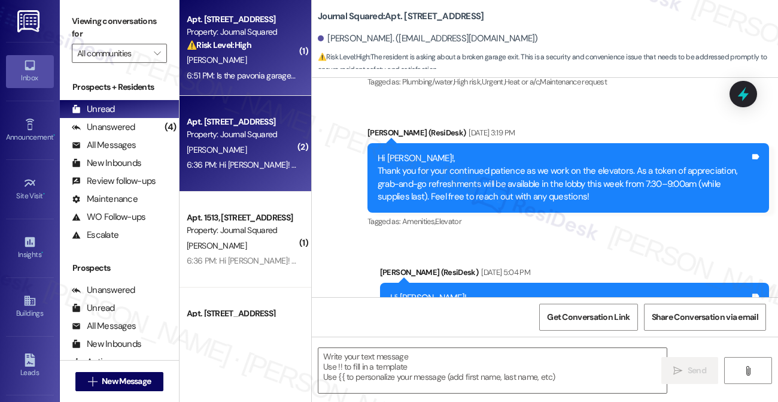
type textarea "Fetching suggested responses. Please feel free to read through the conversation…"
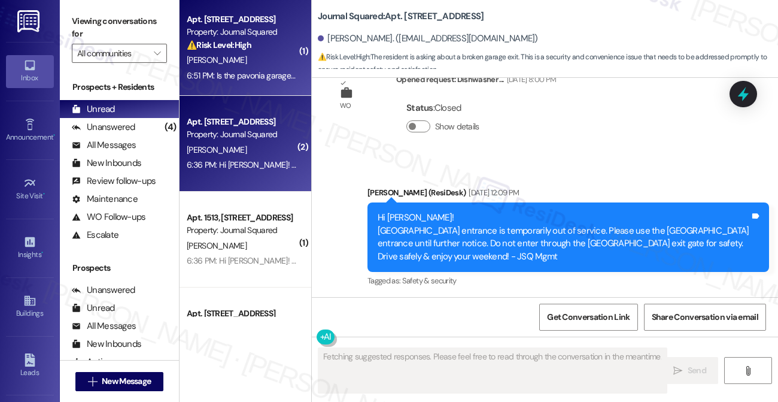
scroll to position [4073, 0]
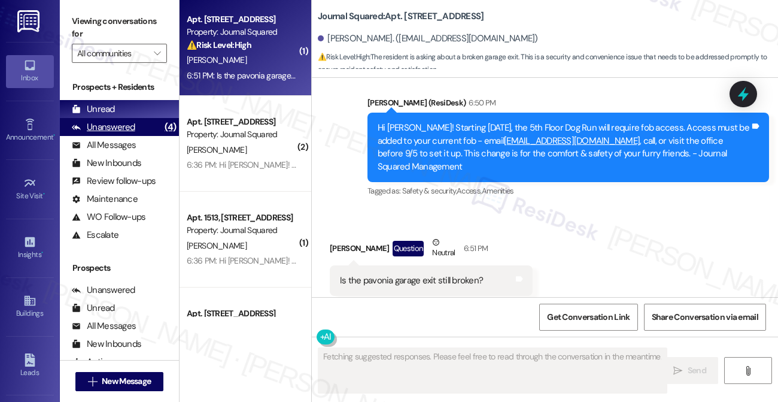
click at [144, 132] on div "Unanswered (4)" at bounding box center [119, 127] width 119 height 18
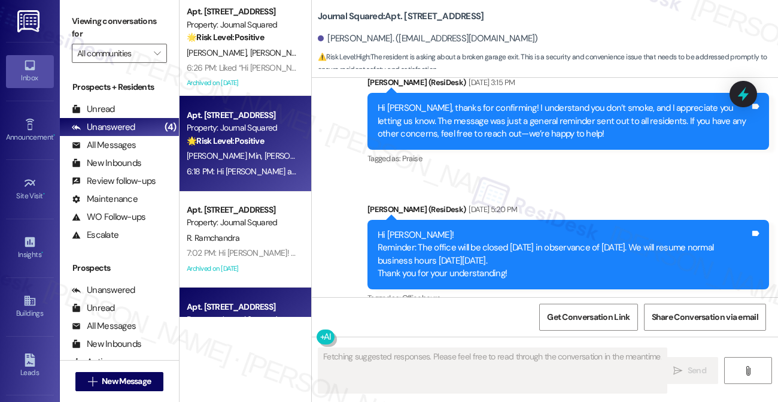
type textarea "Fetching suggested responses. Please feel free to read through the conversation…"
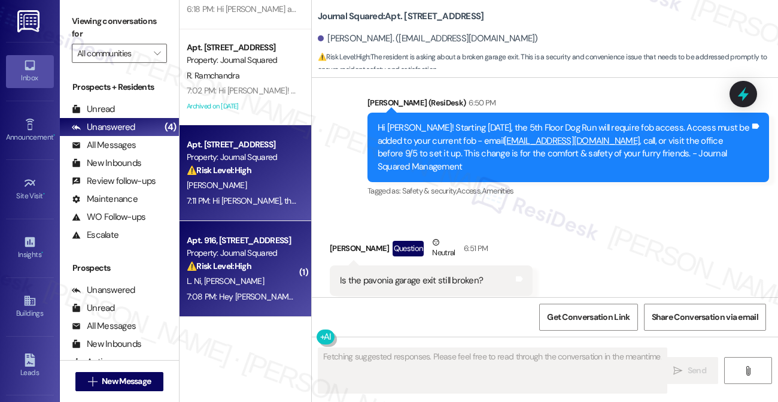
click at [272, 276] on div "L. Ni R. Tan" at bounding box center [242, 281] width 113 height 15
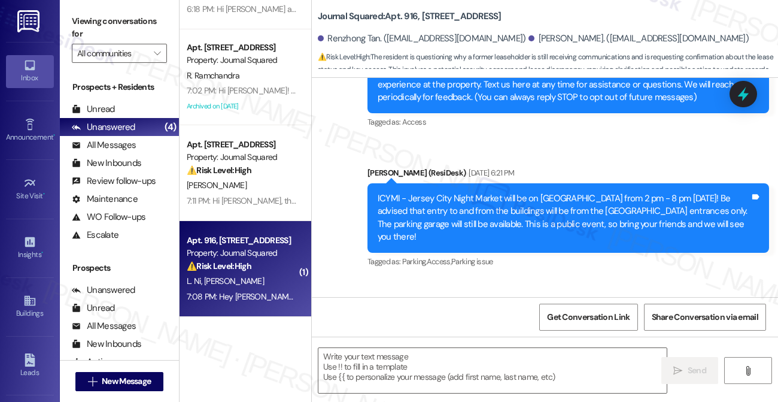
type textarea "Fetching suggested responses. Please feel free to read through the conversation…"
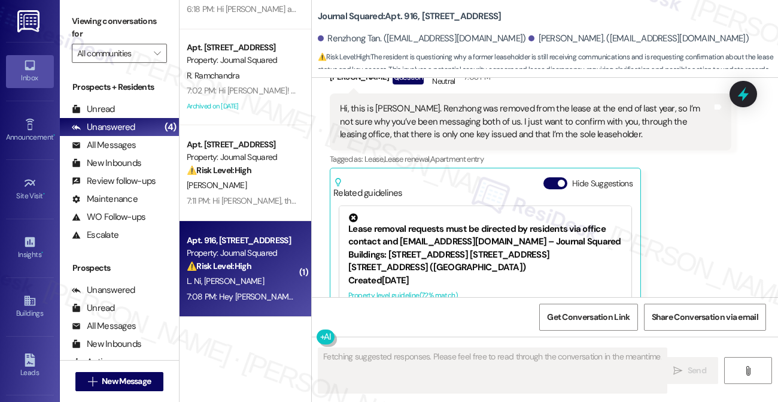
scroll to position [1063, 0]
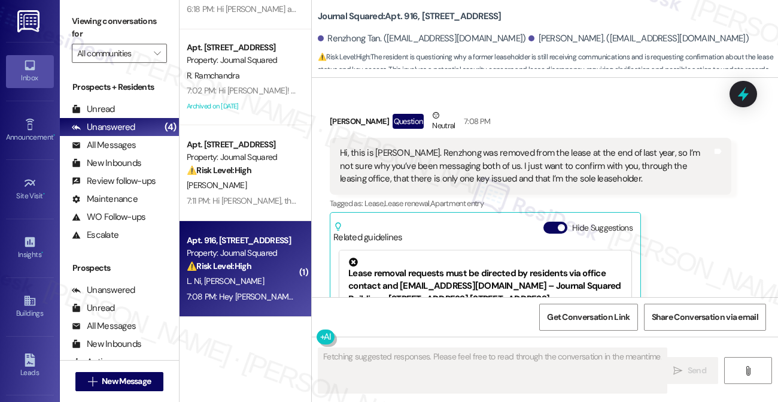
click at [417, 153] on div "Hi, this is [PERSON_NAME]. Renzhong was removed from the lease at the end of la…" at bounding box center [526, 166] width 372 height 38
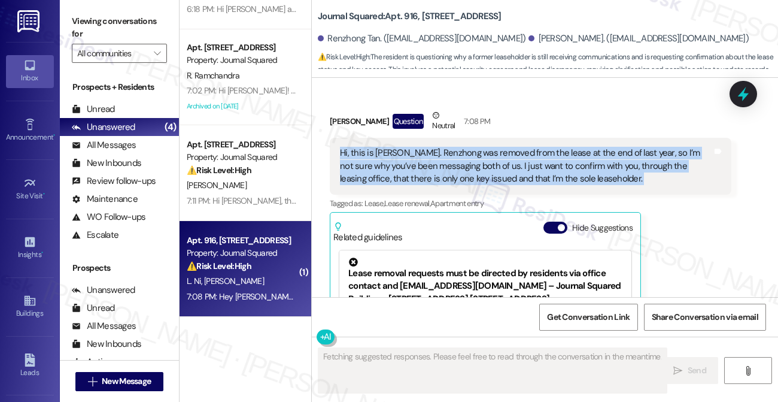
click at [417, 153] on div "Hi, this is [PERSON_NAME]. Renzhong was removed from the lease at the end of la…" at bounding box center [526, 166] width 372 height 38
click at [467, 160] on div "Hi, this is [PERSON_NAME]. Renzhong was removed from the lease at the end of la…" at bounding box center [526, 166] width 372 height 38
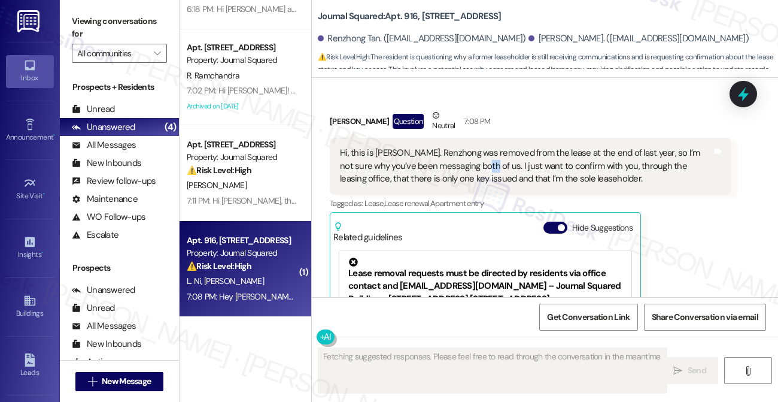
click at [467, 160] on div "Hi, this is [PERSON_NAME]. Renzhong was removed from the lease at the end of la…" at bounding box center [526, 166] width 372 height 38
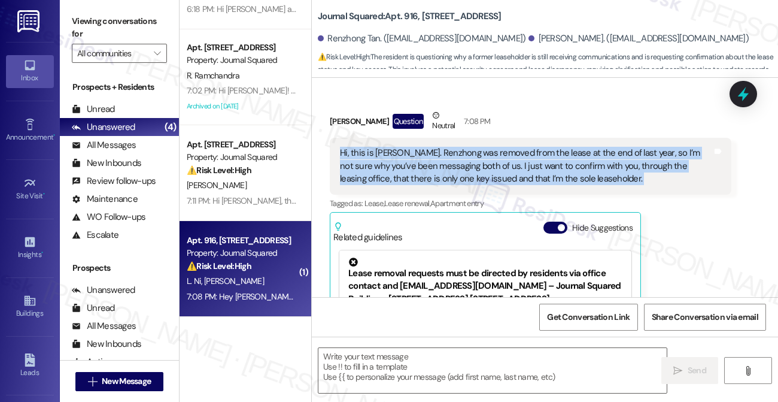
click at [467, 160] on div "Hi, this is [PERSON_NAME]. Renzhong was removed from the lease at the end of la…" at bounding box center [526, 166] width 372 height 38
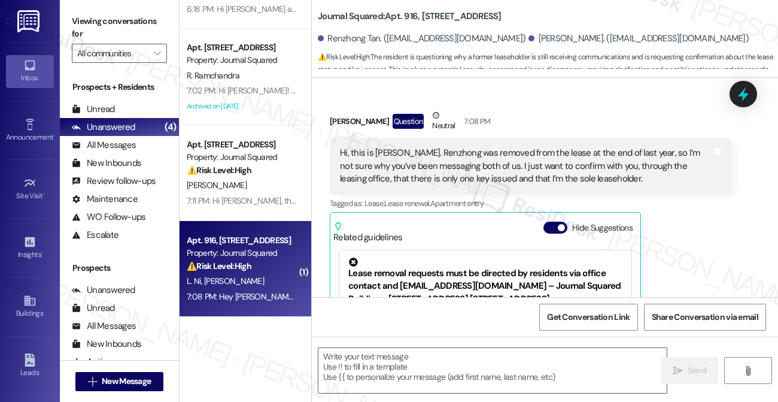
click at [517, 122] on div "Lihan Ni Question Neutral 7:08 PM" at bounding box center [531, 123] width 402 height 29
click at [531, 159] on div "Hi, this is [PERSON_NAME]. Renzhong was removed from the lease at the end of la…" at bounding box center [526, 166] width 372 height 38
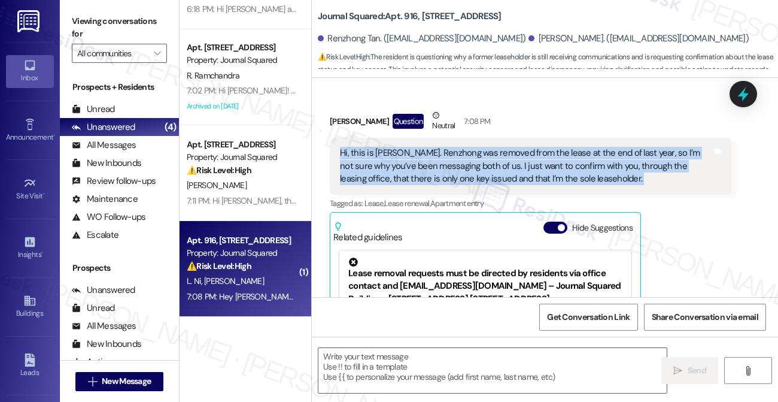
click at [531, 159] on div "Hi, this is [PERSON_NAME]. Renzhong was removed from the lease at the end of la…" at bounding box center [526, 166] width 372 height 38
click at [443, 157] on div "Hi, this is [PERSON_NAME]. Renzhong was removed from the lease at the end of la…" at bounding box center [526, 166] width 372 height 38
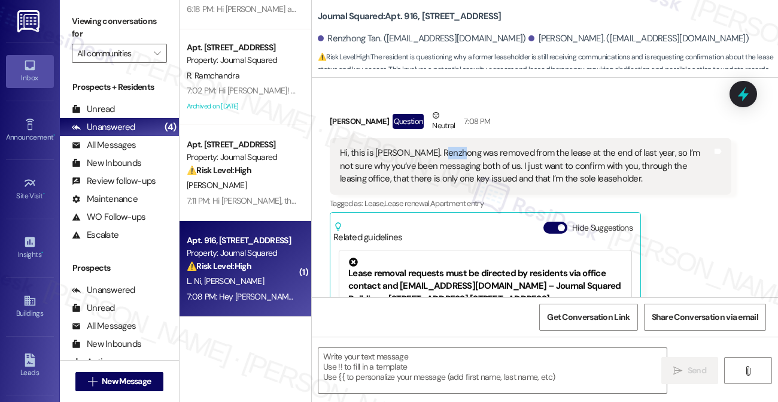
click at [443, 157] on div "Hi, this is [PERSON_NAME]. Renzhong was removed from the lease at the end of la…" at bounding box center [526, 166] width 372 height 38
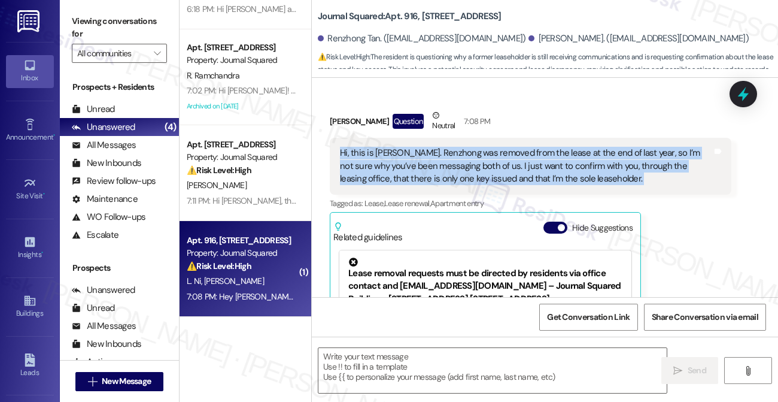
click at [442, 157] on div "Hi, this is [PERSON_NAME]. Renzhong was removed from the lease at the end of la…" at bounding box center [526, 166] width 372 height 38
click at [572, 157] on div "Hi, this is [PERSON_NAME]. Renzhong was removed from the lease at the end of la…" at bounding box center [526, 166] width 372 height 38
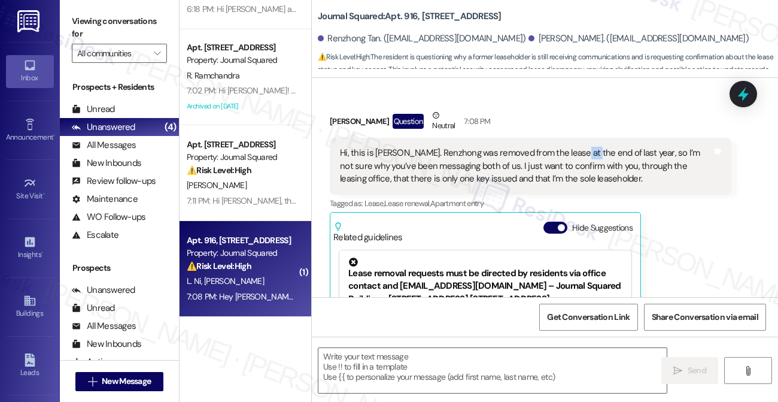
click at [572, 157] on div "Hi, this is [PERSON_NAME]. Renzhong was removed from the lease at the end of la…" at bounding box center [526, 166] width 372 height 38
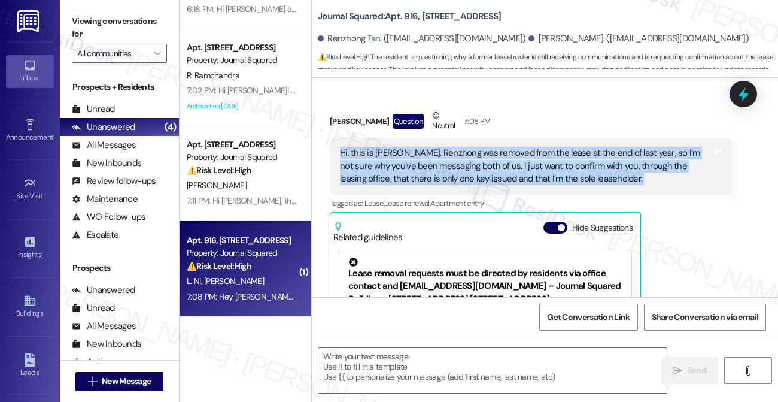
click at [572, 157] on div "Hi, this is [PERSON_NAME]. Renzhong was removed from the lease at the end of la…" at bounding box center [526, 166] width 372 height 38
click at [405, 154] on div "Hi, this is [PERSON_NAME]. Renzhong was removed from the lease at the end of la…" at bounding box center [526, 166] width 372 height 38
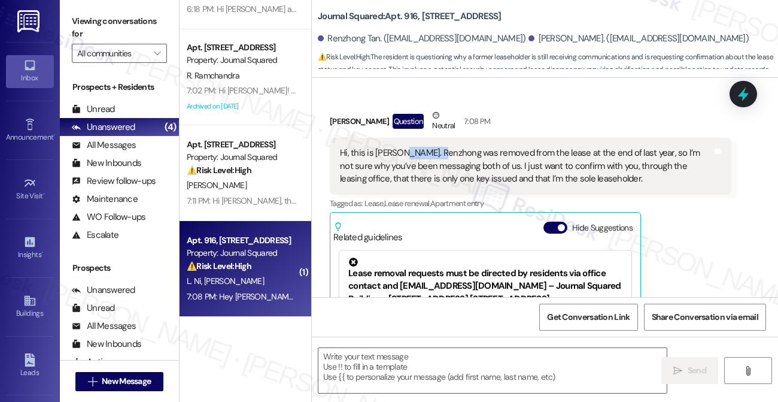
click at [405, 154] on div "Hi, this is [PERSON_NAME]. Renzhong was removed from the lease at the end of la…" at bounding box center [526, 166] width 372 height 38
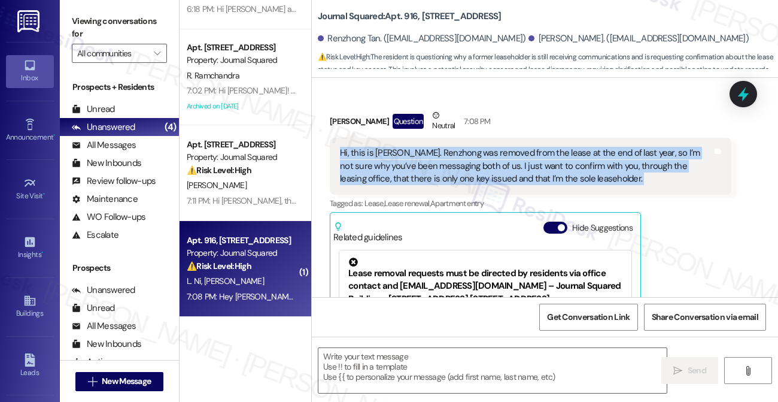
click at [405, 154] on div "Hi, this is [PERSON_NAME]. Renzhong was removed from the lease at the end of la…" at bounding box center [526, 166] width 372 height 38
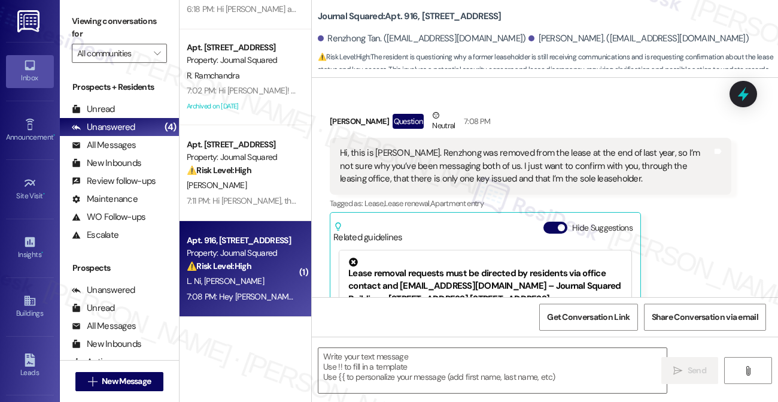
click at [120, 12] on label "Viewing conversations for" at bounding box center [119, 28] width 95 height 32
click at [462, 363] on textarea at bounding box center [492, 370] width 348 height 45
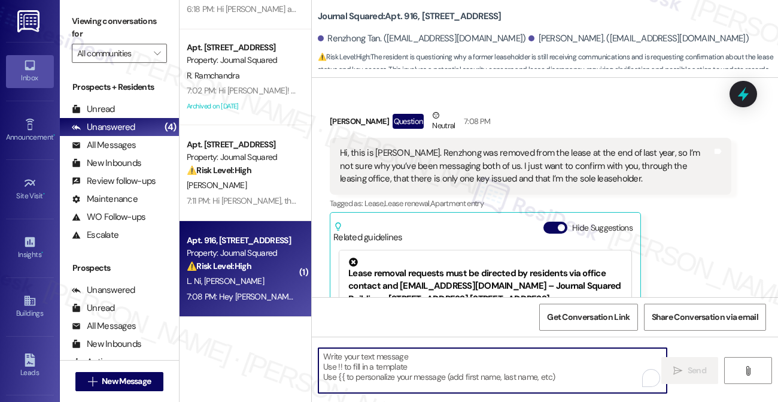
paste textarea "Hi [PERSON_NAME], thanks for letting us know. I understand your concern, and I’…"
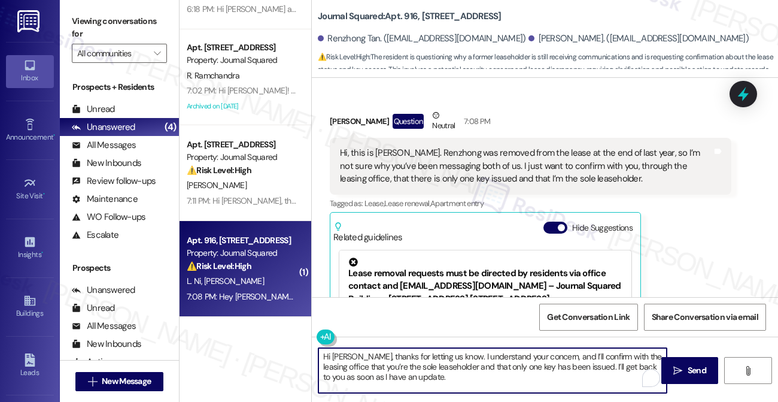
type textarea "Hi [PERSON_NAME], thanks for letting us know. I understand your concern, and I’…"
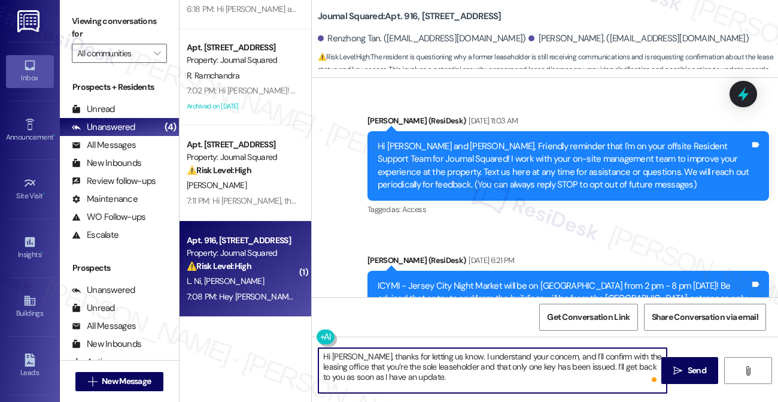
scroll to position [1063, 0]
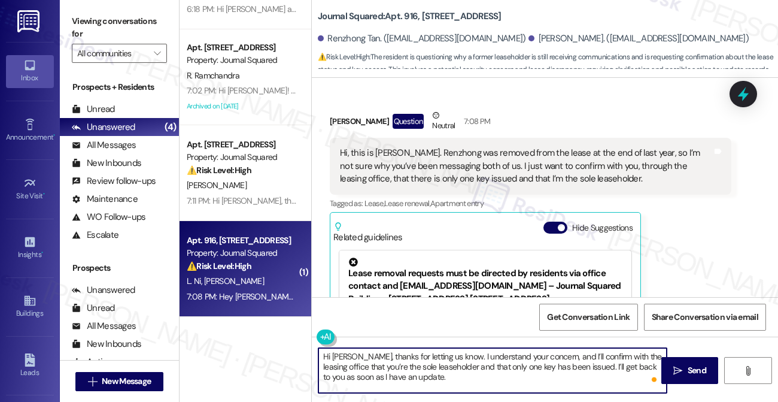
click at [445, 155] on div "Hi, this is [PERSON_NAME]. Renzhong was removed from the lease at the end of la…" at bounding box center [526, 166] width 372 height 38
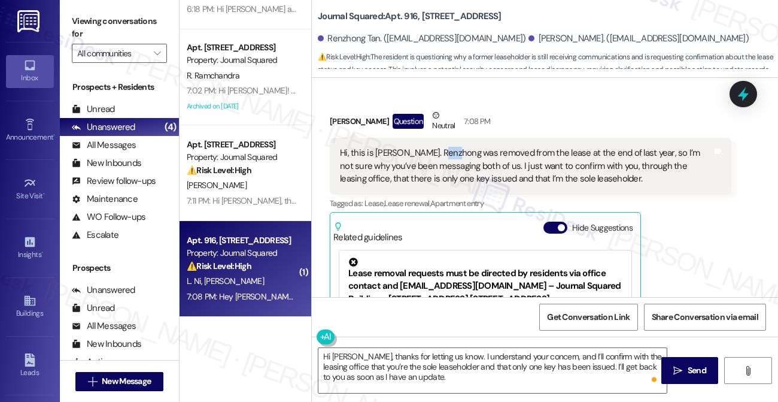
click at [445, 155] on div "Hi, this is [PERSON_NAME]. Renzhong was removed from the lease at the end of la…" at bounding box center [526, 166] width 372 height 38
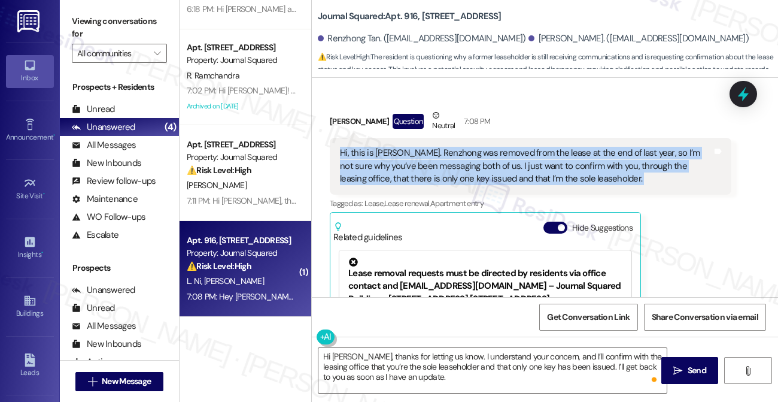
click at [445, 155] on div "Hi, this is [PERSON_NAME]. Renzhong was removed from the lease at the end of la…" at bounding box center [526, 166] width 372 height 38
click at [614, 169] on div "Hi, this is [PERSON_NAME]. Renzhong was removed from the lease at the end of la…" at bounding box center [526, 166] width 372 height 38
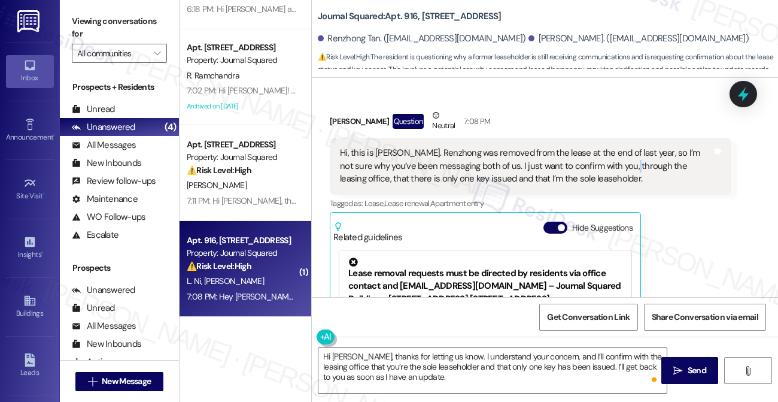
click at [614, 169] on div "Hi, this is [PERSON_NAME]. Renzhong was removed from the lease at the end of la…" at bounding box center [526, 166] width 372 height 38
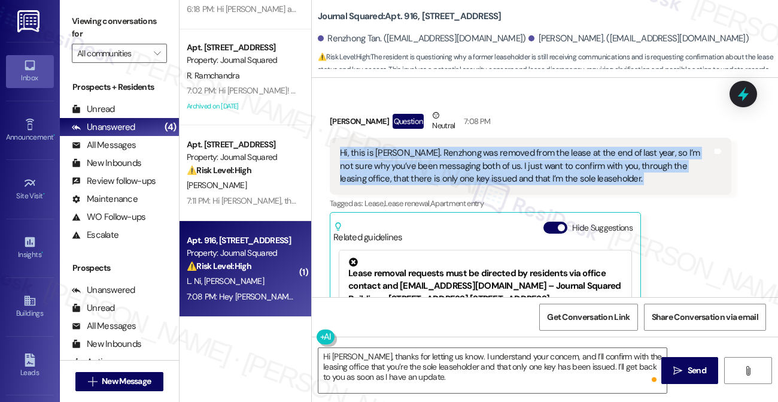
click at [614, 169] on div "Hi, this is [PERSON_NAME]. Renzhong was removed from the lease at the end of la…" at bounding box center [526, 166] width 372 height 38
click at [479, 169] on div "Hi, this is [PERSON_NAME]. Renzhong was removed from the lease at the end of la…" at bounding box center [526, 166] width 372 height 38
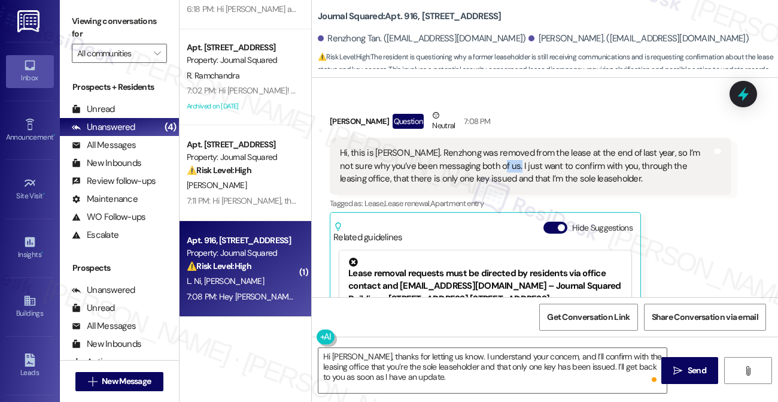
click at [479, 169] on div "Hi, this is [PERSON_NAME]. Renzhong was removed from the lease at the end of la…" at bounding box center [526, 166] width 372 height 38
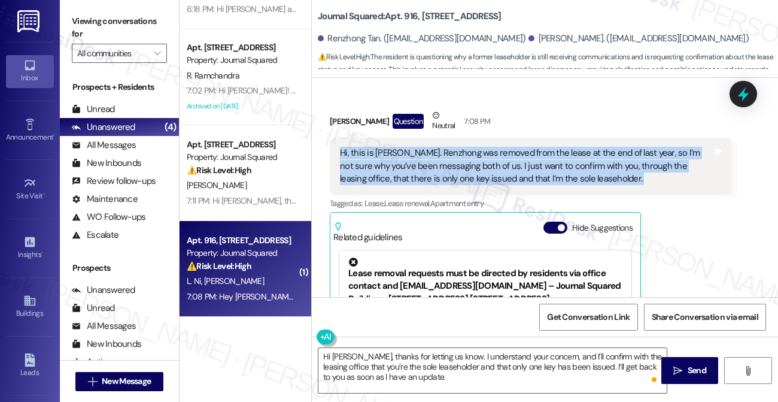
click at [479, 169] on div "Hi, this is [PERSON_NAME]. Renzhong was removed from the lease at the end of la…" at bounding box center [526, 166] width 372 height 38
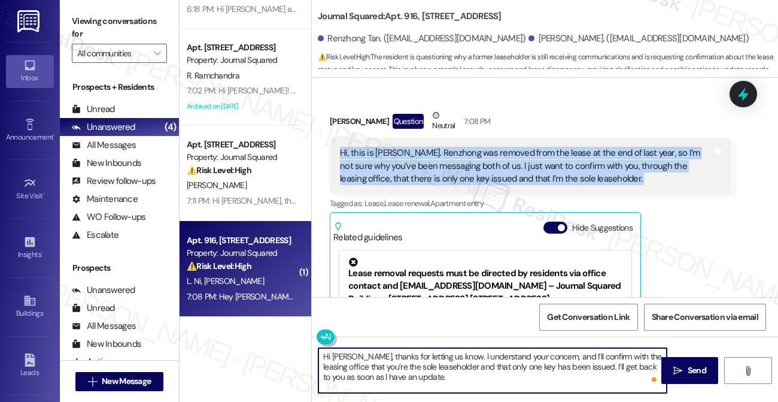
click at [566, 354] on textarea "Hi [PERSON_NAME], thanks for letting us know. I understand your concern, and I’…" at bounding box center [492, 370] width 348 height 45
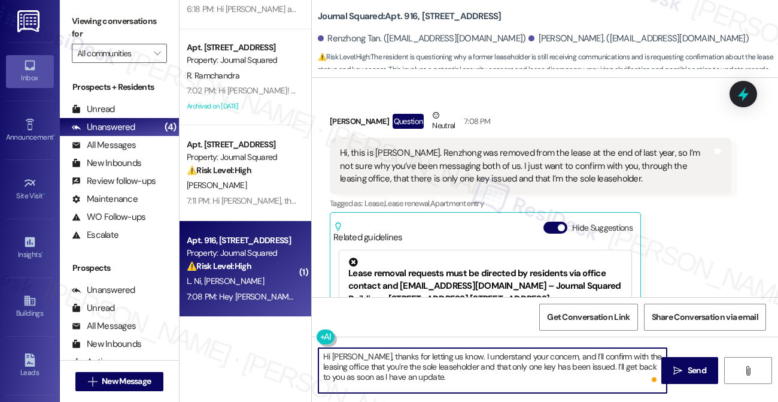
click at [566, 354] on textarea "Hi [PERSON_NAME], thanks for letting us know. I understand your concern, and I’…" at bounding box center [492, 370] width 348 height 45
drag, startPoint x: 608, startPoint y: 357, endPoint x: 608, endPoint y: 368, distance: 10.8
click at [614, 368] on textarea "Hi [PERSON_NAME], thanks for letting us know. I understand your concern, and I’…" at bounding box center [492, 370] width 348 height 45
drag, startPoint x: 527, startPoint y: 370, endPoint x: 354, endPoint y: 368, distance: 173.0
click at [354, 368] on textarea "Hi [PERSON_NAME], thanks for letting us know. I understand your concern, and I’…" at bounding box center [492, 370] width 348 height 45
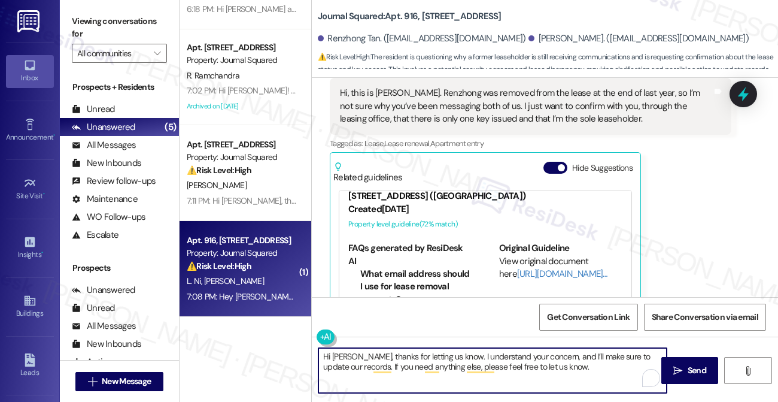
scroll to position [120, 0]
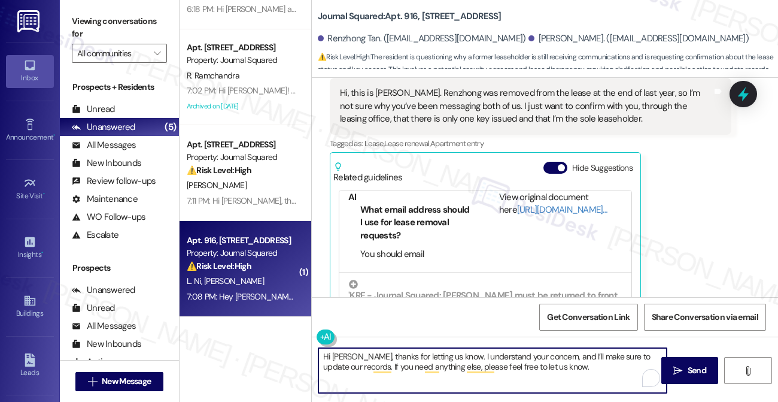
click at [397, 353] on textarea "Hi [PERSON_NAME], thanks for letting us know. I understand your concern, and I’…" at bounding box center [492, 370] width 348 height 45
click at [564, 358] on textarea "Hi [PERSON_NAME], thanks for letting us know. I understand your concern, and I’…" at bounding box center [492, 370] width 348 height 45
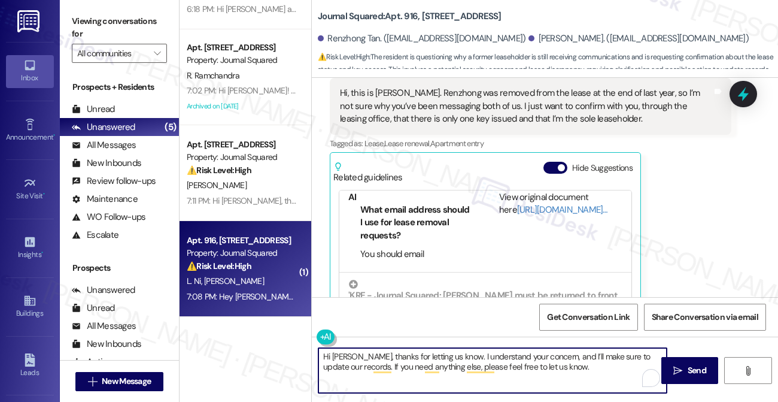
click at [564, 358] on textarea "Hi [PERSON_NAME], thanks for letting us know. I understand your concern, and I’…" at bounding box center [492, 370] width 348 height 45
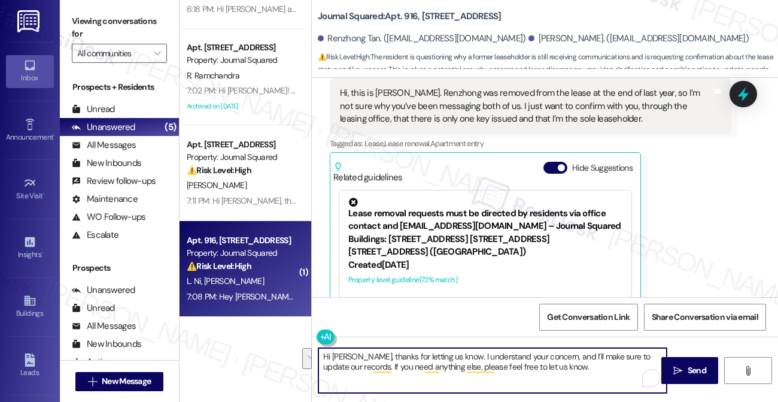
click at [347, 367] on textarea "Hi [PERSON_NAME], thanks for letting us know. I understand your concern, and I’…" at bounding box center [492, 370] width 348 height 45
click at [572, 368] on textarea "Hi [PERSON_NAME], thanks for letting us know. I understand your concern, and I’…" at bounding box center [492, 370] width 348 height 45
click at [529, 354] on textarea "Hi [PERSON_NAME], thanks for letting us know. I understand your concern, and I’…" at bounding box center [492, 370] width 348 height 45
type textarea "Hi [PERSON_NAME], thanks for letting us know. I understand you're the sole leas…"
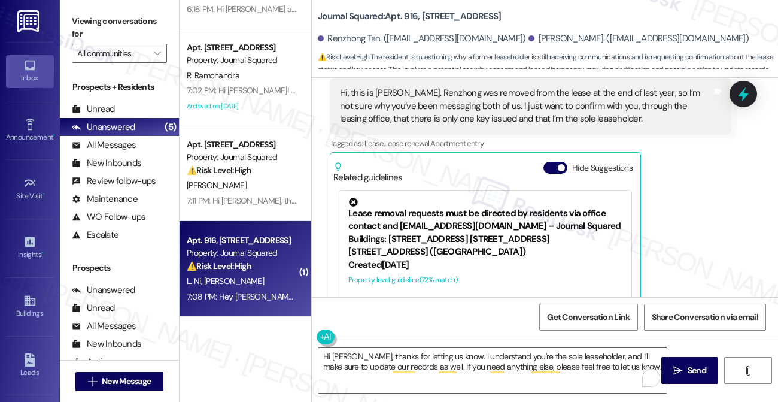
click at [485, 109] on div "Hi, this is [PERSON_NAME]. Renzhong was removed from the lease at the end of la…" at bounding box center [526, 106] width 372 height 38
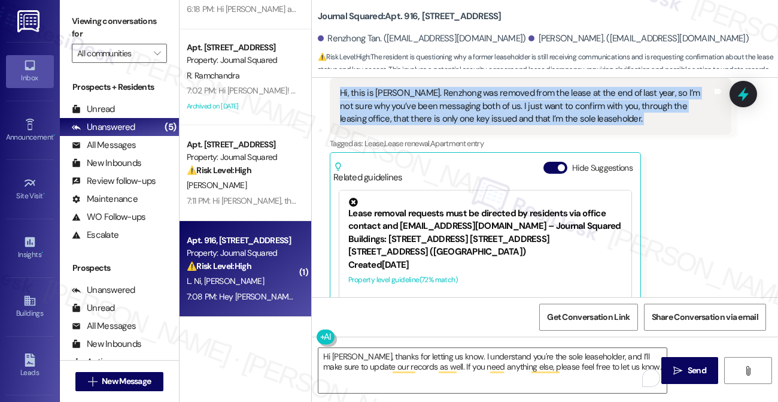
click at [448, 108] on div "Hi, this is [PERSON_NAME]. Renzhong was removed from the lease at the end of la…" at bounding box center [526, 106] width 372 height 38
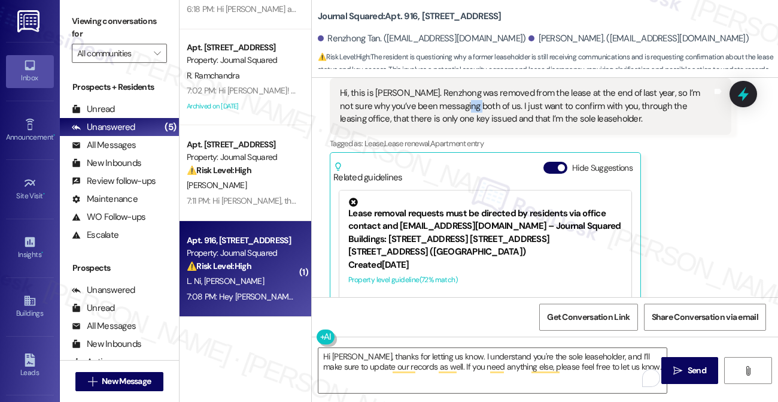
click at [448, 108] on div "Hi, this is [PERSON_NAME]. Renzhong was removed from the lease at the end of la…" at bounding box center [526, 106] width 372 height 38
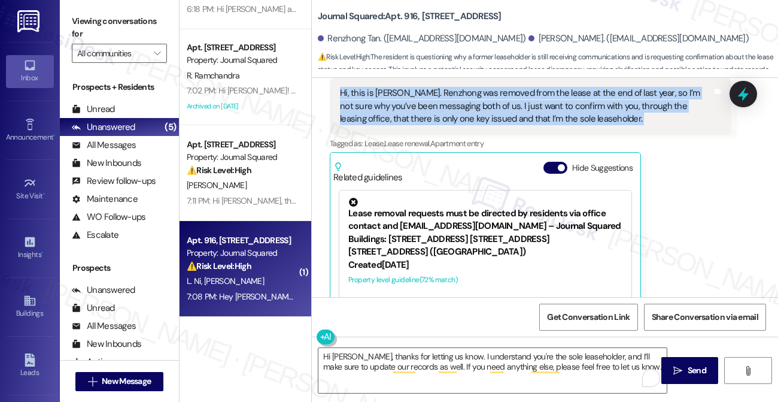
click at [448, 108] on div "Hi, this is [PERSON_NAME]. Renzhong was removed from the lease at the end of la…" at bounding box center [526, 106] width 372 height 38
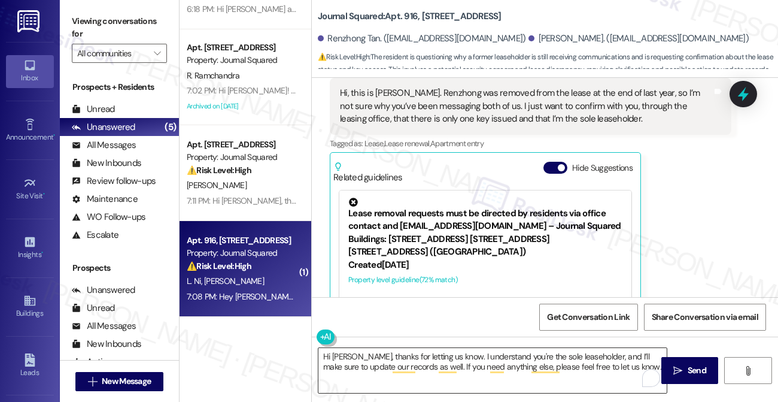
click at [623, 368] on textarea "Hi [PERSON_NAME], thanks for letting us know. I understand you're the sole leas…" at bounding box center [492, 370] width 348 height 45
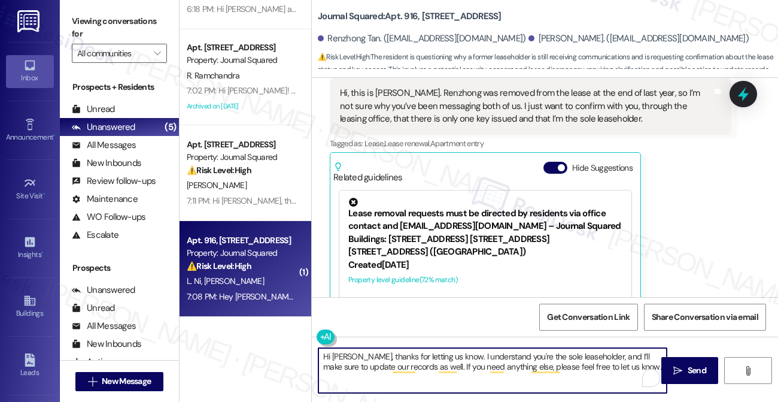
drag, startPoint x: 615, startPoint y: 366, endPoint x: 629, endPoint y: 363, distance: 13.5
click at [615, 366] on textarea "Hi [PERSON_NAME], thanks for letting us know. I understand you're the sole leas…" at bounding box center [492, 370] width 348 height 45
click at [634, 370] on textarea "Hi [PERSON_NAME], thanks for letting us know. I understand you're the sole leas…" at bounding box center [492, 370] width 348 height 45
click at [628, 370] on textarea "Hi [PERSON_NAME], thanks for letting us know. I understand you're the sole leas…" at bounding box center [492, 370] width 348 height 45
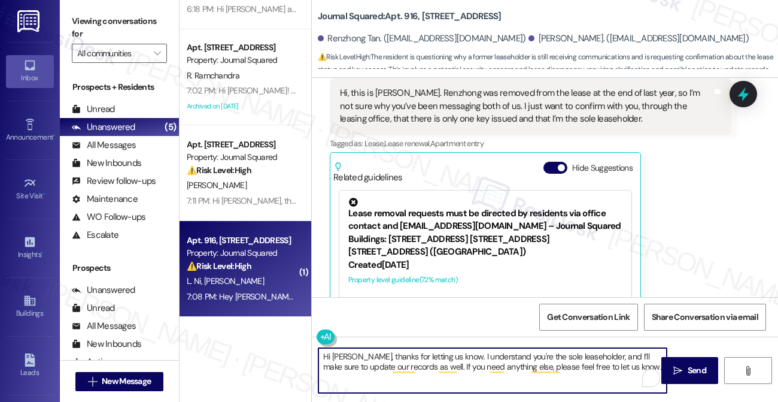
click at [628, 370] on textarea "Hi [PERSON_NAME], thanks for letting us know. I understand you're the sole leas…" at bounding box center [492, 370] width 348 height 45
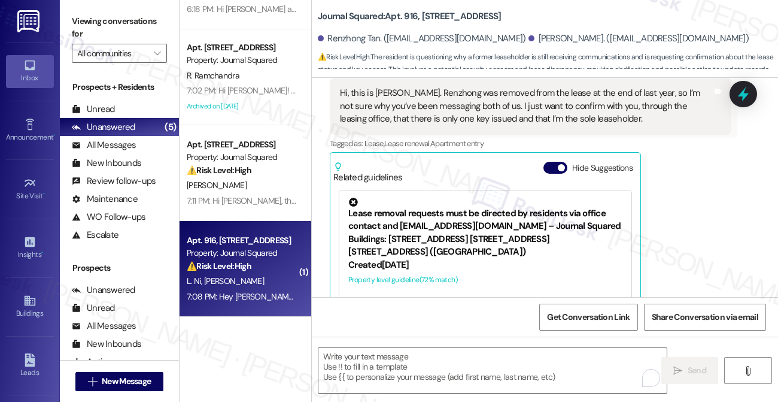
click at [133, 31] on label "Viewing conversations for" at bounding box center [119, 28] width 95 height 32
click at [103, 13] on label "Viewing conversations for" at bounding box center [119, 28] width 95 height 32
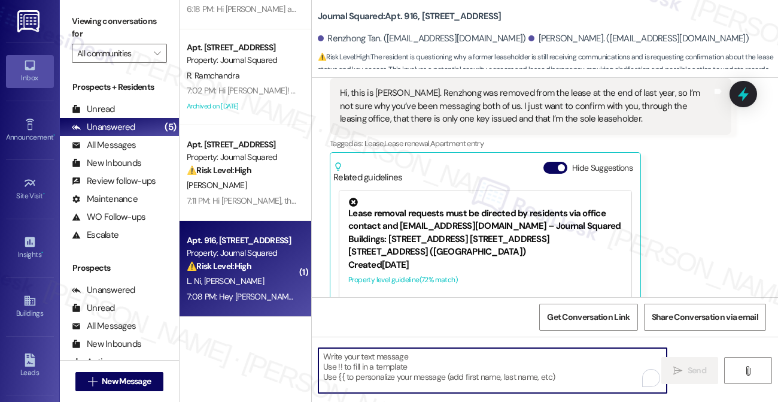
click at [385, 365] on textarea "To enrich screen reader interactions, please activate Accessibility in Grammarl…" at bounding box center [492, 370] width 348 height 45
paste textarea "Hi [PERSON_NAME], thanks for letting us know! I understand you’re the sole leas…"
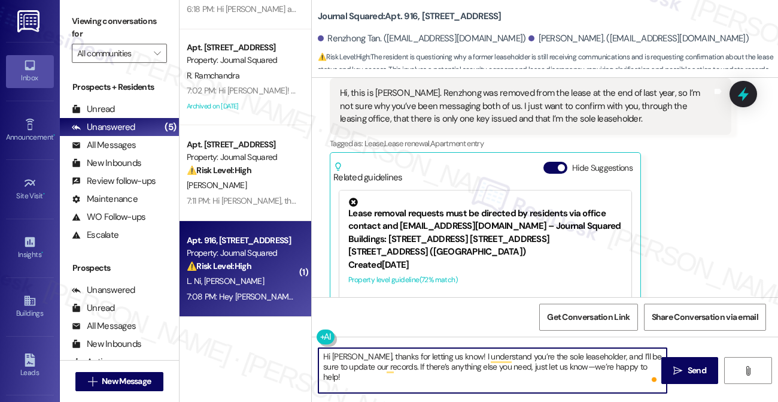
click at [562, 368] on textarea "Hi [PERSON_NAME], thanks for letting us know! I understand you’re the sole leas…" at bounding box center [492, 370] width 348 height 45
click at [467, 359] on textarea "Hi [PERSON_NAME], thanks for letting us know! I understand you’re the sole leas…" at bounding box center [492, 370] width 348 height 45
click at [450, 366] on textarea "Hi [PERSON_NAME], thanks for letting us know! I understand you’re the sole leas…" at bounding box center [492, 370] width 348 height 45
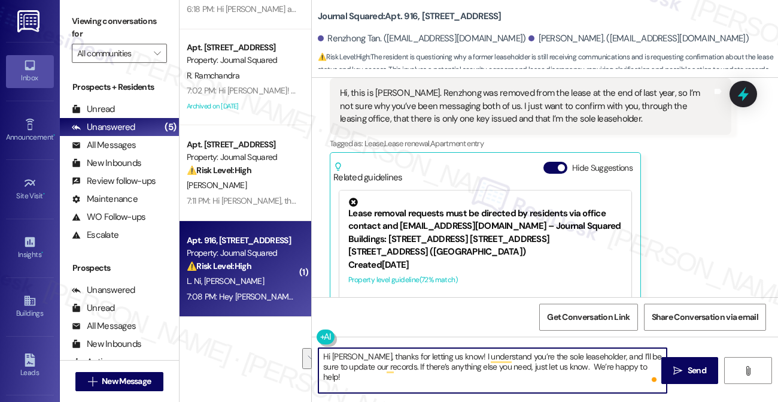
click at [450, 366] on textarea "Hi [PERSON_NAME], thanks for letting us know! I understand you’re the sole leas…" at bounding box center [492, 370] width 348 height 45
type textarea "Hi [PERSON_NAME], thanks for letting us know! I understand you’re the sole leas…"
drag, startPoint x: 675, startPoint y: 367, endPoint x: 669, endPoint y: 361, distance: 8.9
click at [675, 367] on icon "" at bounding box center [677, 371] width 9 height 10
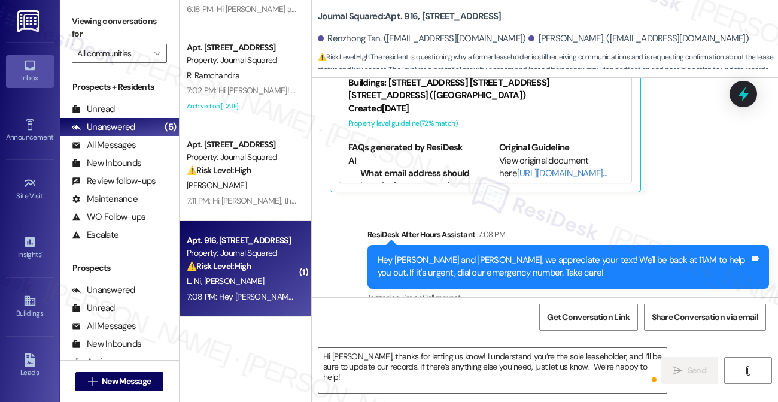
scroll to position [1394, 0]
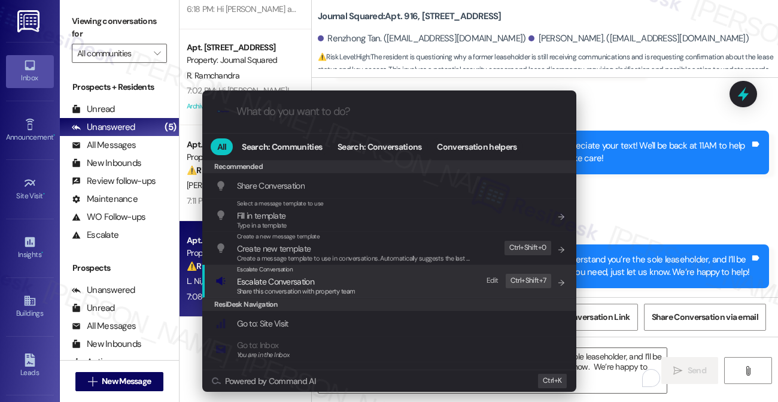
click at [347, 280] on span "Escalate Conversation" at bounding box center [296, 281] width 119 height 13
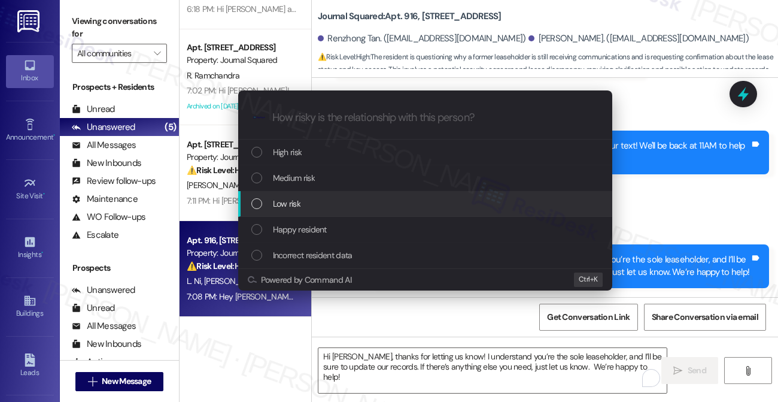
click at [302, 205] on div "Low risk" at bounding box center [426, 203] width 350 height 13
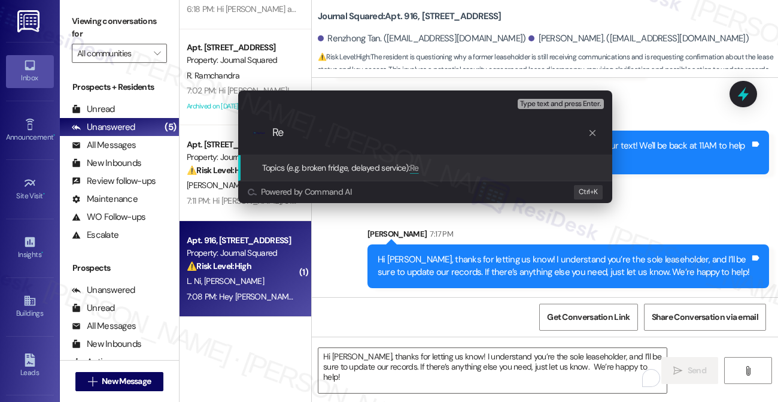
click at [340, 42] on div "Escalate Conversation Low risk Topics (e.g. broken fridge, delayed service) Any…" at bounding box center [389, 201] width 778 height 402
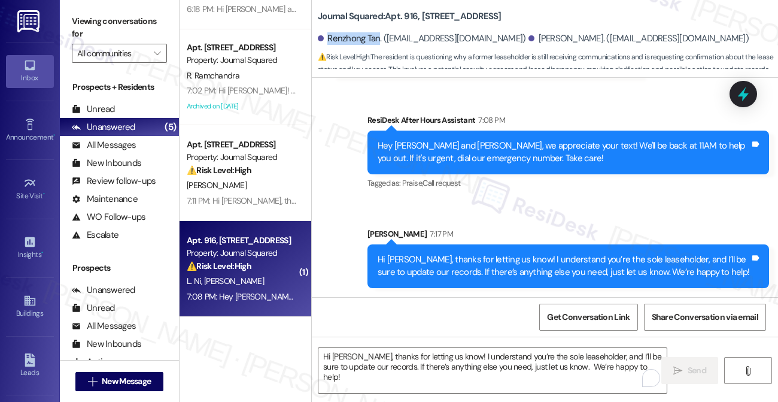
drag, startPoint x: 328, startPoint y: 35, endPoint x: 377, endPoint y: 37, distance: 48.5
click at [377, 37] on div "Renzhong Tan. ([EMAIL_ADDRESS][DOMAIN_NAME])" at bounding box center [422, 38] width 208 height 13
copy div "Renzhong Tan"
click at [435, 311] on div "Get Conversation Link Share Conversation via email" at bounding box center [545, 317] width 466 height 40
click at [475, 254] on div "Hi [PERSON_NAME], thanks for letting us know! I understand you’re the sole leas…" at bounding box center [564, 266] width 372 height 26
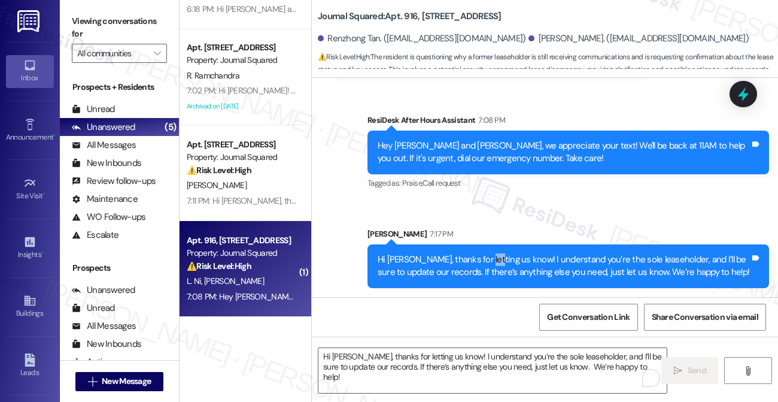
click at [475, 254] on div "Hi [PERSON_NAME], thanks for letting us know! I understand you’re the sole leas…" at bounding box center [564, 266] width 372 height 26
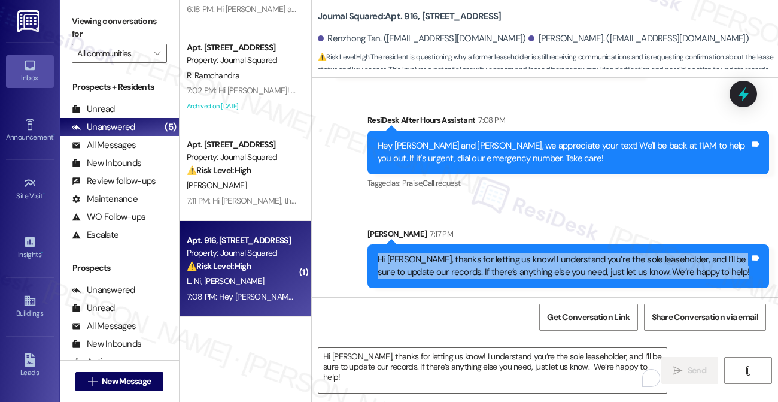
click at [475, 254] on div "Hi [PERSON_NAME], thanks for letting us know! I understand you’re the sole leas…" at bounding box center [564, 266] width 372 height 26
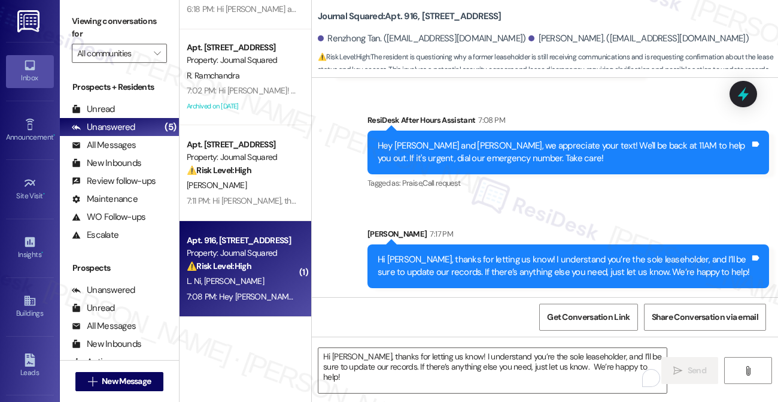
click at [514, 204] on div "Sent via SMS ResiDesk After Hours Assistant 7:08 PM Hey [PERSON_NAME] and [GEOG…" at bounding box center [545, 192] width 466 height 210
click at [469, 277] on div "Hi [PERSON_NAME], thanks for letting us know! I understand you’re the sole leas…" at bounding box center [564, 266] width 372 height 26
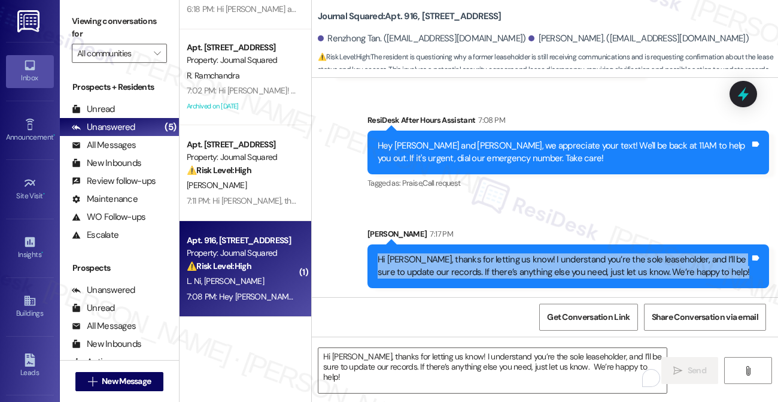
click at [469, 277] on div "Hi [PERSON_NAME], thanks for letting us know! I understand you’re the sole leas…" at bounding box center [564, 266] width 372 height 26
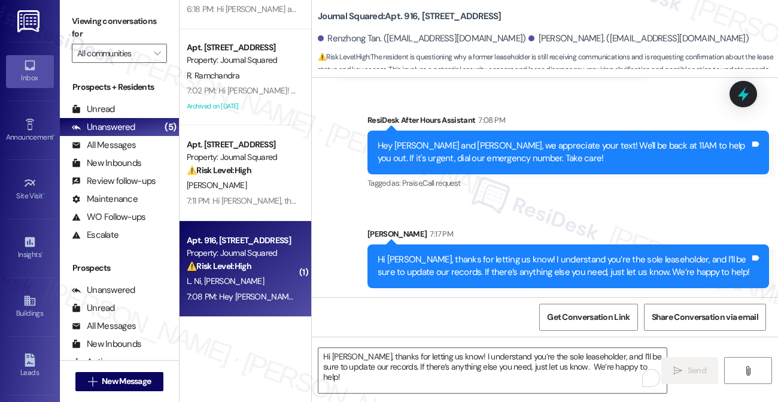
click at [522, 218] on div "Sent via SMS [PERSON_NAME] 7:17 PM Hi [PERSON_NAME], thanks for letting us know…" at bounding box center [569, 257] width 420 height 78
click at [498, 275] on div "Hi [PERSON_NAME], thanks for letting us know! I understand you’re the sole leas…" at bounding box center [564, 266] width 372 height 26
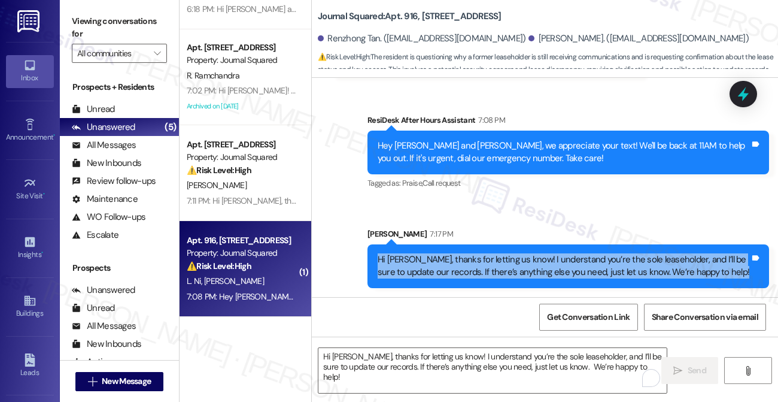
click at [498, 275] on div "Hi [PERSON_NAME], thanks for letting us know! I understand you’re the sole leas…" at bounding box center [564, 266] width 372 height 26
click at [497, 237] on div "[PERSON_NAME] 7:17 PM" at bounding box center [569, 235] width 402 height 17
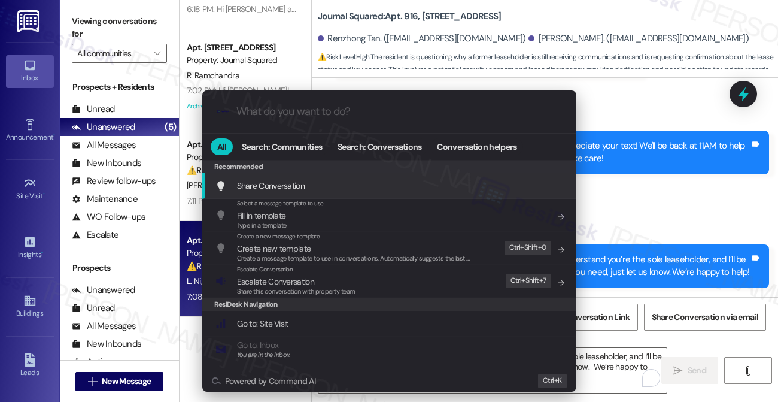
click at [646, 70] on div ".cls-1{fill:#0a055f;}.cls-2{fill:#0cc4c4;} resideskLogoBlueOrange All Search: C…" at bounding box center [389, 201] width 778 height 402
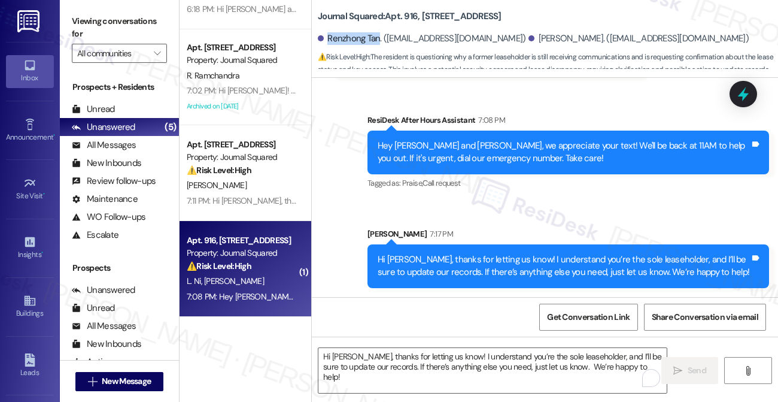
drag, startPoint x: 328, startPoint y: 38, endPoint x: 377, endPoint y: 33, distance: 49.3
click at [377, 33] on div "Renzhong Tan. ([EMAIL_ADDRESS][DOMAIN_NAME])" at bounding box center [422, 38] width 208 height 13
copy div "Renzhong Tan"
click at [560, 238] on div "[PERSON_NAME] 7:17 PM" at bounding box center [569, 235] width 402 height 17
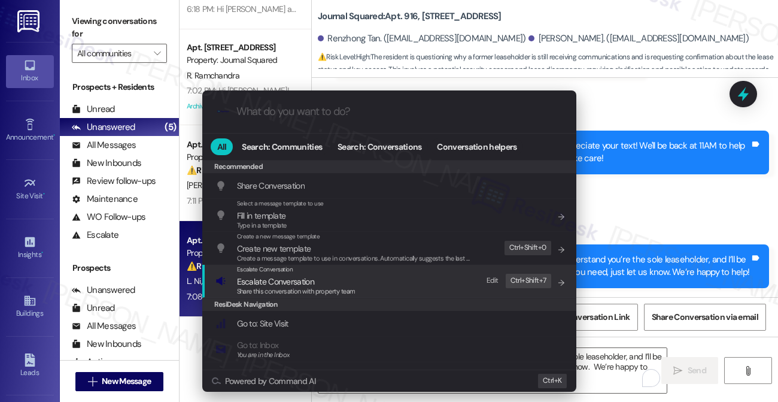
click at [385, 291] on div "Escalate Conversation Escalate Conversation Share this conversation with proper…" at bounding box center [390, 281] width 350 height 32
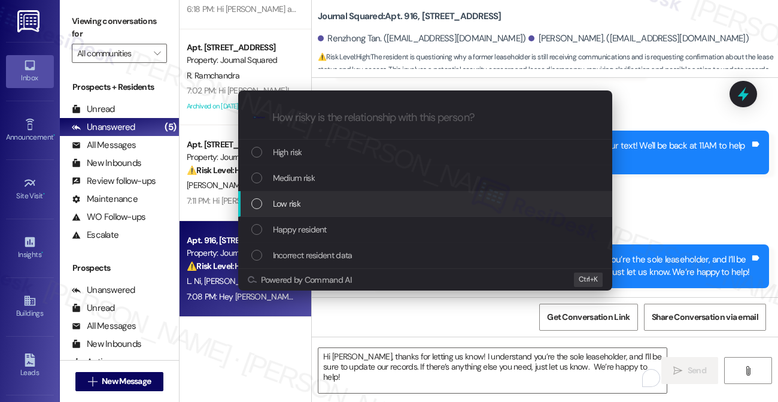
click at [311, 208] on div "Low risk" at bounding box center [426, 203] width 350 height 13
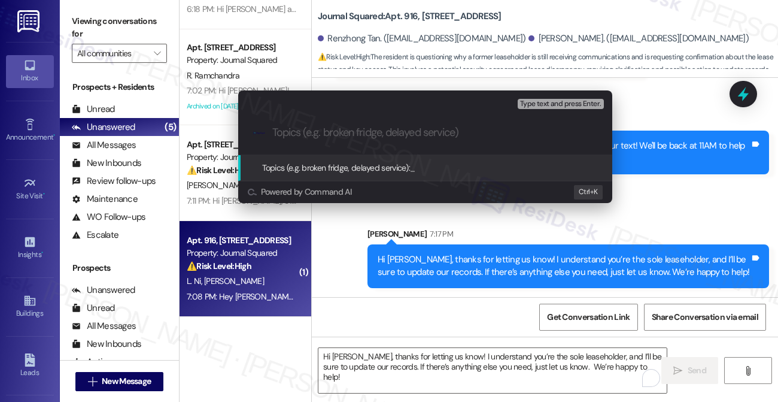
paste input "Renzhong Tan"
type input "Renzhong Tan already moved out"
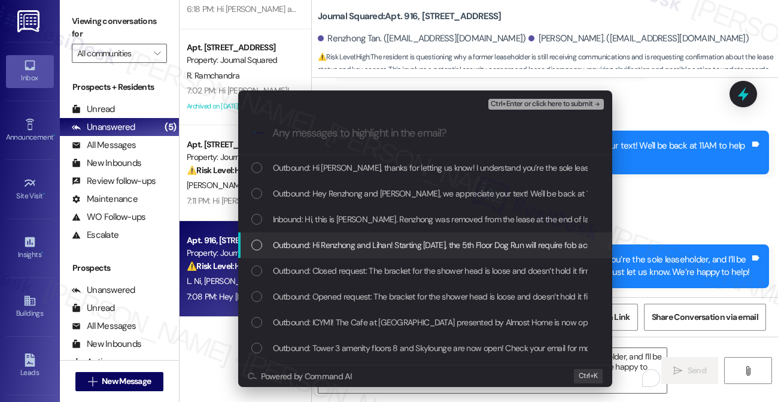
click at [349, 227] on div "Inbound: Hi, this is [PERSON_NAME]. Renzhong was removed from the lease at the …" at bounding box center [425, 220] width 374 height 26
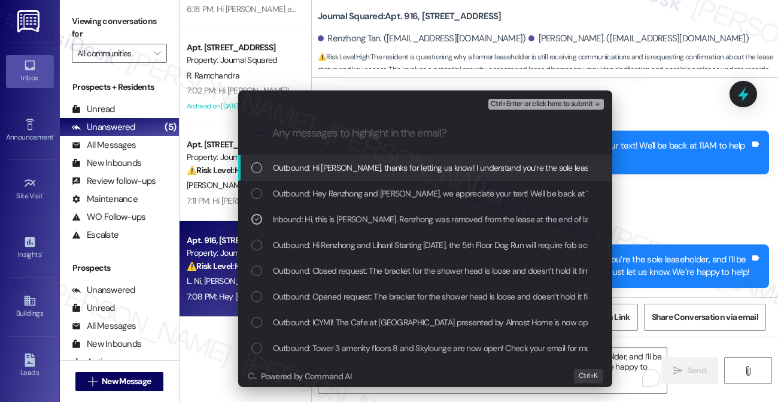
click at [541, 105] on span "Ctrl+Enter or click here to submit" at bounding box center [542, 104] width 102 height 8
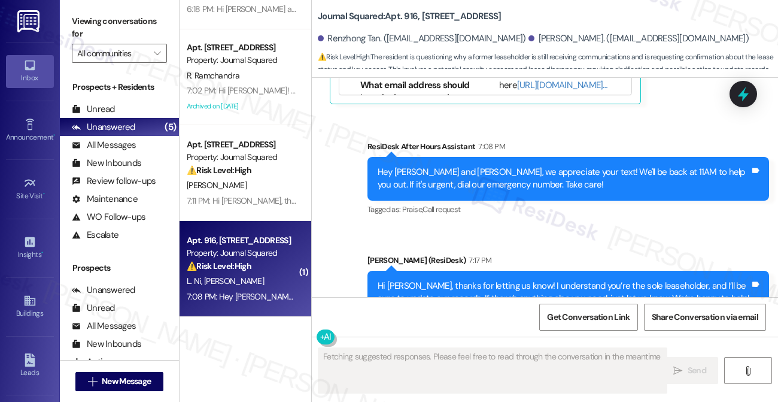
scroll to position [1411, 0]
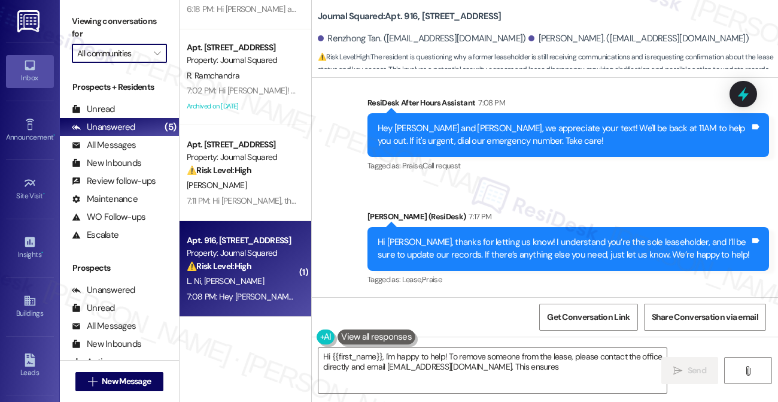
click at [119, 44] on input "All communities" at bounding box center [112, 53] width 71 height 19
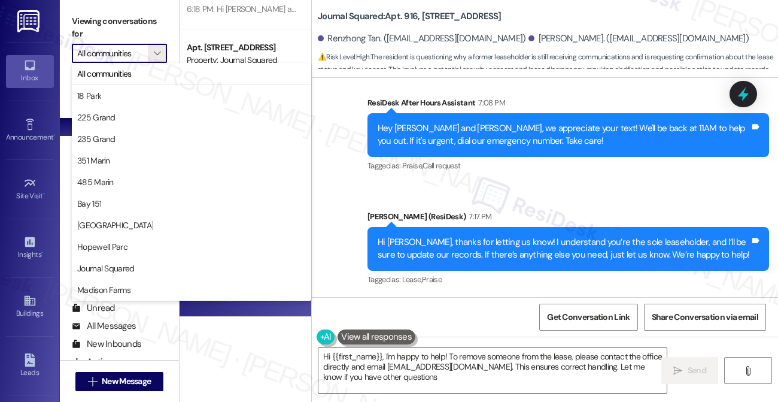
type textarea "Hi {{first_name}}, I'm happy to help! To remove someone from the lease, please …"
drag, startPoint x: 326, startPoint y: 38, endPoint x: 448, endPoint y: 37, distance: 122.1
click at [448, 37] on div "Renzhong Tan. ([EMAIL_ADDRESS][DOMAIN_NAME]) [PERSON_NAME]. ([EMAIL_ADDRESS][DO…" at bounding box center [548, 39] width 460 height 24
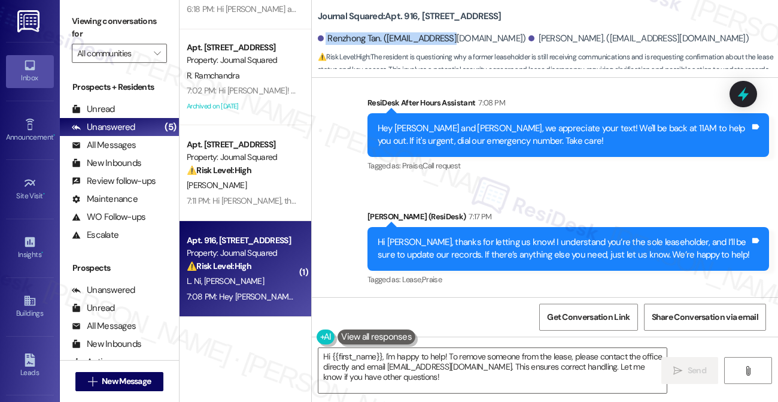
copy div "Renzhong Tan. ([EMAIL_ADDRESS][DOMAIN_NAME])"
click at [319, 17] on b "Journal Squared: Apt. 916, [STREET_ADDRESS]" at bounding box center [410, 16] width 184 height 13
drag, startPoint x: 316, startPoint y: 17, endPoint x: 509, endPoint y: 14, distance: 193.4
click at [509, 14] on div "Journal Squared: Apt. 916, [STREET_ADDRESS]. ([EMAIL_ADDRESS][DOMAIN_NAME]) [PE…" at bounding box center [545, 36] width 466 height 66
copy b "Journal Squared: Apt. 916, [STREET_ADDRESS]"
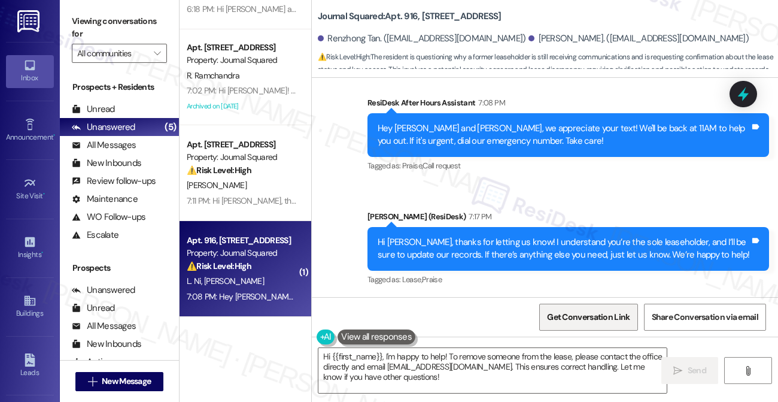
click at [593, 315] on span "Get Conversation Link" at bounding box center [588, 317] width 83 height 13
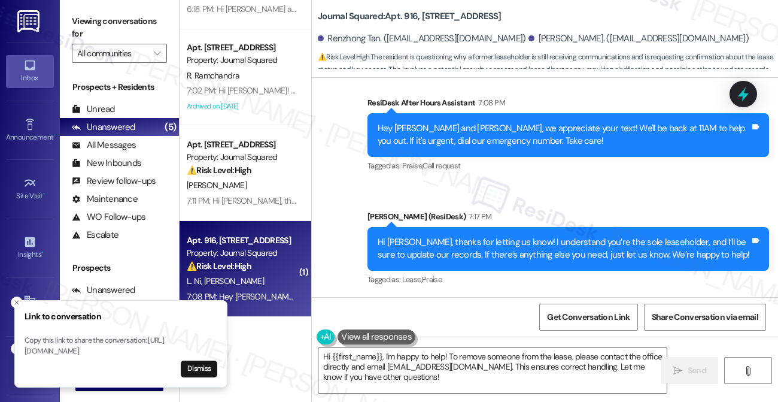
click at [193, 368] on button "Dismiss" at bounding box center [199, 368] width 37 height 17
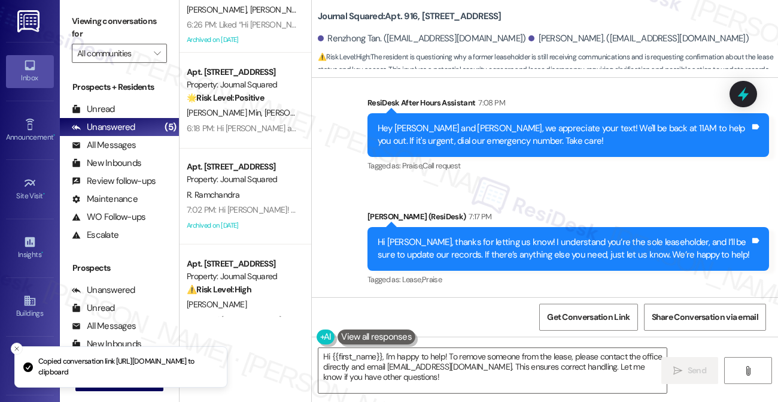
scroll to position [0, 0]
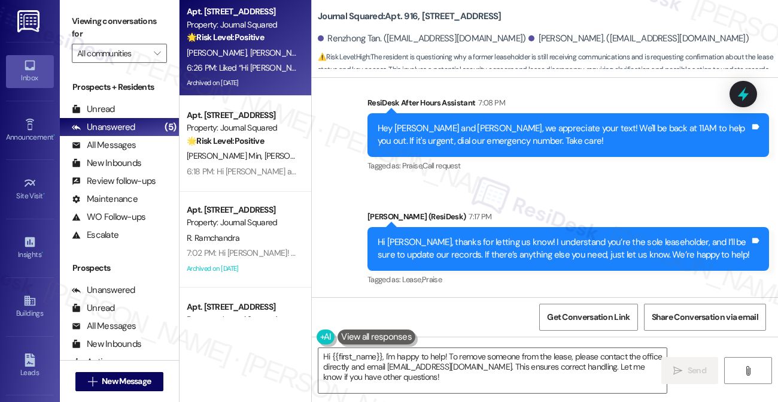
click at [241, 48] on span "[PERSON_NAME]" at bounding box center [218, 52] width 63 height 11
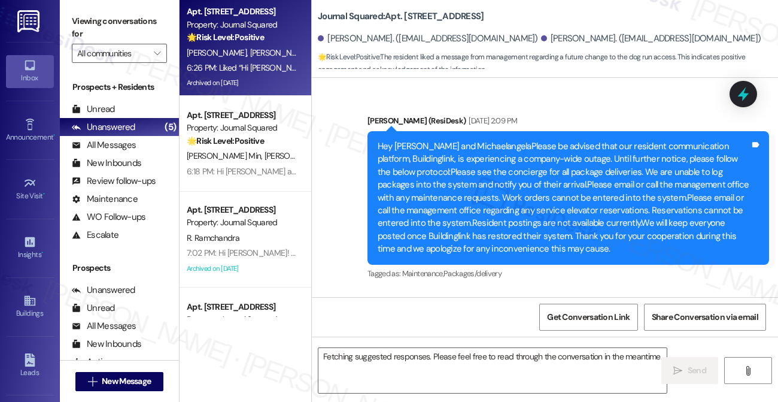
scroll to position [17238, 0]
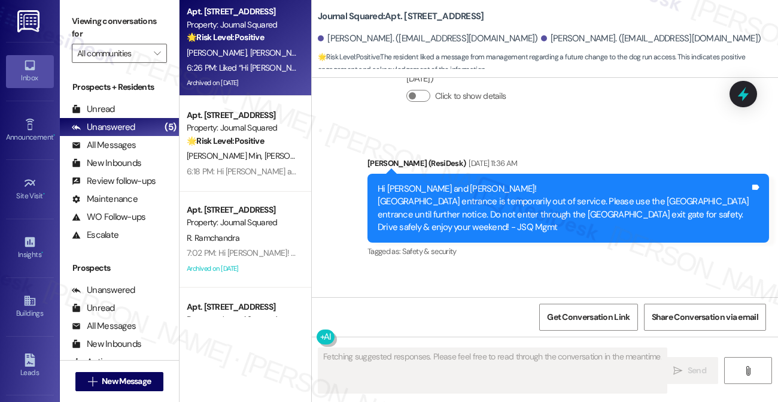
click at [481, 322] on div "Hi [PERSON_NAME] and [PERSON_NAME]! Starting [DATE], the 5th Floor Dog Run will…" at bounding box center [564, 347] width 372 height 51
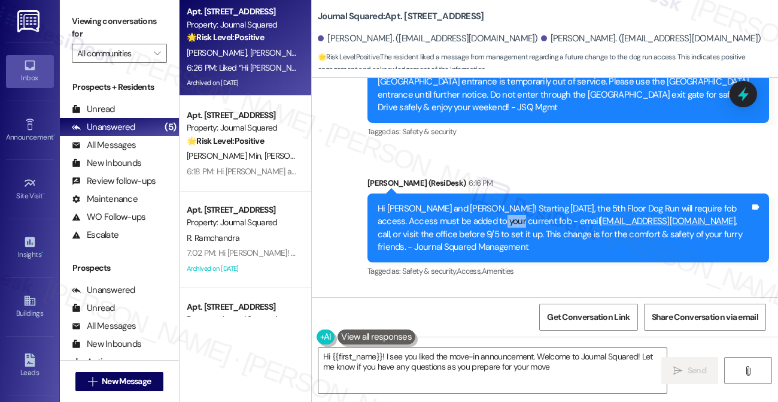
type textarea "Hi {{first_name}}! I see you liked the move-in announcement. Welcome to Journal…"
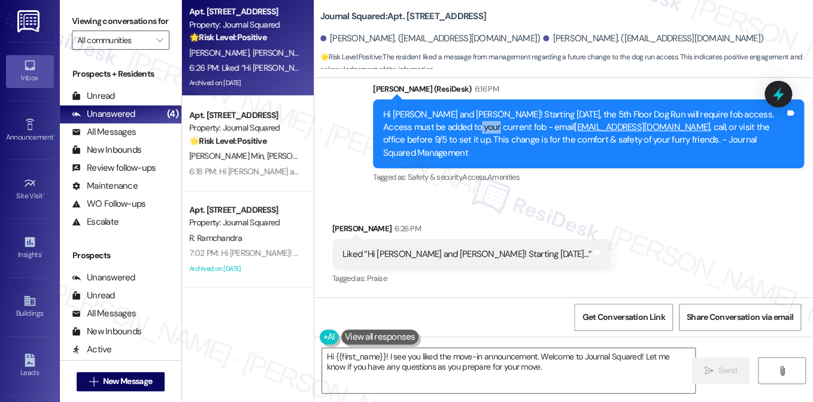
scroll to position [16969, 0]
